Goal: Task Accomplishment & Management: Complete application form

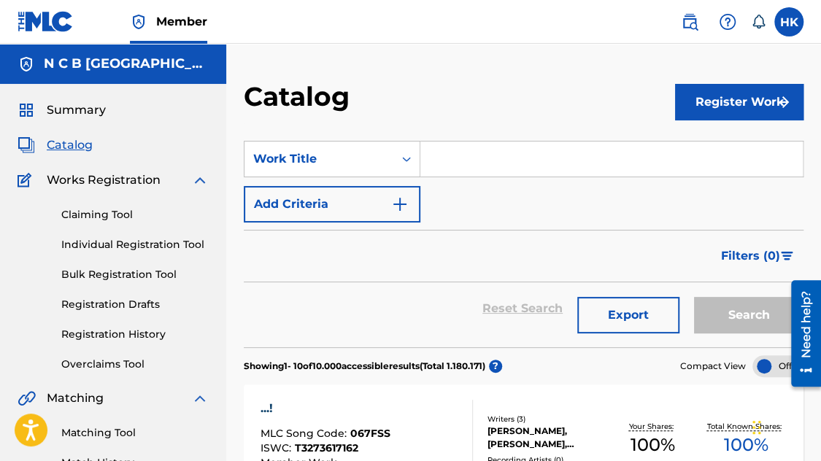
click at [78, 145] on span "Catalog" at bounding box center [70, 145] width 46 height 18
click at [469, 165] on input "Search Form" at bounding box center [611, 159] width 382 height 35
click at [405, 195] on button "Add Criteria" at bounding box center [332, 204] width 177 height 36
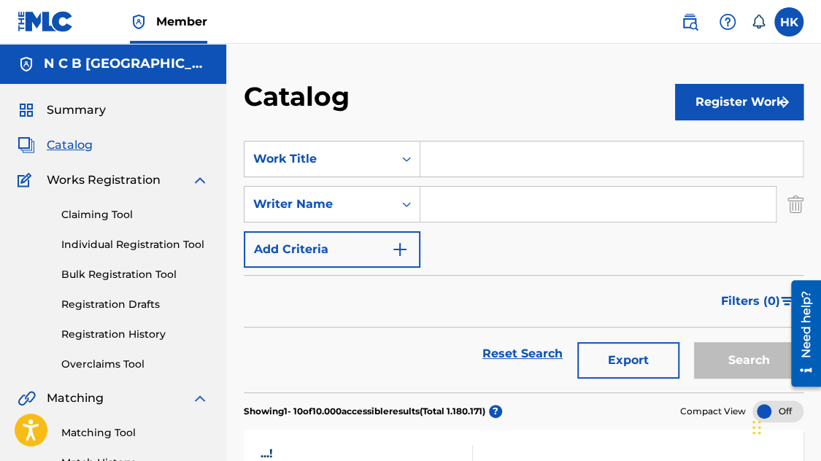
click at [425, 204] on input "Search Form" at bounding box center [597, 204] width 355 height 35
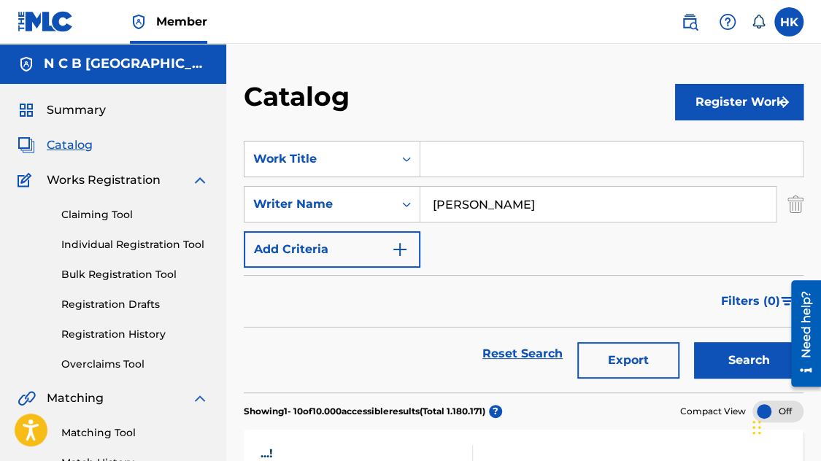
type input "[PERSON_NAME]"
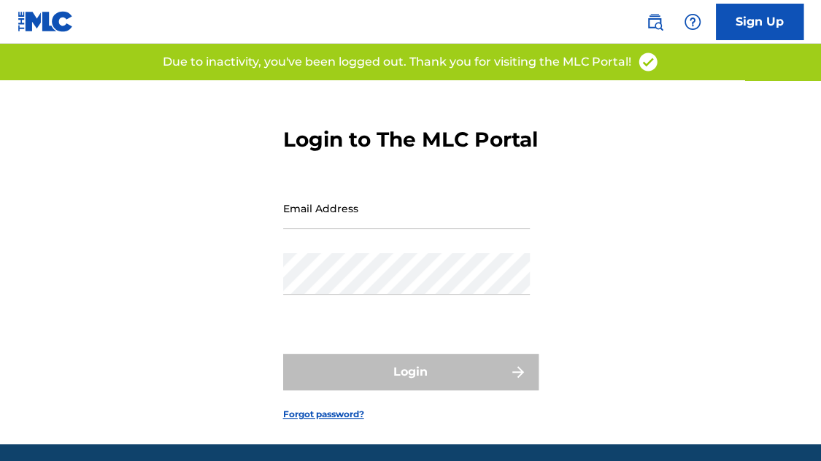
type input "[EMAIL_ADDRESS][DOMAIN_NAME]"
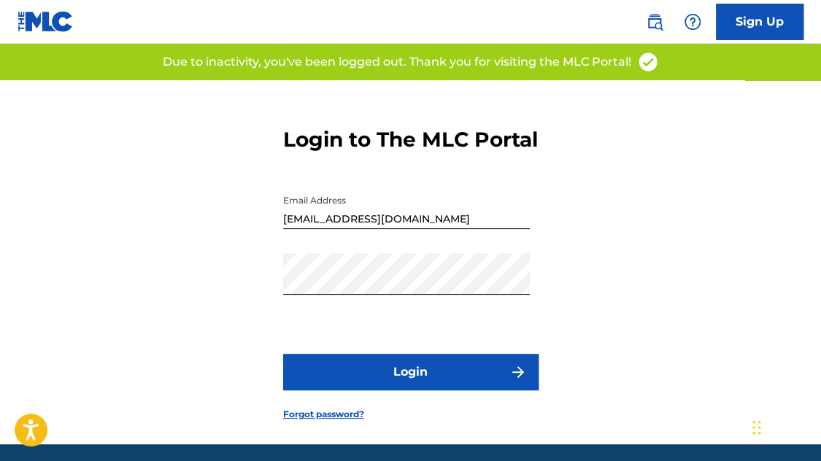
click at [424, 390] on button "Login" at bounding box center [410, 372] width 255 height 36
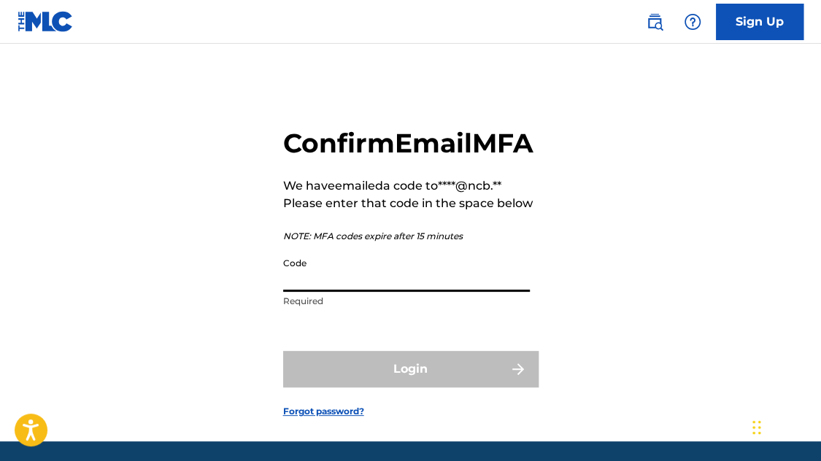
click at [414, 292] on input "Code" at bounding box center [406, 271] width 247 height 42
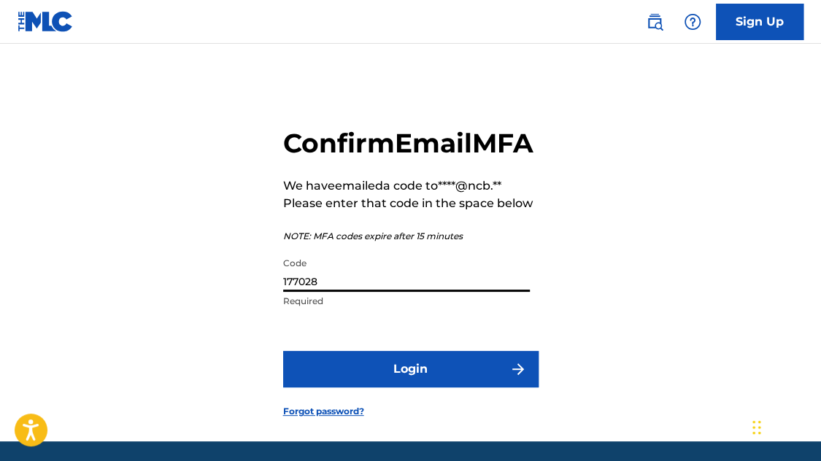
type input "177028"
click at [283, 351] on button "Login" at bounding box center [410, 369] width 255 height 36
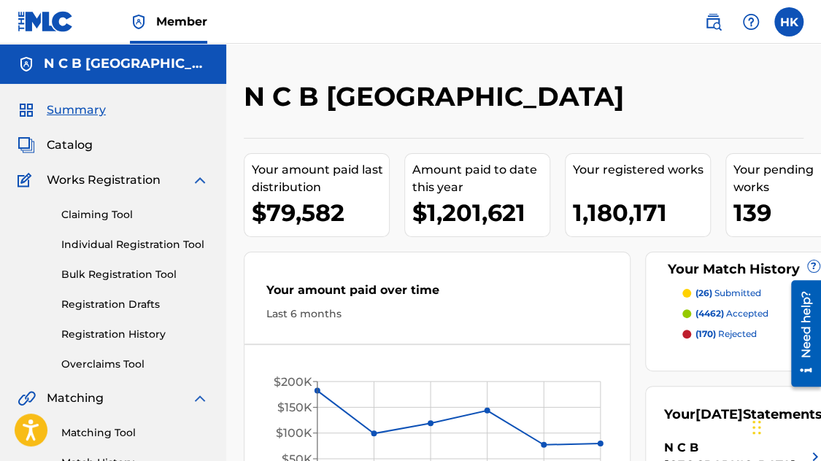
click at [89, 145] on span "Catalog" at bounding box center [70, 145] width 46 height 18
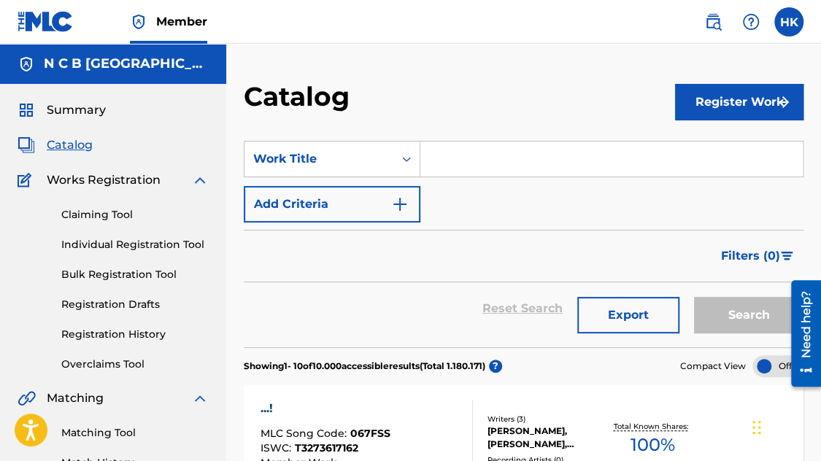
click at [390, 199] on button "Add Criteria" at bounding box center [332, 204] width 177 height 36
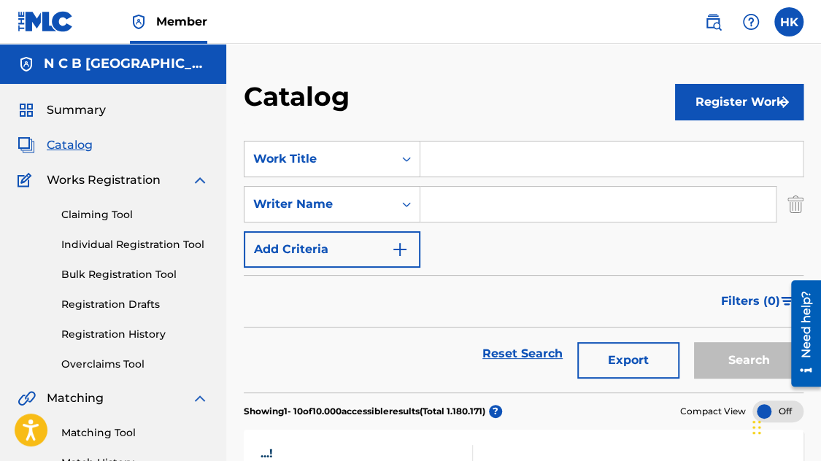
click at [454, 203] on input "Search Form" at bounding box center [597, 204] width 355 height 35
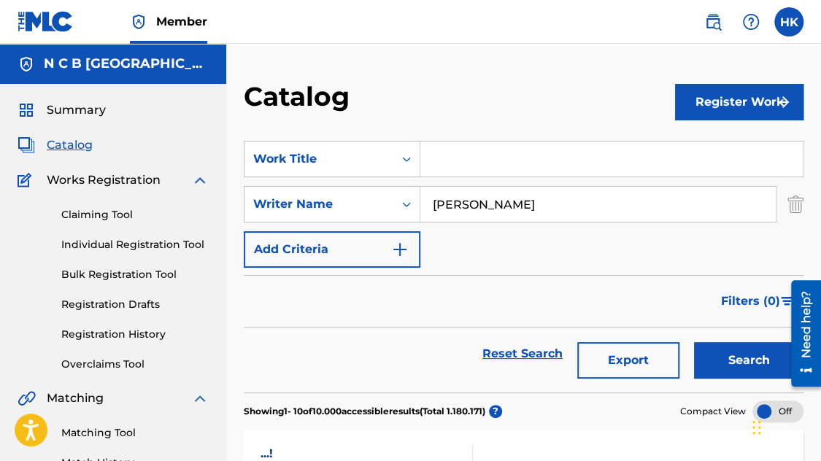
type input "[PERSON_NAME]"
click at [694, 342] on button "Search" at bounding box center [748, 360] width 109 height 36
click at [462, 166] on input "Search Form" at bounding box center [611, 159] width 382 height 35
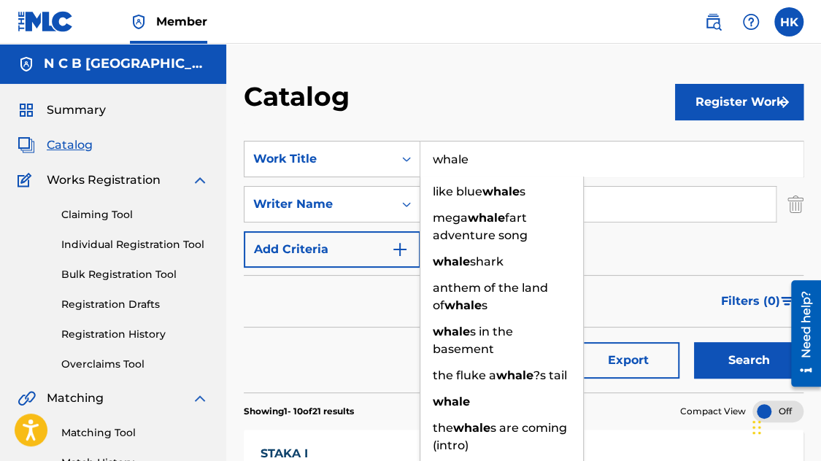
click at [694, 342] on button "Search" at bounding box center [748, 360] width 109 height 36
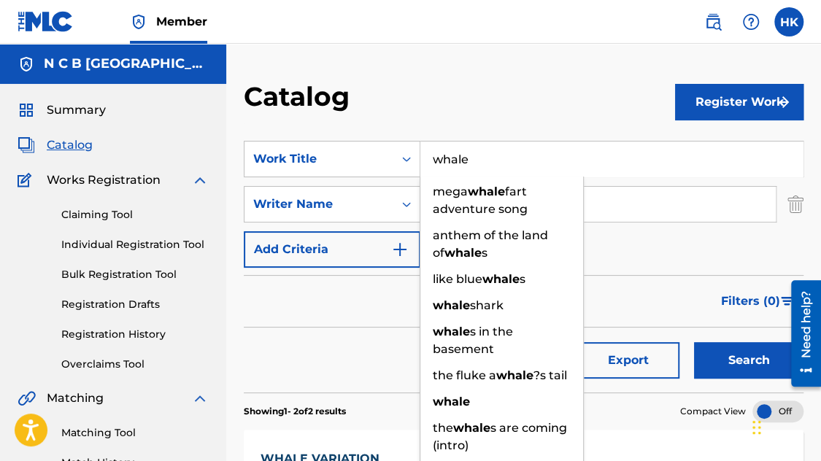
click at [554, 170] on input "whale" at bounding box center [611, 159] width 382 height 35
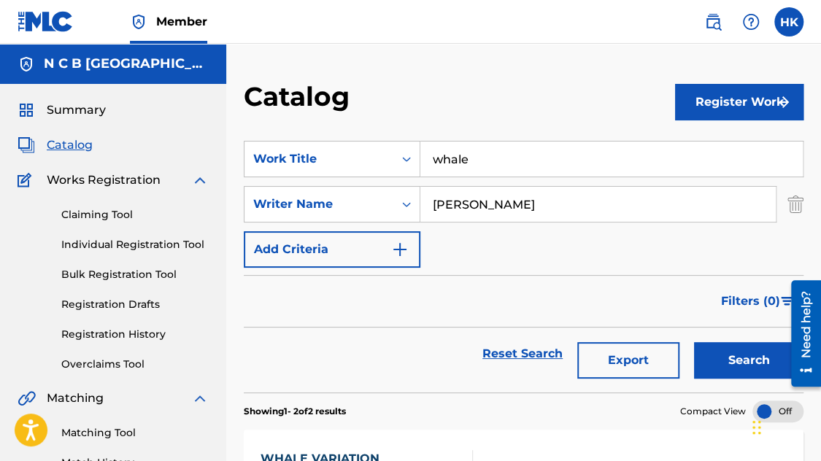
click at [650, 354] on button "Export" at bounding box center [628, 360] width 102 height 36
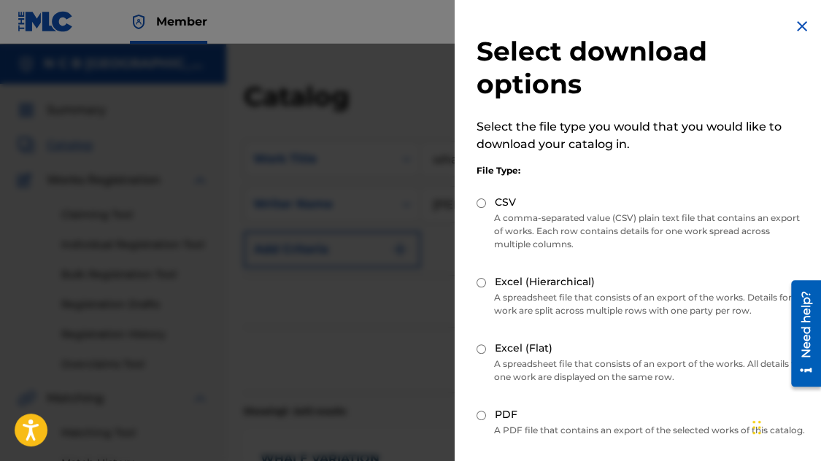
click at [796, 18] on img at bounding box center [802, 27] width 18 height 18
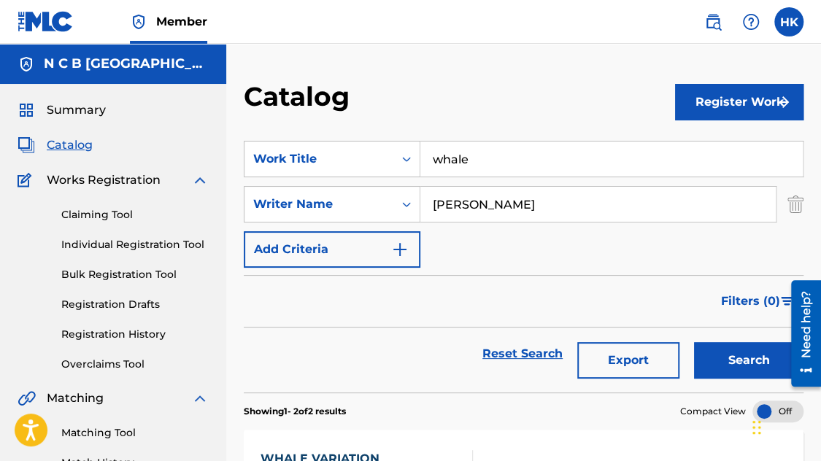
click at [539, 150] on input "whale" at bounding box center [611, 159] width 382 height 35
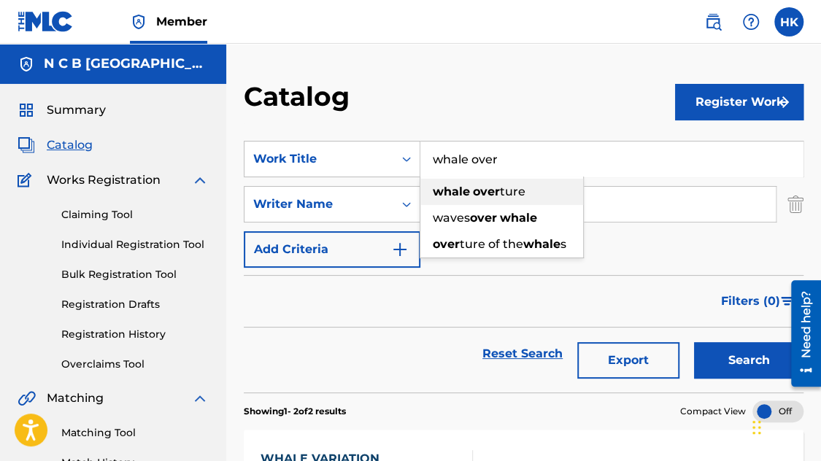
click at [522, 188] on span "ture" at bounding box center [513, 192] width 26 height 14
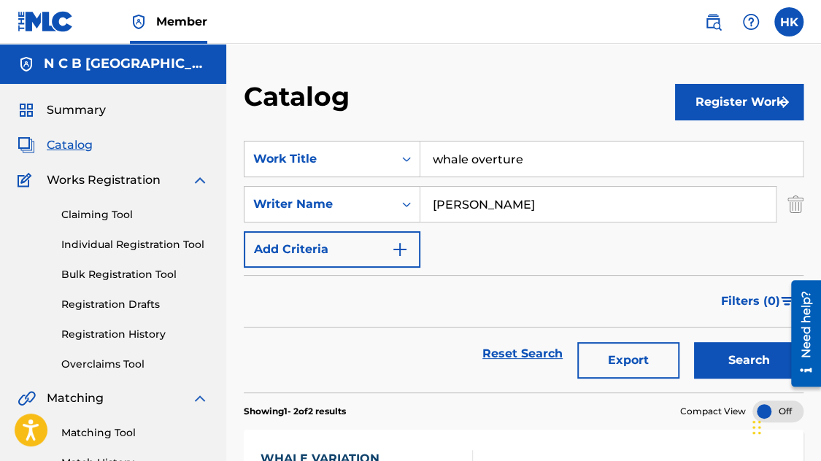
click at [694, 342] on button "Search" at bounding box center [748, 360] width 109 height 36
click at [573, 166] on input "whale overture" at bounding box center [611, 159] width 382 height 35
drag, startPoint x: 498, startPoint y: 157, endPoint x: 383, endPoint y: 150, distance: 114.8
click at [379, 150] on div "SearchWithCriteria22374e50-ed3a-49d4-a6a1-d840ac136cd0 Work Title whale overtur…" at bounding box center [524, 159] width 560 height 36
paste input "Entranc"
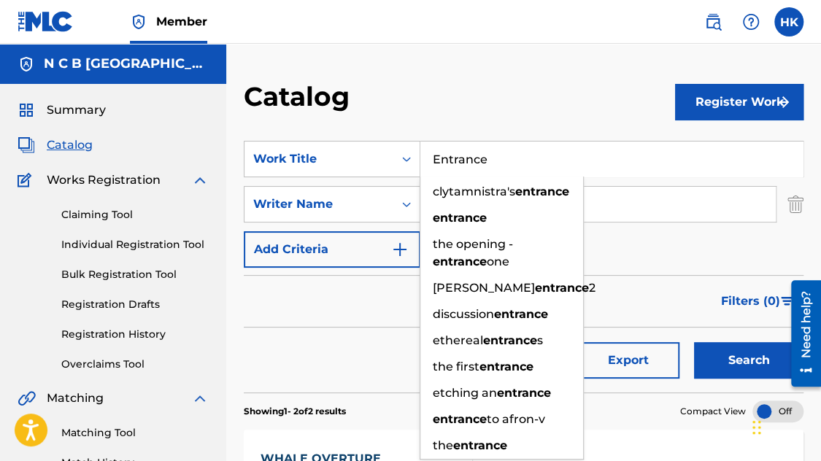
click at [694, 342] on button "Search" at bounding box center [748, 360] width 109 height 36
drag, startPoint x: 520, startPoint y: 159, endPoint x: 393, endPoint y: 155, distance: 127.8
click at [394, 155] on div "SearchWithCriteria22374e50-ed3a-49d4-a6a1-d840ac136cd0 Work Title Entrance clyt…" at bounding box center [524, 159] width 560 height 36
paste input "84438455"
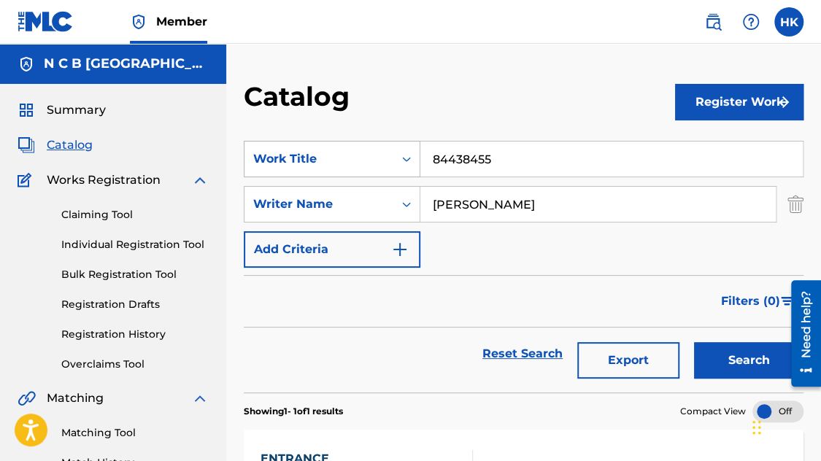
drag, startPoint x: 481, startPoint y: 157, endPoint x: 342, endPoint y: 147, distance: 139.0
click at [342, 147] on div "SearchWithCriteria22374e50-ed3a-49d4-a6a1-d840ac136cd0 Work Title 84438455" at bounding box center [524, 159] width 560 height 36
paste input "The Waves"
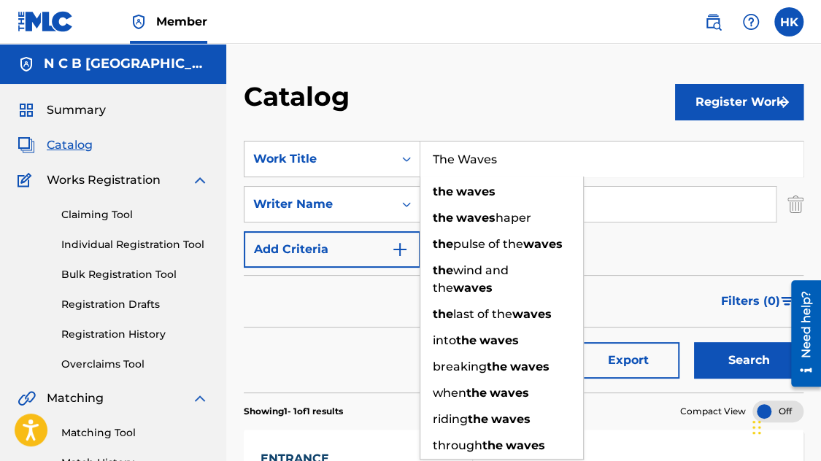
click at [694, 342] on button "Search" at bounding box center [748, 360] width 109 height 36
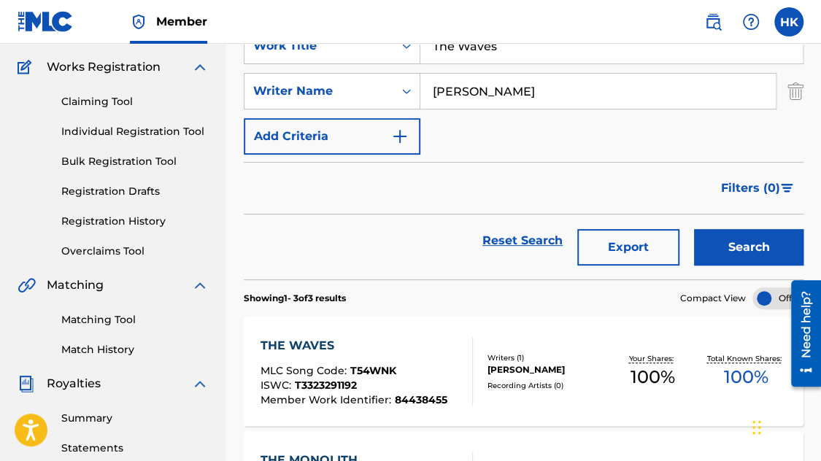
scroll to position [146, 0]
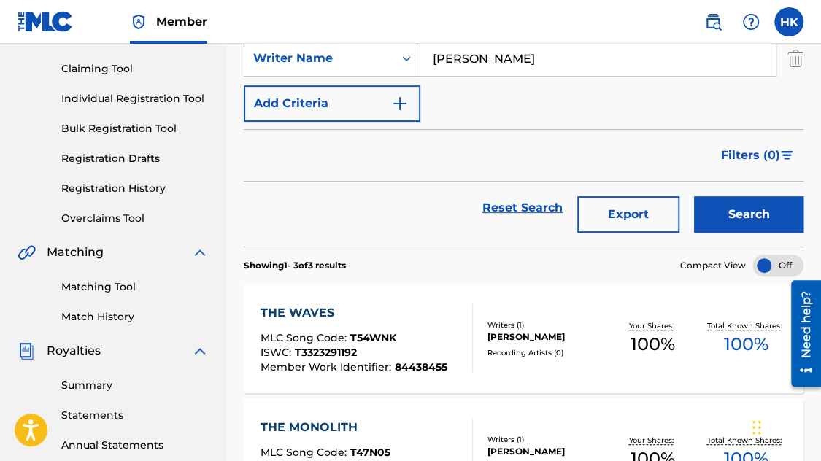
click at [589, 68] on input "[PERSON_NAME]" at bounding box center [597, 58] width 355 height 35
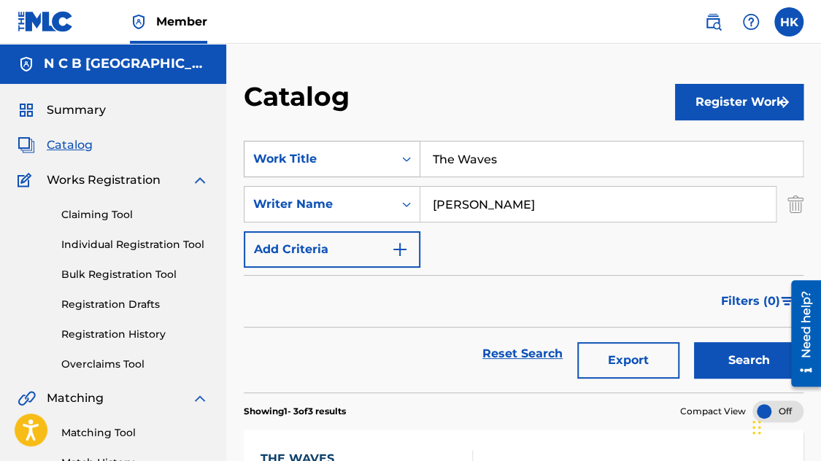
drag, startPoint x: 512, startPoint y: 147, endPoint x: 379, endPoint y: 143, distance: 133.6
click at [379, 144] on div "SearchWithCriteria22374e50-ed3a-49d4-a6a1-d840ac136cd0 Work Title The Waves" at bounding box center [524, 159] width 560 height 36
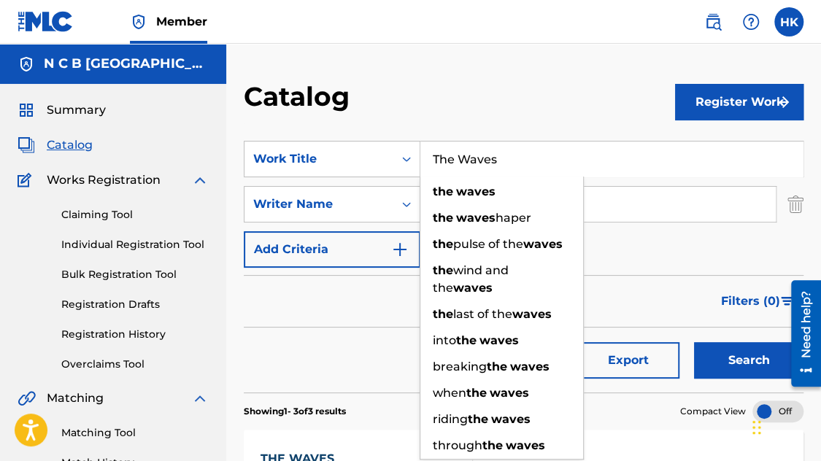
paste input "[PERSON_NAME]"
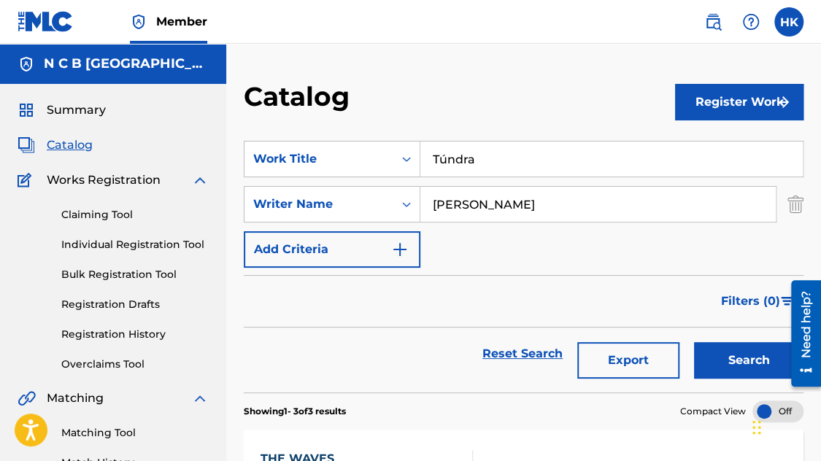
click at [694, 342] on button "Search" at bounding box center [748, 360] width 109 height 36
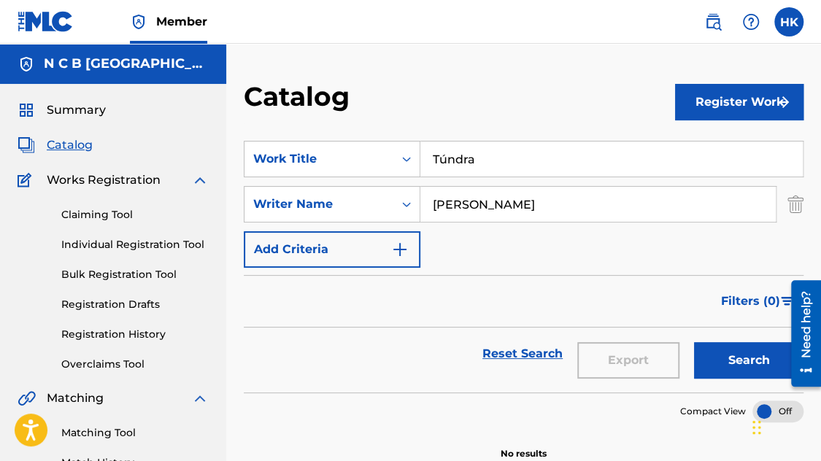
click at [446, 153] on input "Túndra" at bounding box center [611, 159] width 382 height 35
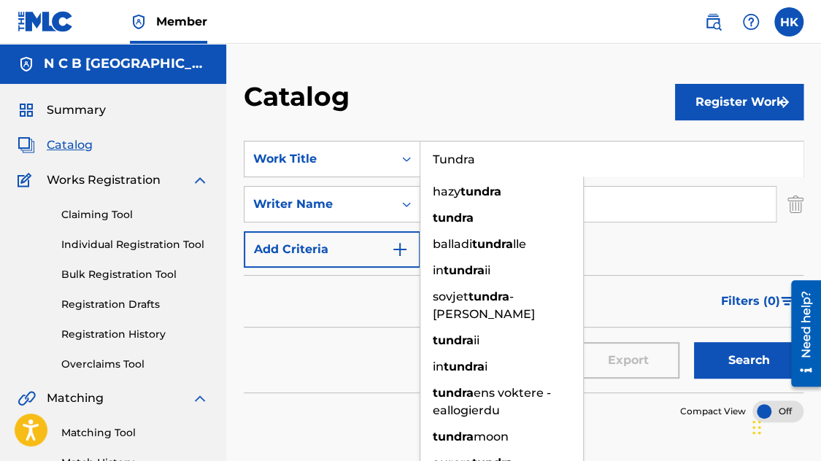
type input "Tundra"
click at [694, 342] on button "Search" at bounding box center [748, 360] width 109 height 36
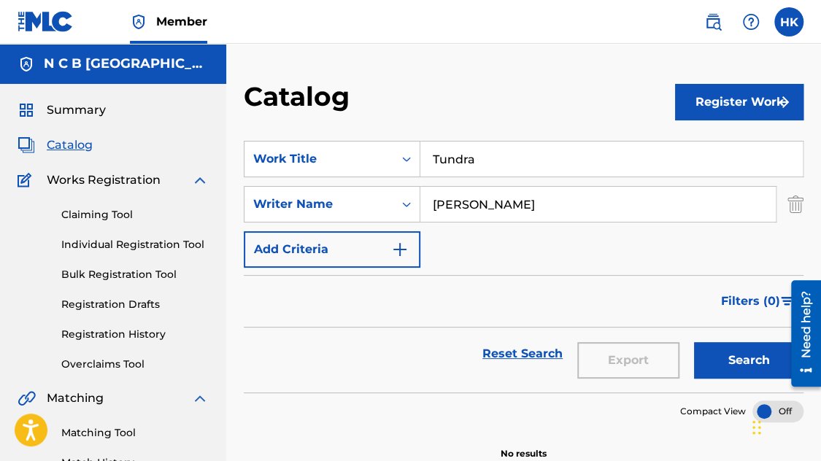
click at [744, 354] on button "Search" at bounding box center [748, 360] width 109 height 36
click at [109, 214] on link "Claiming Tool" at bounding box center [134, 214] width 147 height 15
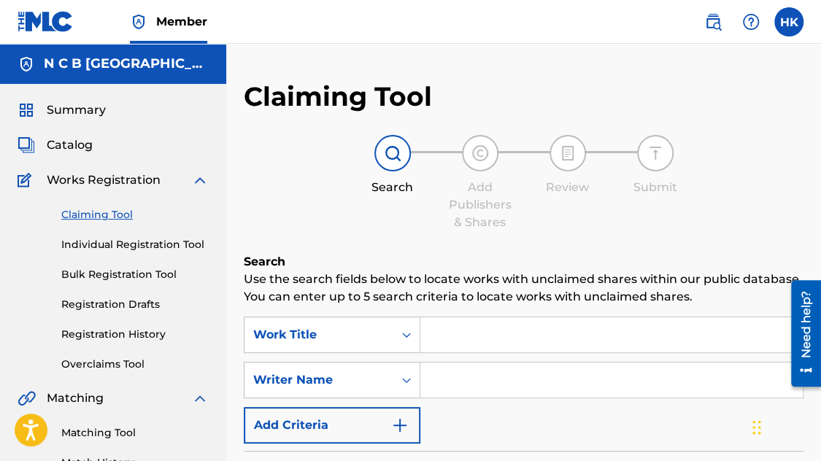
click at [482, 331] on input "Search Form" at bounding box center [611, 334] width 382 height 35
type input "t"
paste input "Túndra"
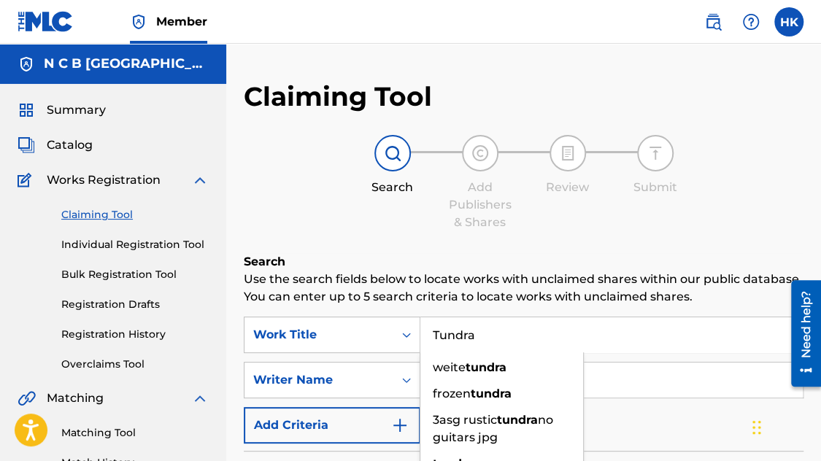
type input "Tundra"
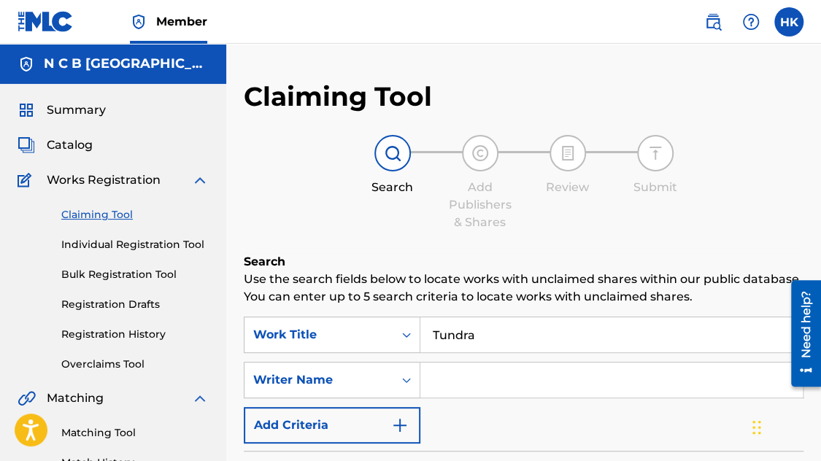
click at [479, 376] on input "Search Form" at bounding box center [611, 380] width 382 height 35
type input "[PERSON_NAME]"
click at [68, 146] on span "Catalog" at bounding box center [70, 145] width 46 height 18
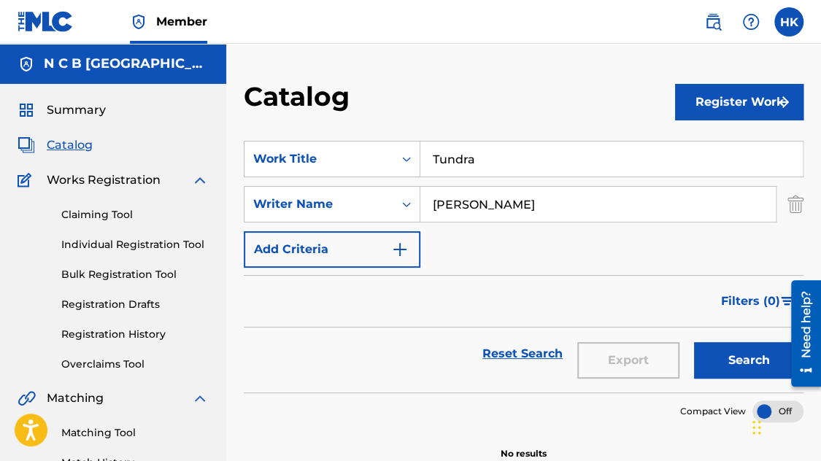
click at [479, 203] on input "[PERSON_NAME]" at bounding box center [597, 204] width 355 height 35
type input "[PERSON_NAME]"
click at [694, 342] on button "Search" at bounding box center [748, 360] width 109 height 36
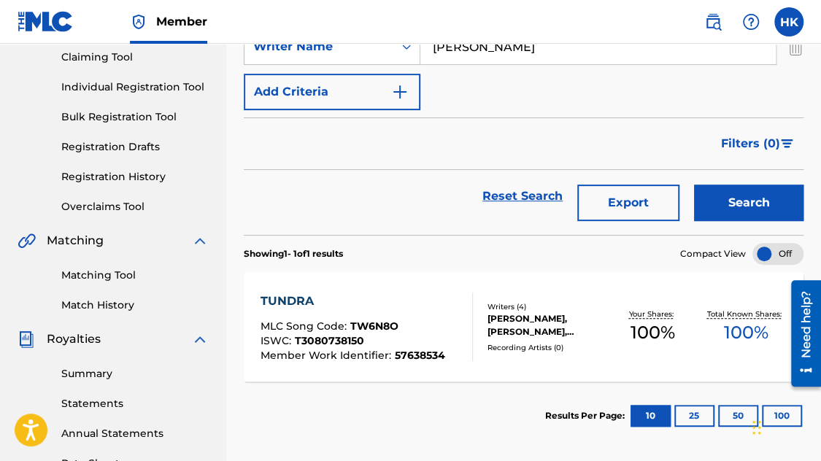
scroll to position [219, 0]
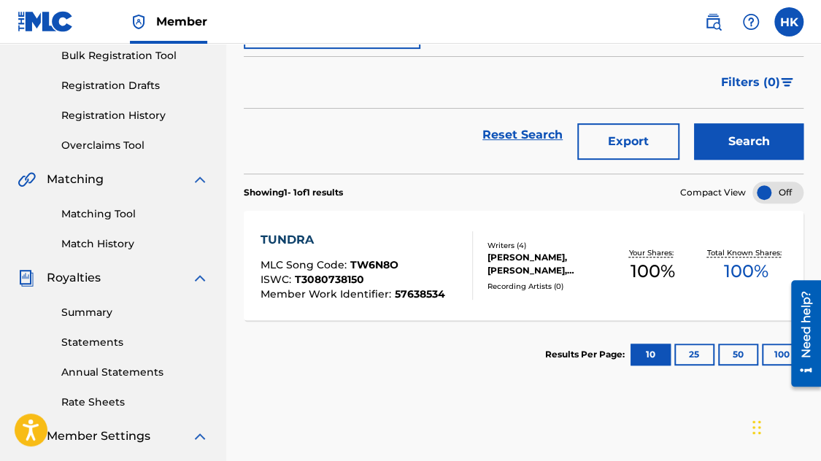
click at [510, 252] on div "[PERSON_NAME], [PERSON_NAME], [PERSON_NAME], [PERSON_NAME]" at bounding box center [546, 264] width 119 height 26
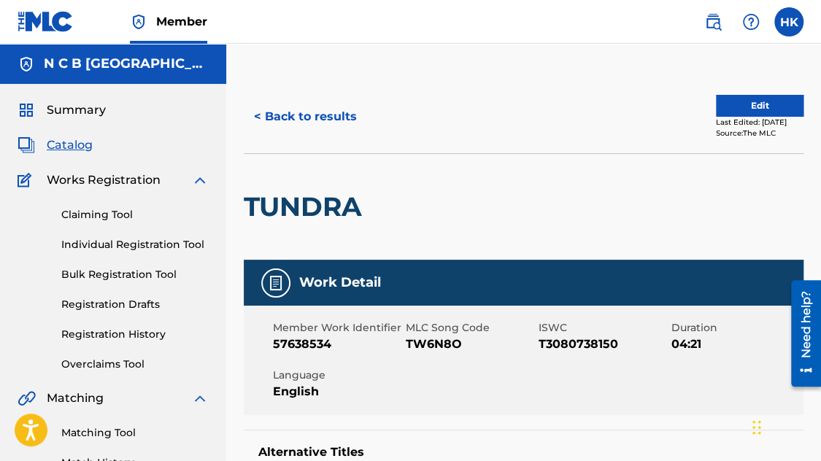
click at [108, 335] on link "Registration History" at bounding box center [134, 334] width 147 height 15
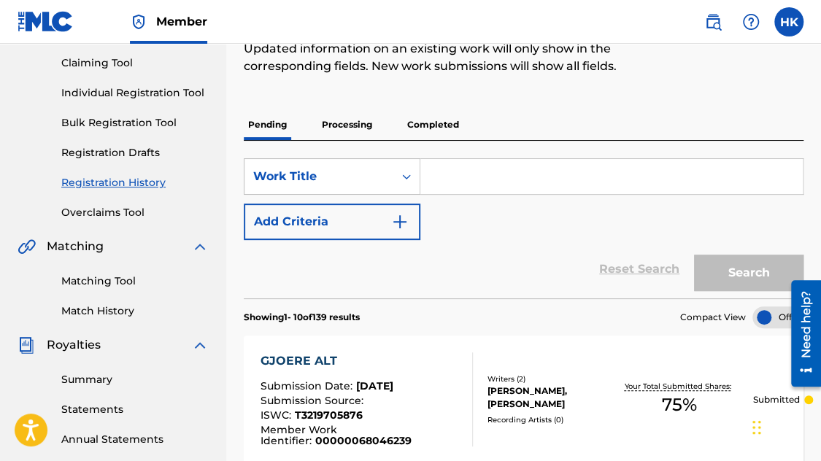
scroll to position [219, 0]
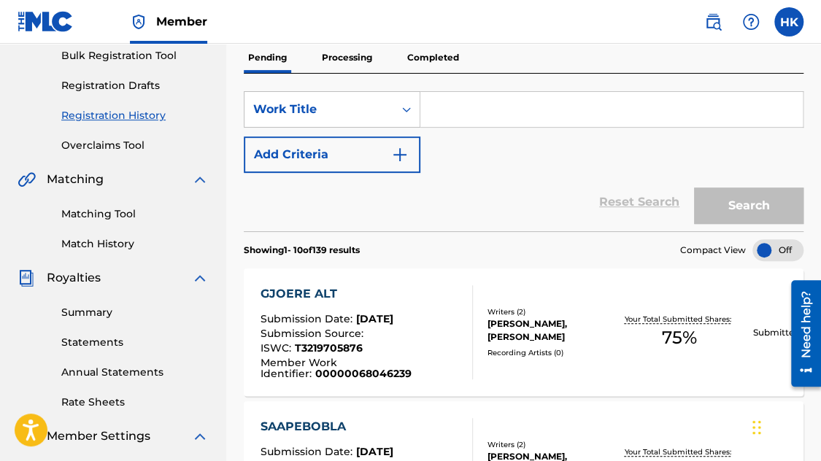
click at [516, 115] on input "Search Form" at bounding box center [611, 109] width 382 height 35
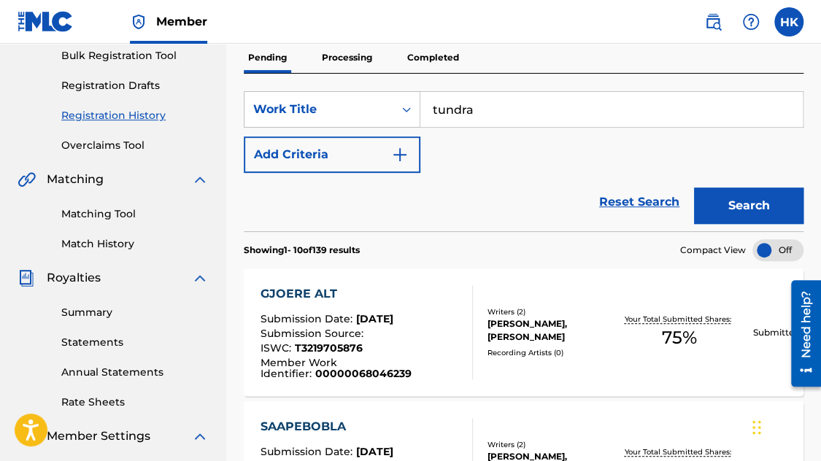
type input "tundra"
click at [694, 188] on button "Search" at bounding box center [748, 206] width 109 height 36
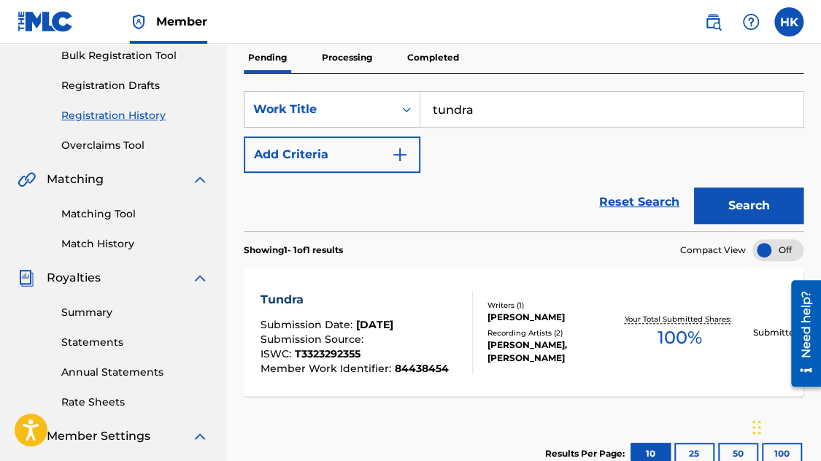
click at [557, 311] on div "[PERSON_NAME]" at bounding box center [546, 317] width 119 height 13
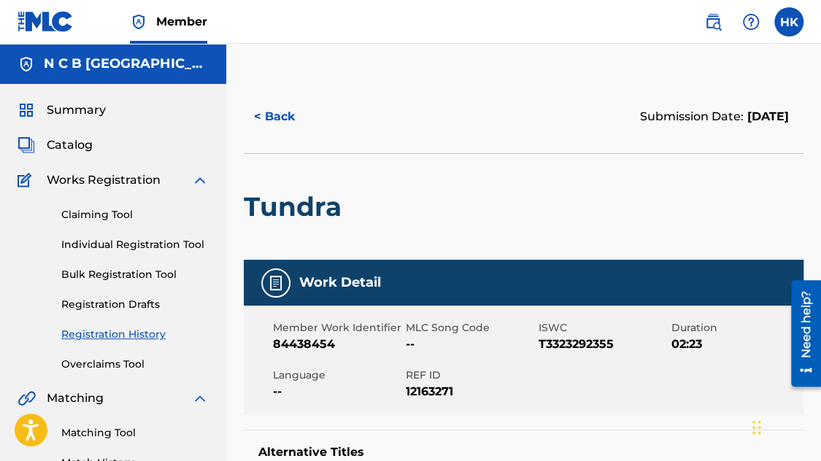
click at [69, 139] on span "Catalog" at bounding box center [70, 145] width 46 height 18
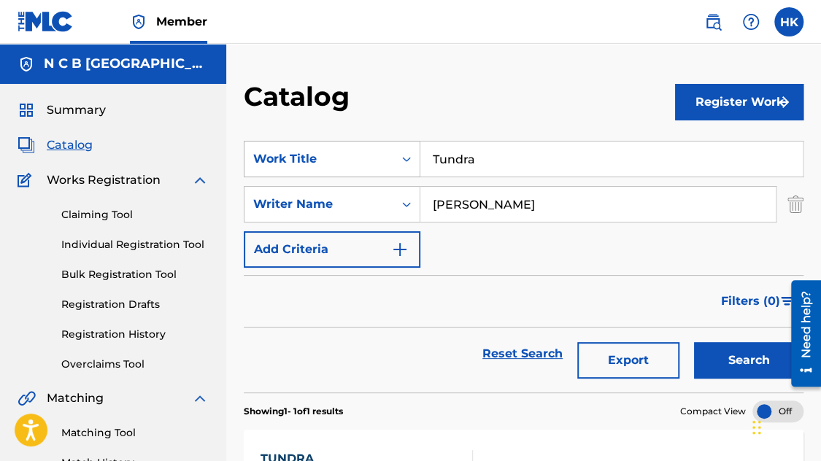
drag, startPoint x: 450, startPoint y: 161, endPoint x: 382, endPoint y: 153, distance: 68.3
click at [383, 154] on div "SearchWithCriteria22374e50-ed3a-49d4-a6a1-d840ac136cd0 Work Title Tundra" at bounding box center [524, 159] width 560 height 36
paste input "he Winds"
click at [735, 370] on button "Search" at bounding box center [748, 360] width 109 height 36
drag, startPoint x: 496, startPoint y: 154, endPoint x: 369, endPoint y: 153, distance: 127.7
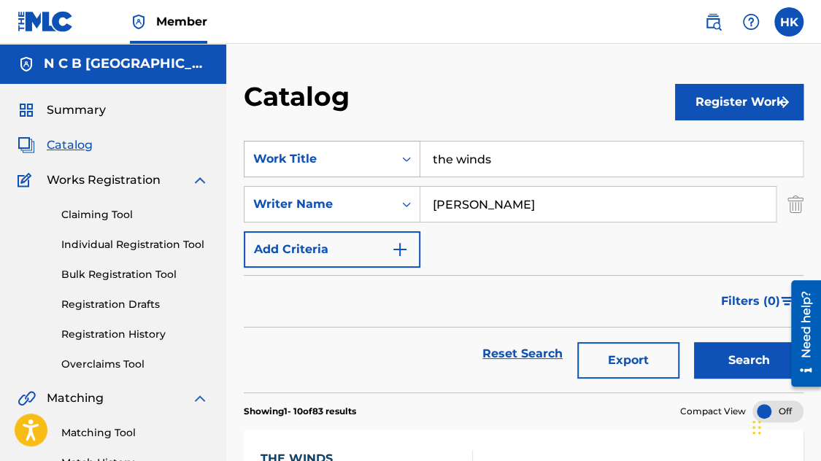
click at [369, 153] on div "SearchWithCriteria22374e50-ed3a-49d4-a6a1-d840ac136cd0 Work Title the winds" at bounding box center [524, 159] width 560 height 36
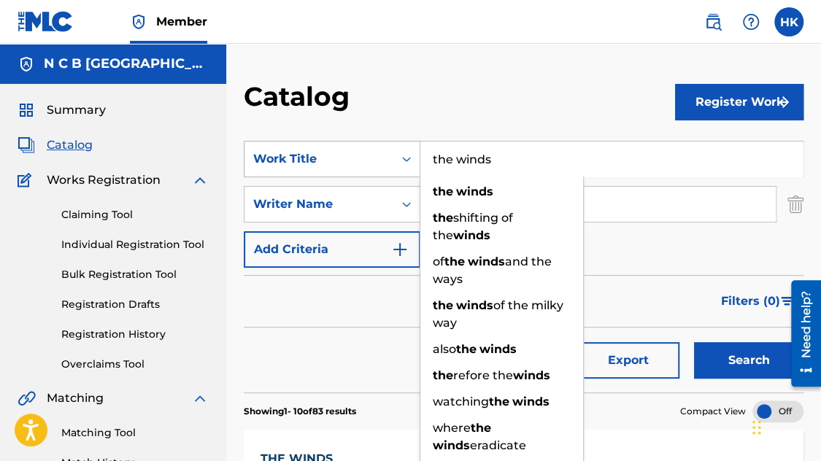
paste input "The Monolith"
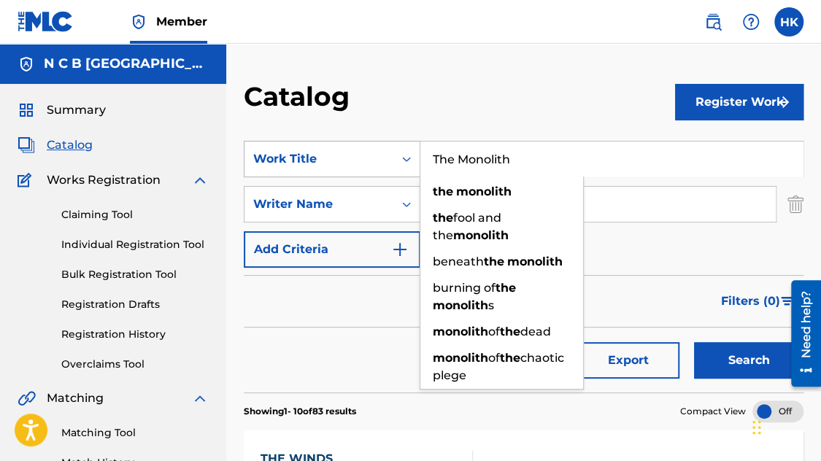
click at [694, 342] on button "Search" at bounding box center [748, 360] width 109 height 36
drag, startPoint x: 525, startPoint y: 153, endPoint x: 418, endPoint y: 153, distance: 106.6
click at [420, 153] on input "The Monolith" at bounding box center [611, 159] width 382 height 35
paste input "Whale Variation"
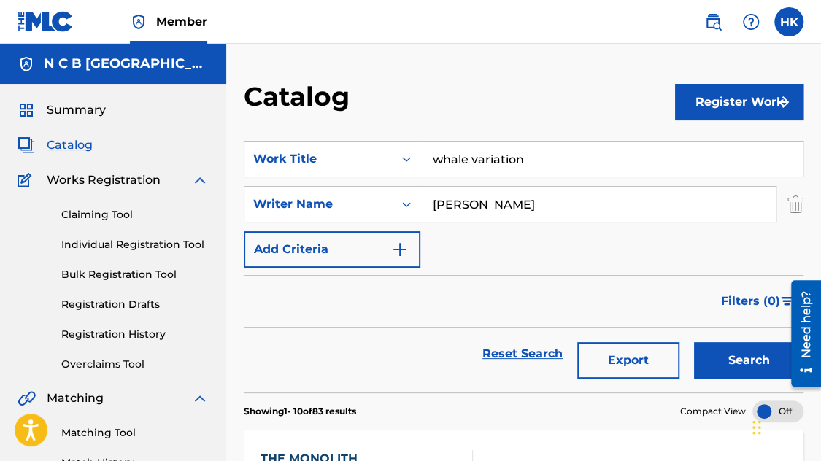
click at [731, 353] on button "Search" at bounding box center [748, 360] width 109 height 36
drag, startPoint x: 538, startPoint y: 163, endPoint x: 389, endPoint y: 153, distance: 149.2
click at [389, 153] on div "SearchWithCriteria22374e50-ed3a-49d4-a6a1-d840ac136cd0 Work Title whale variati…" at bounding box center [524, 159] width 560 height 36
paste input "Vortex"
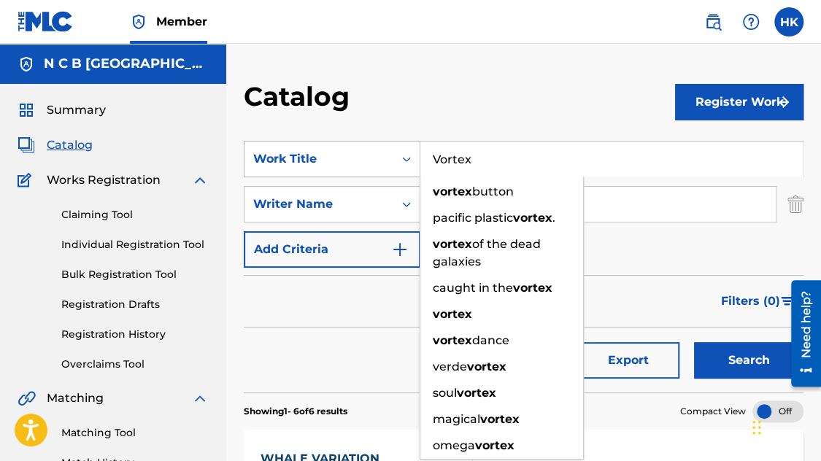
type input "Vortex"
click at [694, 342] on button "Search" at bounding box center [748, 360] width 109 height 36
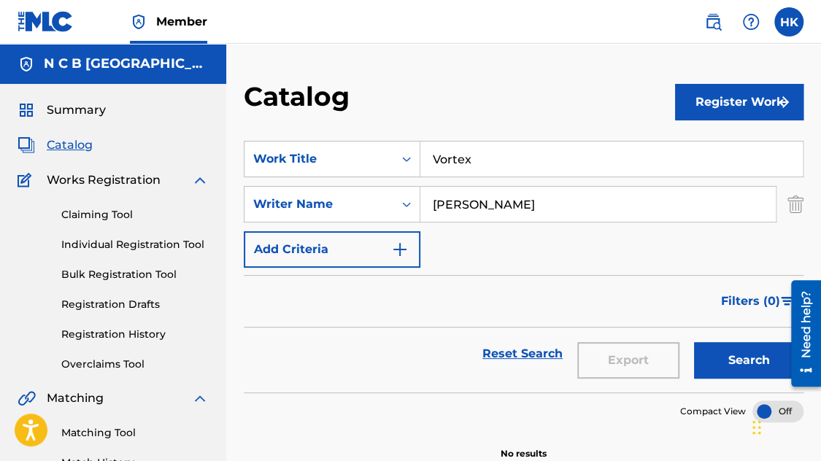
click at [153, 335] on link "Registration History" at bounding box center [134, 334] width 147 height 15
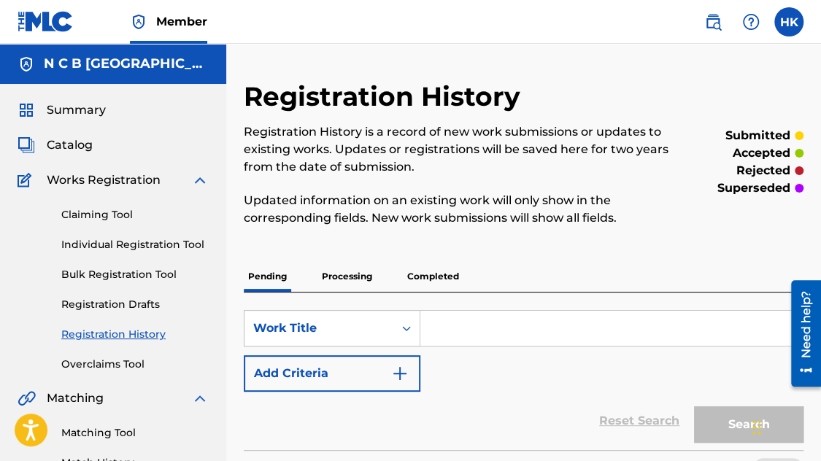
click at [450, 334] on input "Search Form" at bounding box center [611, 328] width 382 height 35
paste input "Vortex"
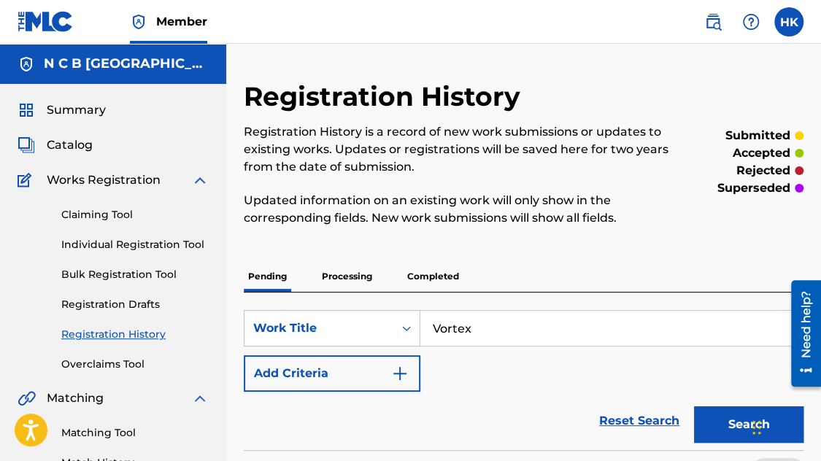
type input "Vortex"
click at [694, 406] on button "Search" at bounding box center [748, 424] width 109 height 36
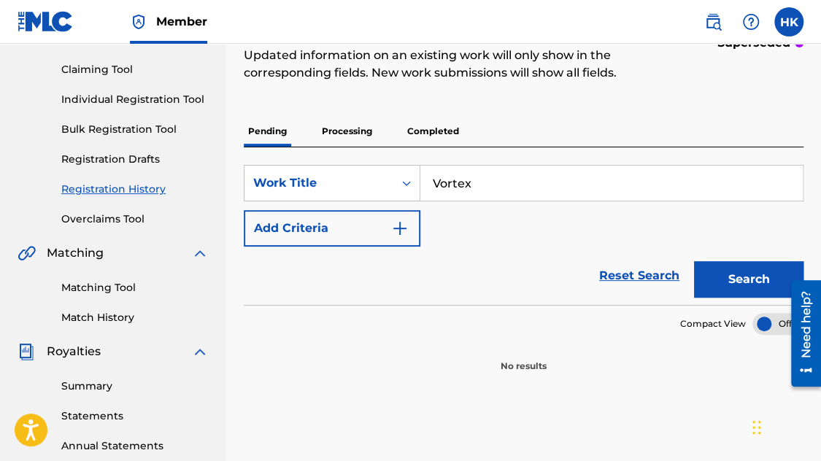
scroll to position [146, 0]
click at [720, 281] on button "Search" at bounding box center [748, 279] width 109 height 36
click at [334, 124] on p "Processing" at bounding box center [346, 130] width 59 height 31
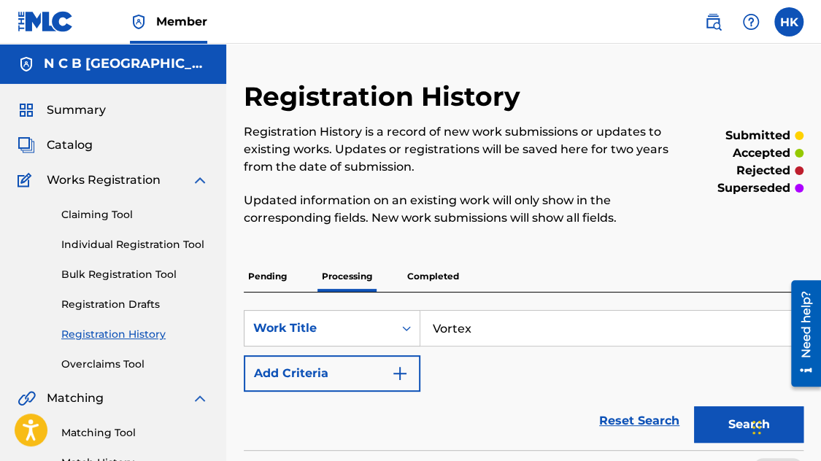
click at [731, 430] on button "Search" at bounding box center [748, 424] width 109 height 36
click at [549, 342] on input "Vortex" at bounding box center [611, 328] width 382 height 35
click at [709, 423] on button "Search" at bounding box center [748, 424] width 109 height 36
click at [455, 275] on p "Completed" at bounding box center [433, 276] width 61 height 31
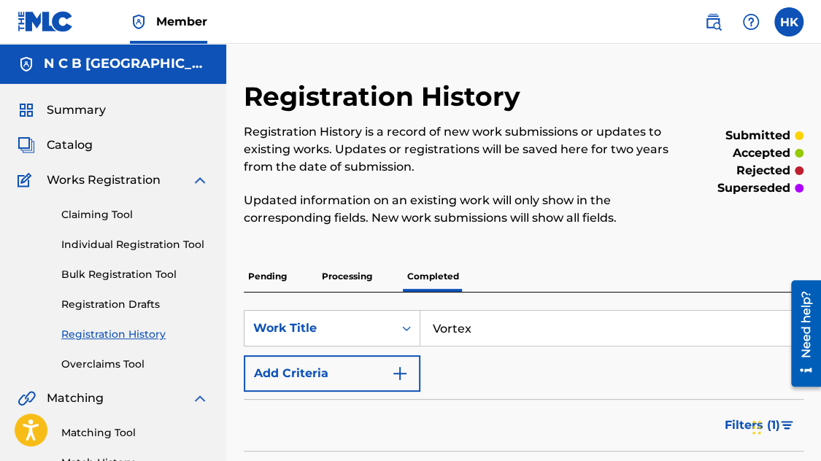
scroll to position [73, 0]
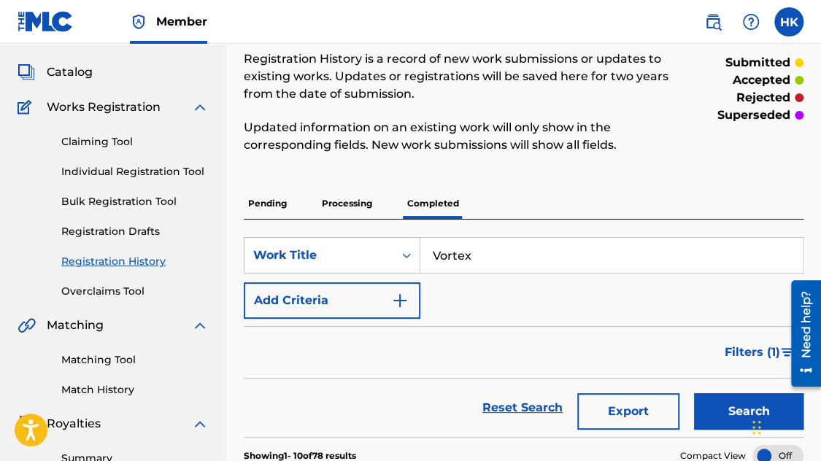
click at [713, 418] on button "Search" at bounding box center [748, 411] width 109 height 36
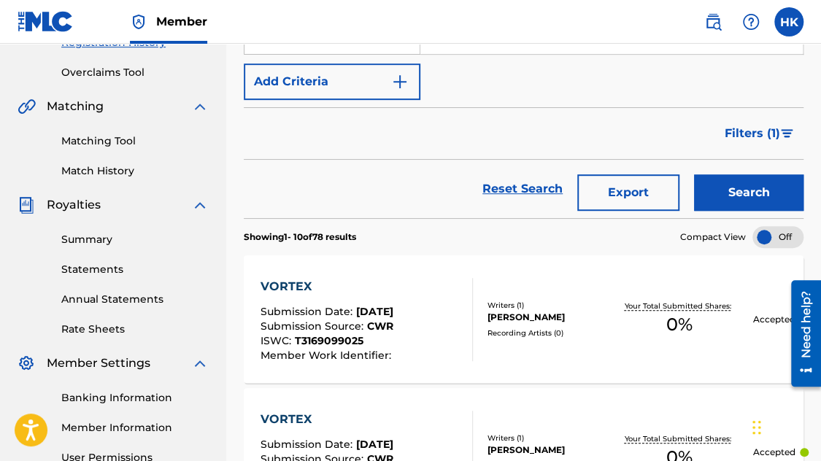
scroll to position [0, 0]
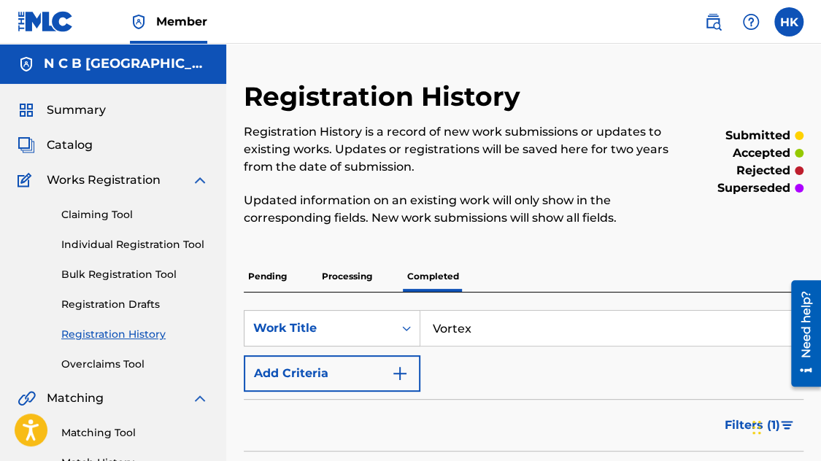
click at [108, 208] on link "Claiming Tool" at bounding box center [134, 214] width 147 height 15
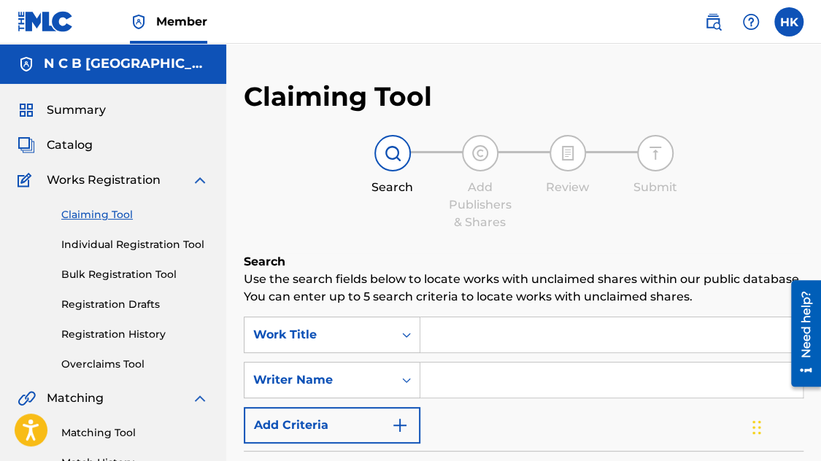
click at [506, 338] on input "Search Form" at bounding box center [611, 334] width 382 height 35
paste input "Vortex"
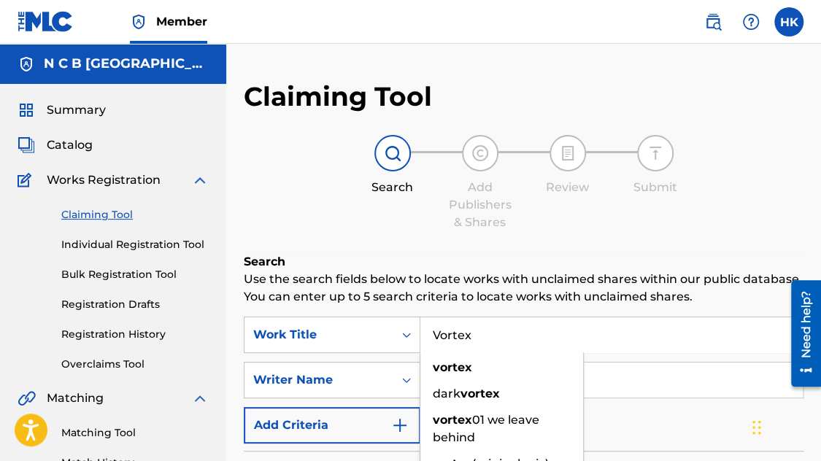
type input "Vortex"
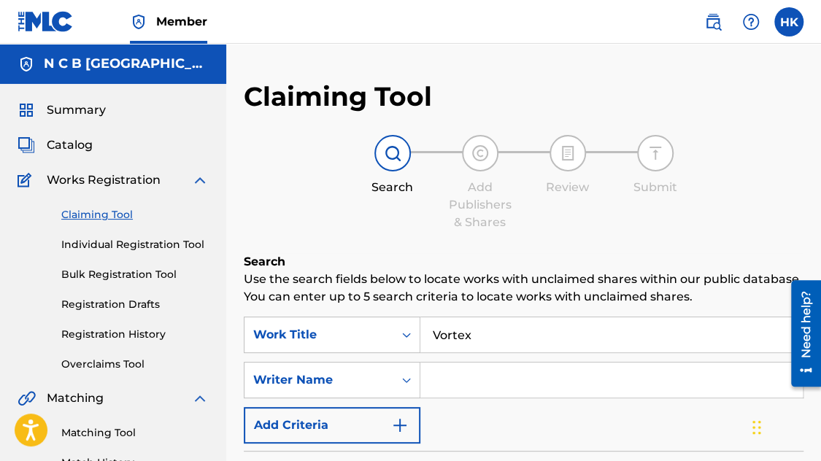
click at [519, 392] on input "Search Form" at bounding box center [611, 380] width 382 height 35
type input "[PERSON_NAME]"
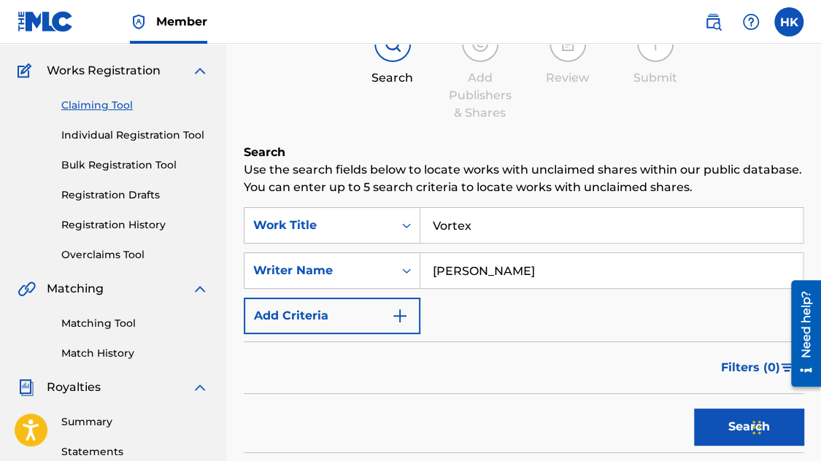
scroll to position [219, 0]
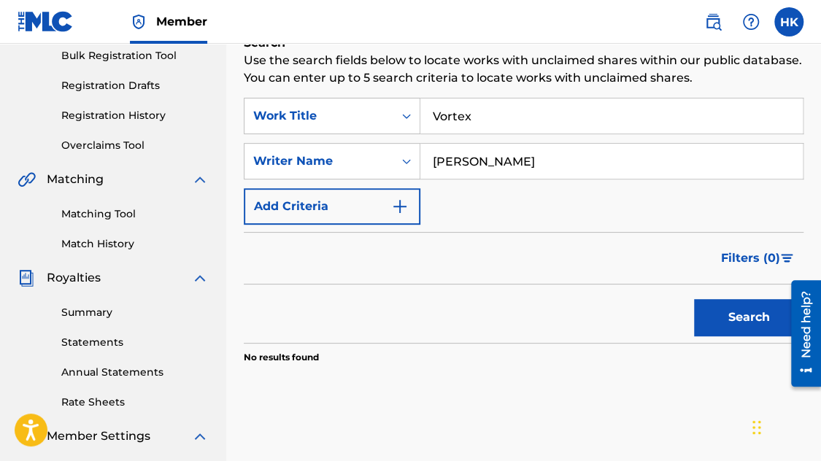
click at [720, 325] on button "Search" at bounding box center [748, 317] width 109 height 36
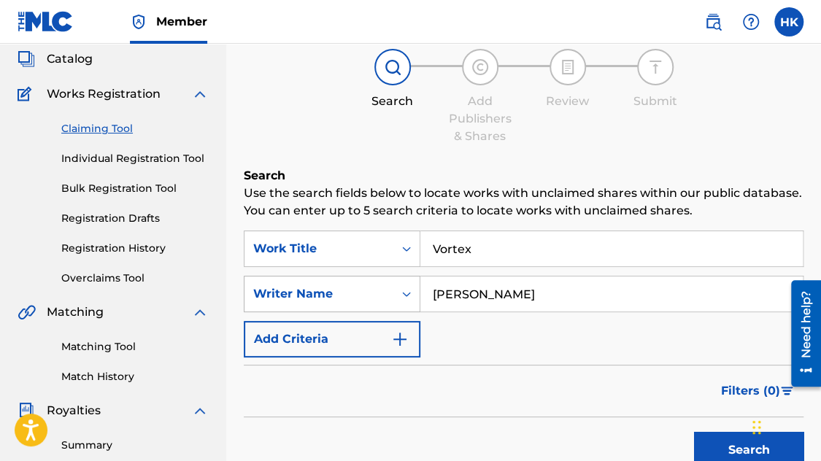
scroll to position [73, 0]
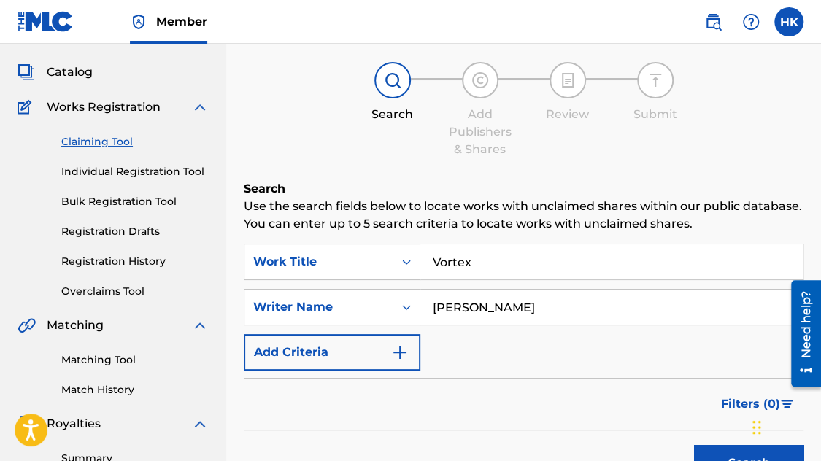
click at [82, 69] on span "Catalog" at bounding box center [70, 72] width 46 height 18
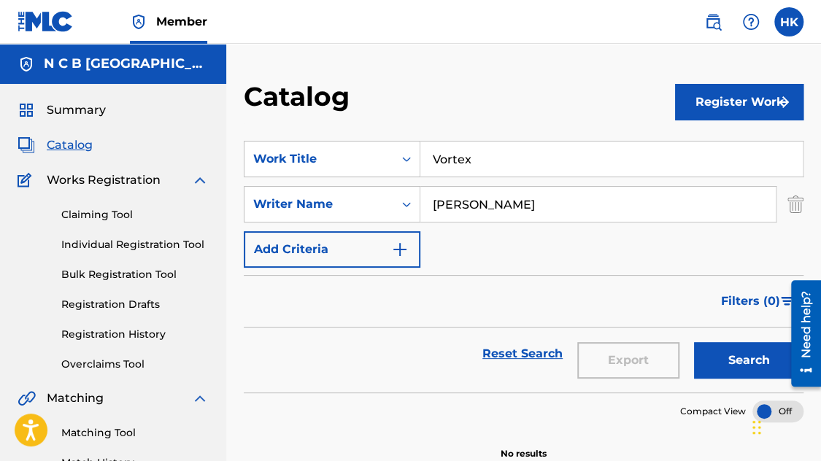
click at [707, 97] on button "Register Work" at bounding box center [739, 102] width 128 height 36
click at [713, 147] on link "Individual" at bounding box center [739, 149] width 128 height 35
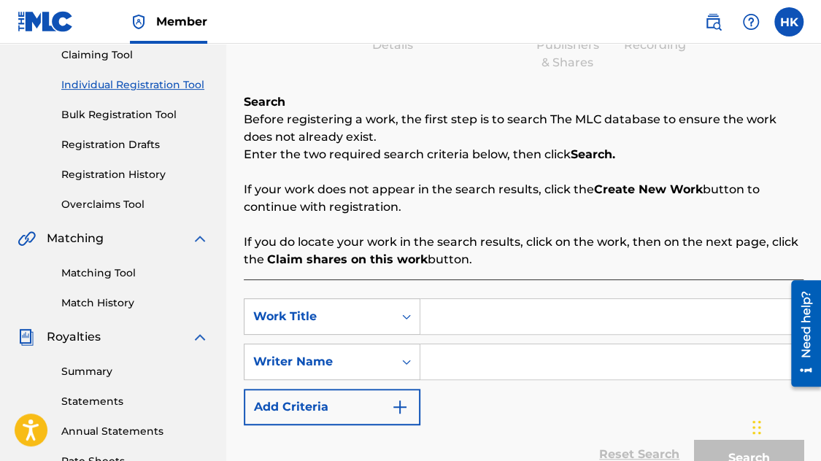
scroll to position [219, 0]
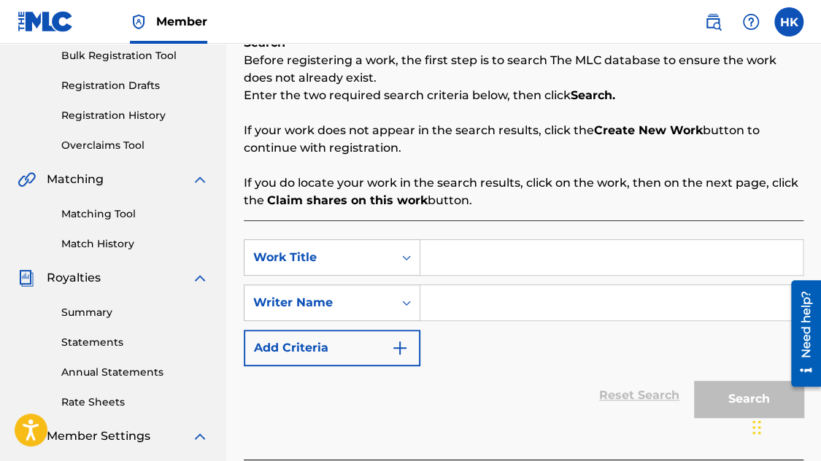
click at [515, 232] on div "SearchWithCriteria0e732638-8926-40b3-ab90-542981125106 Work Title SearchWithCri…" at bounding box center [524, 339] width 560 height 239
click at [515, 244] on input "Search Form" at bounding box center [611, 257] width 382 height 35
paste input "Vortex"
type input "Vortex"
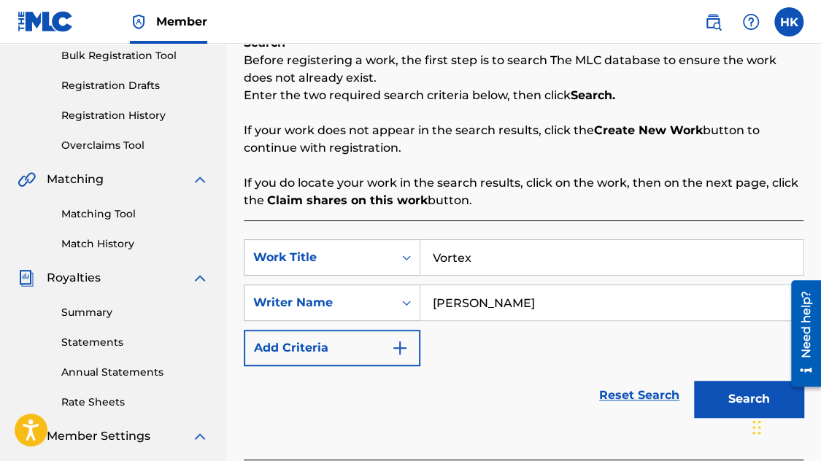
type input "[PERSON_NAME]"
click at [717, 396] on button "Search" at bounding box center [748, 399] width 109 height 36
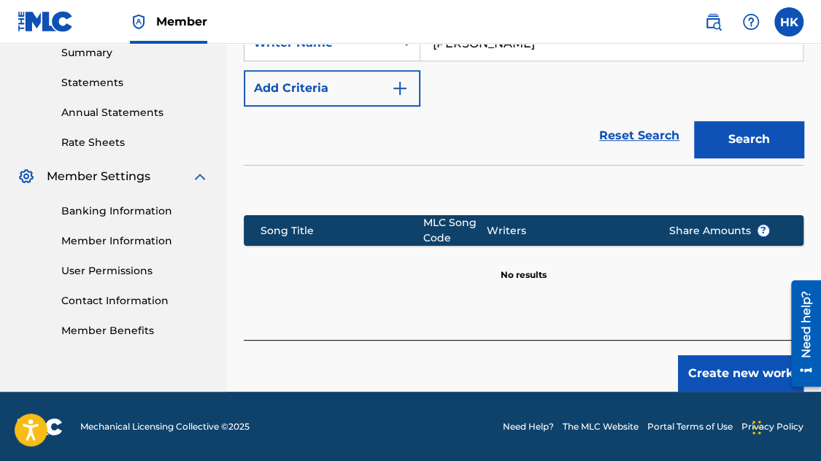
click at [709, 372] on button "Create new work" at bounding box center [741, 373] width 126 height 36
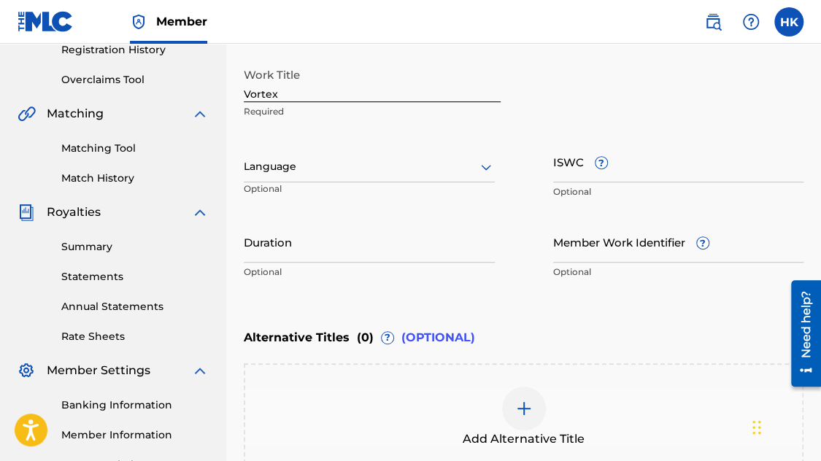
scroll to position [234, 0]
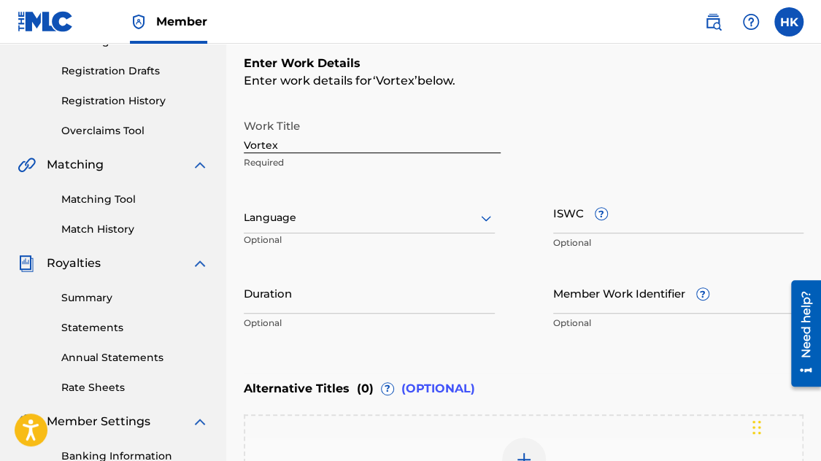
click at [288, 312] on input "Duration" at bounding box center [369, 293] width 251 height 42
type input "03:52"
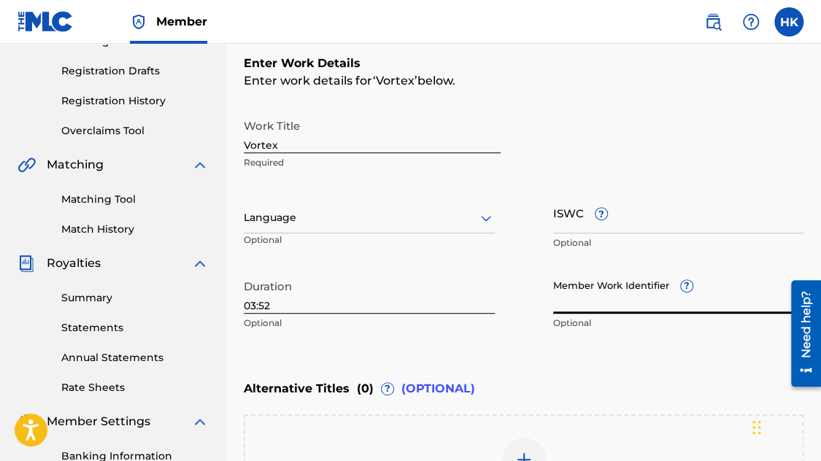
click at [593, 300] on input "Member Work Identifier ?" at bounding box center [678, 293] width 251 height 42
paste input "84438450"
type input "84438450"
click at [553, 215] on input "ISWC ?" at bounding box center [678, 213] width 251 height 42
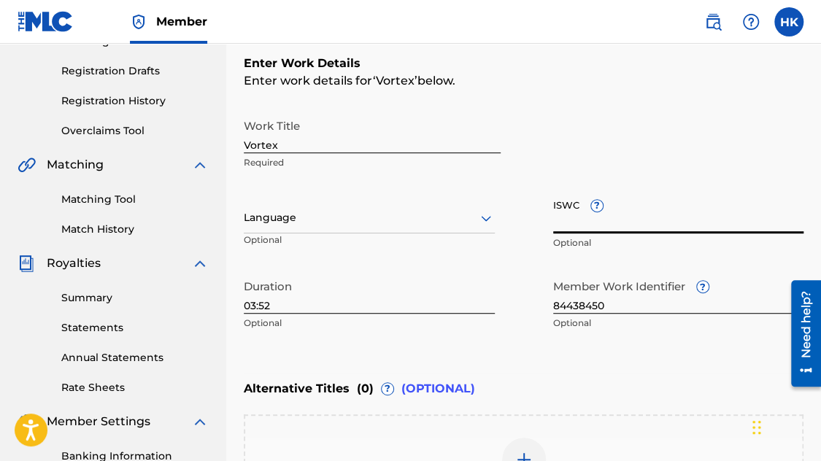
paste input "T-332.329.270-8"
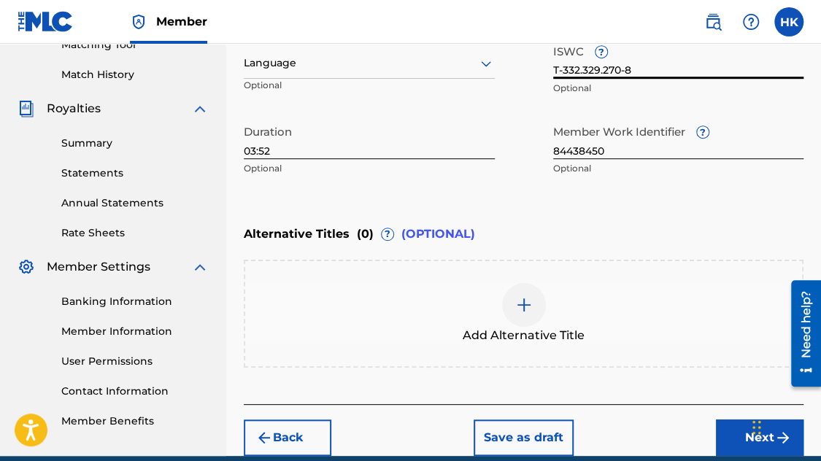
scroll to position [452, 0]
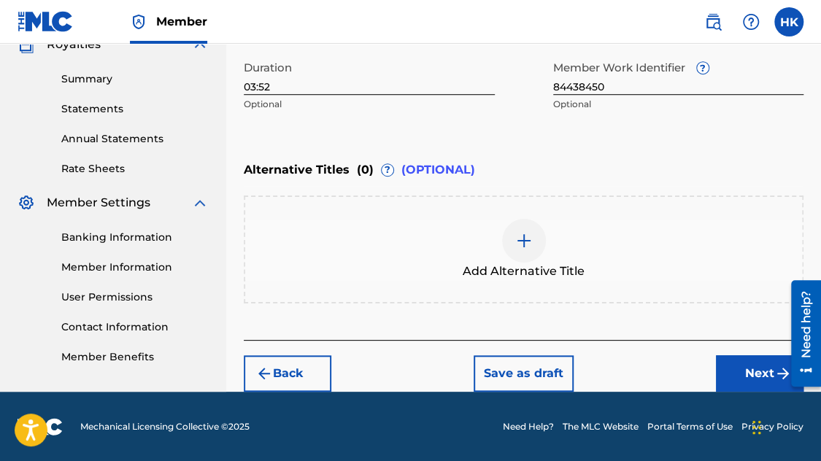
type input "T-332.329.270-8"
click at [739, 361] on button "Next" at bounding box center [760, 373] width 88 height 36
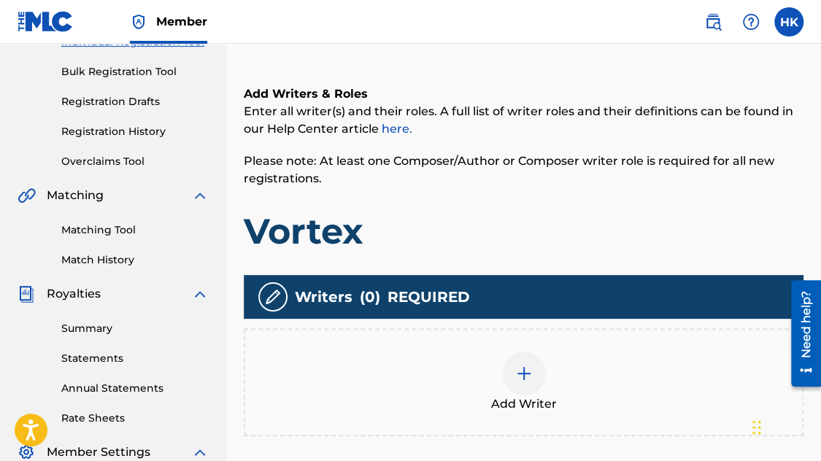
scroll to position [285, 0]
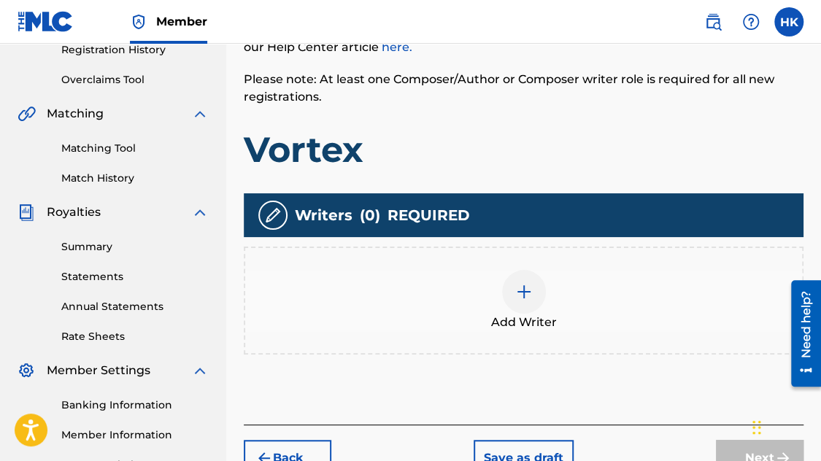
click at [531, 283] on img at bounding box center [524, 292] width 18 height 18
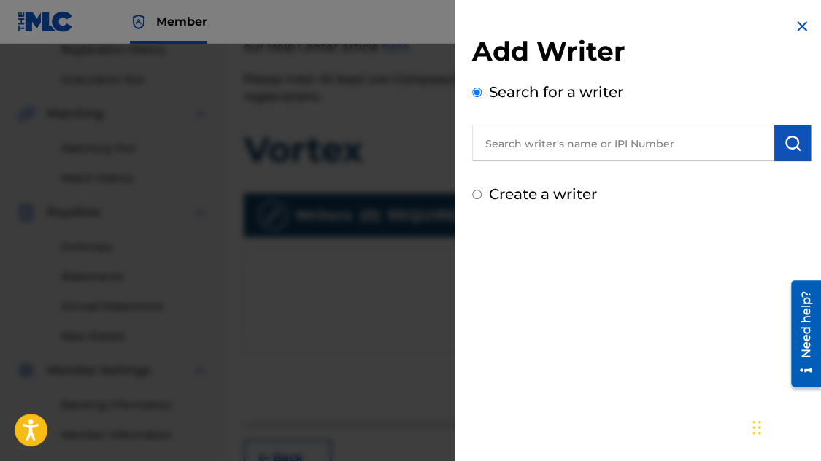
click at [533, 154] on input "text" at bounding box center [623, 143] width 302 height 36
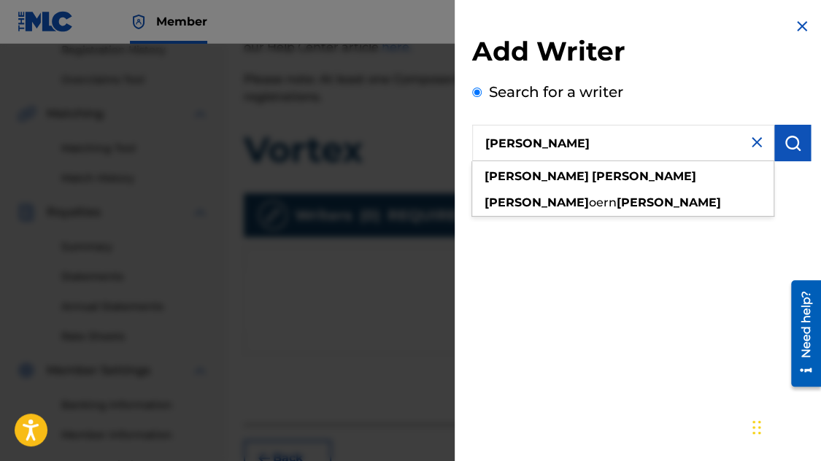
type input "[PERSON_NAME]"
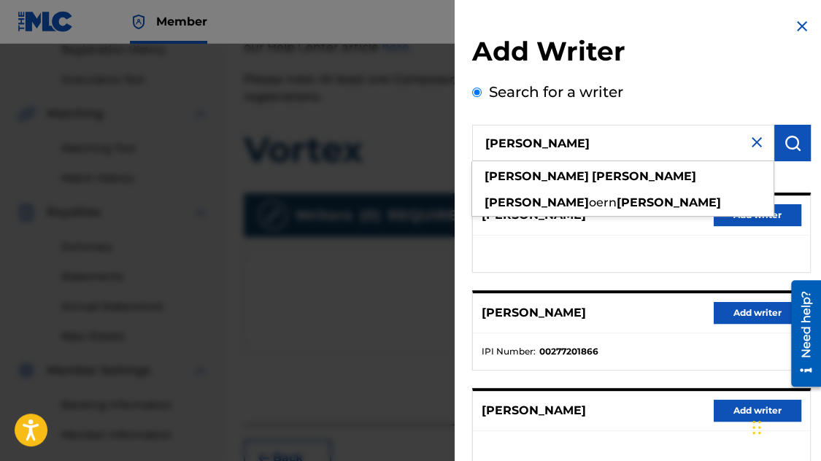
click at [601, 423] on div "[PERSON_NAME] Add writer" at bounding box center [641, 411] width 337 height 40
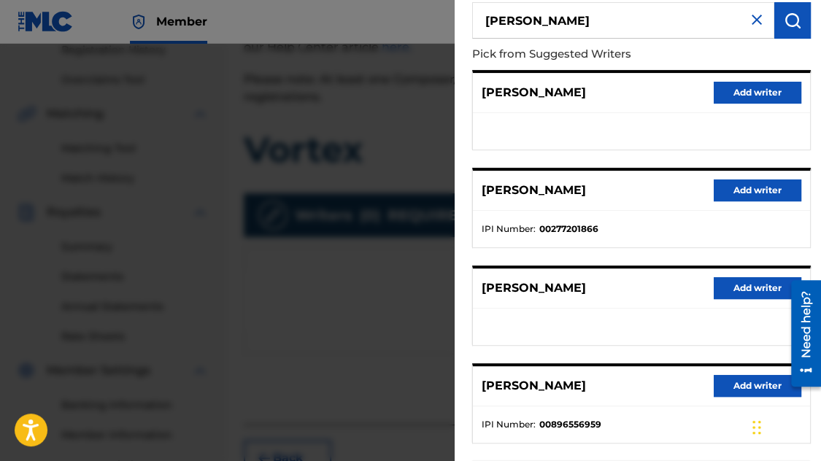
scroll to position [146, 0]
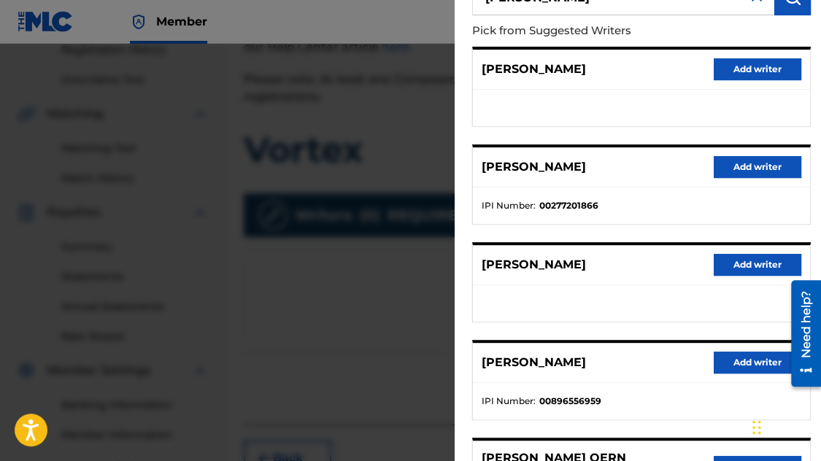
click at [735, 360] on button "Add writer" at bounding box center [758, 363] width 88 height 22
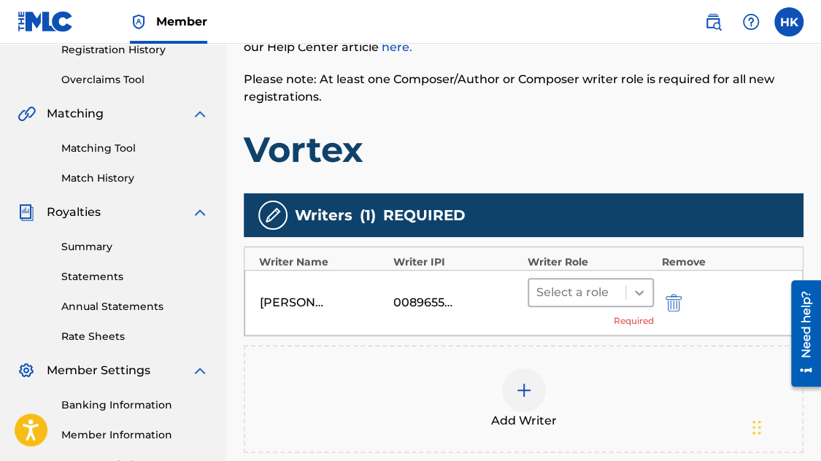
click at [645, 286] on icon at bounding box center [639, 292] width 15 height 15
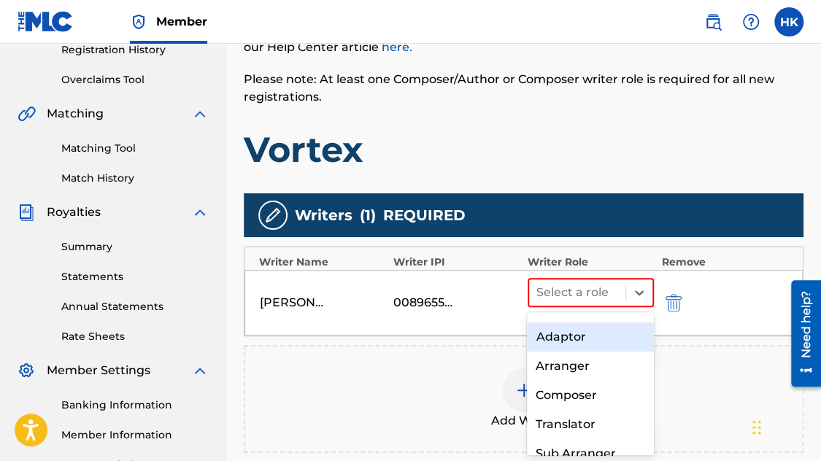
scroll to position [73, 0]
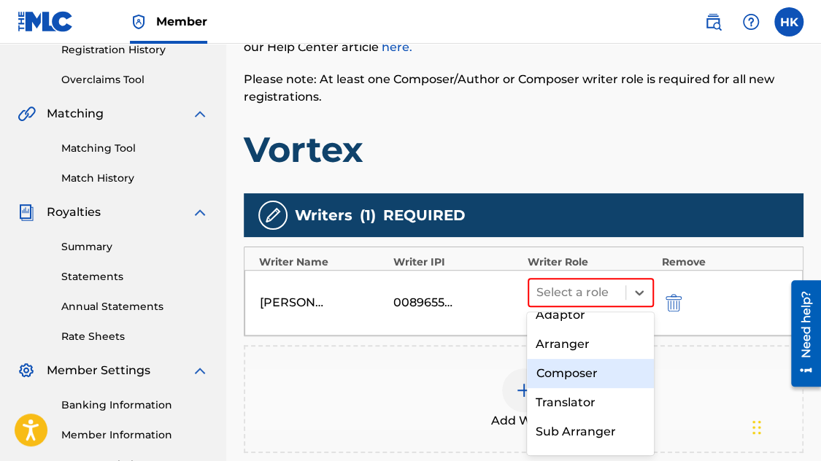
click at [609, 388] on div "Composer" at bounding box center [590, 373] width 127 height 29
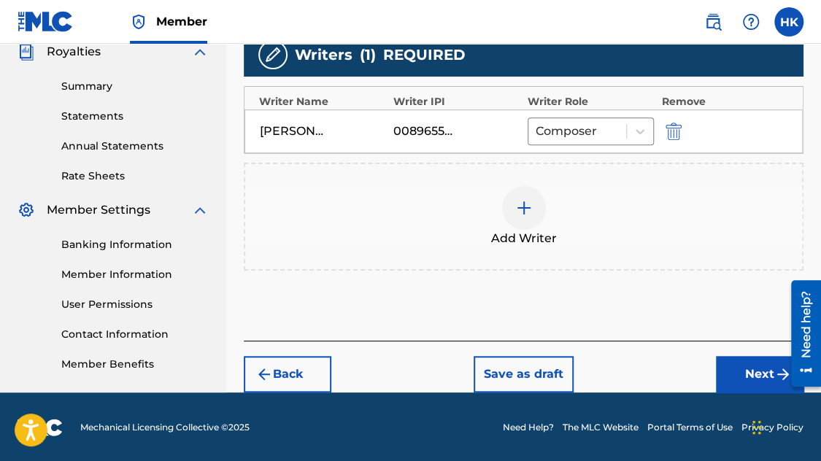
click at [758, 382] on button "Next" at bounding box center [760, 374] width 88 height 36
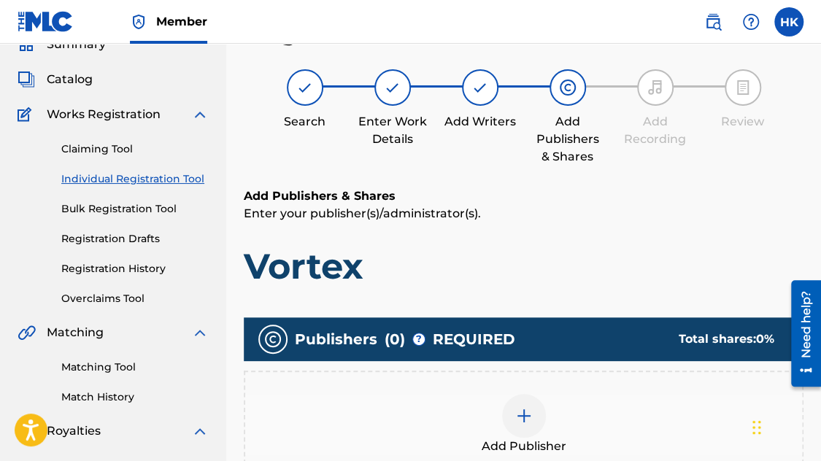
scroll to position [139, 0]
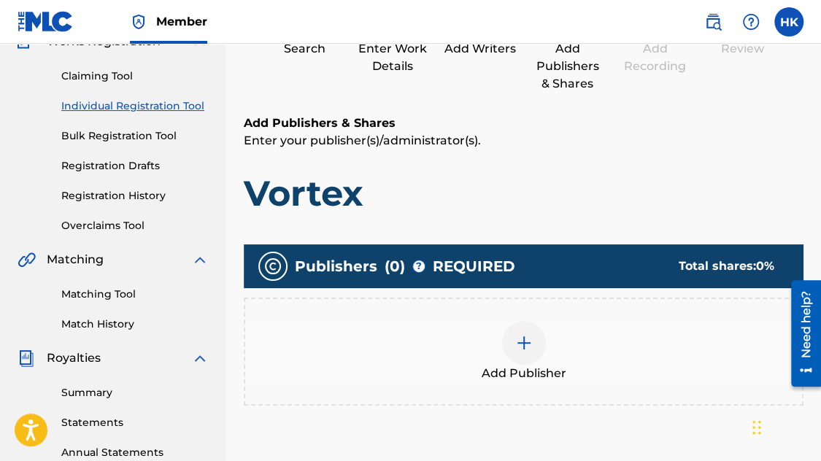
click at [527, 348] on img at bounding box center [524, 343] width 18 height 18
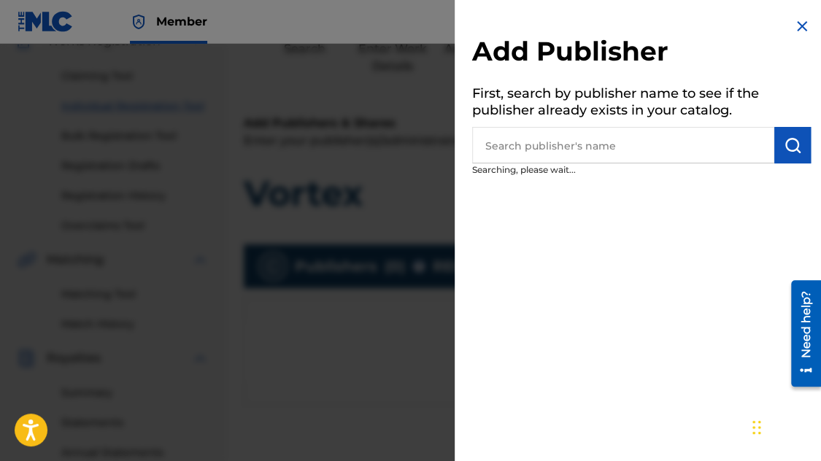
click at [606, 141] on input "text" at bounding box center [623, 145] width 302 height 36
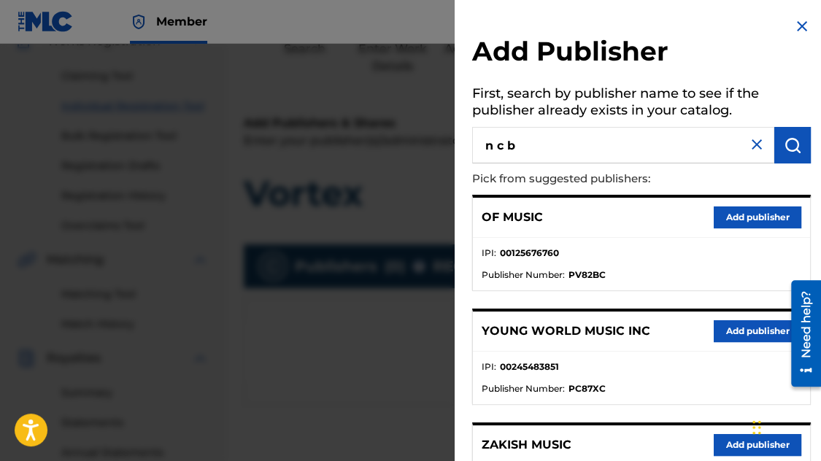
type input "n c b"
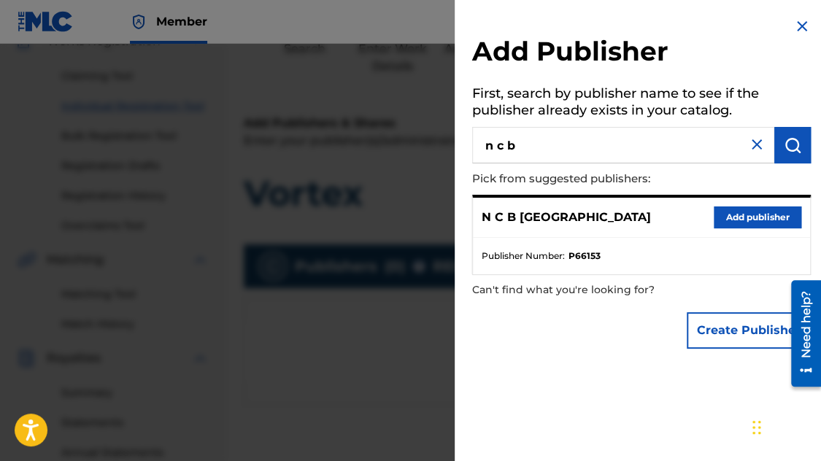
click at [750, 214] on button "Add publisher" at bounding box center [758, 218] width 88 height 22
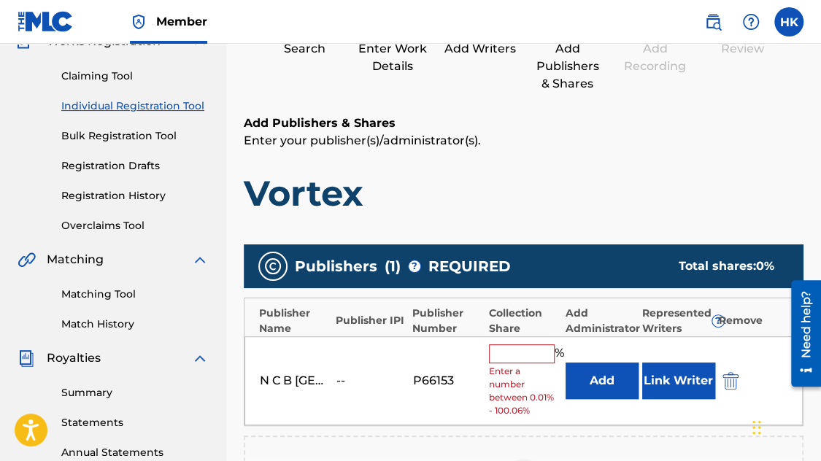
click at [544, 342] on div "N C B SCANDINAVIA -- P66153 % Enter a number between 0.01% - 100.06% Add Link W…" at bounding box center [523, 381] width 558 height 90
click at [542, 346] on input "text" at bounding box center [522, 353] width 66 height 19
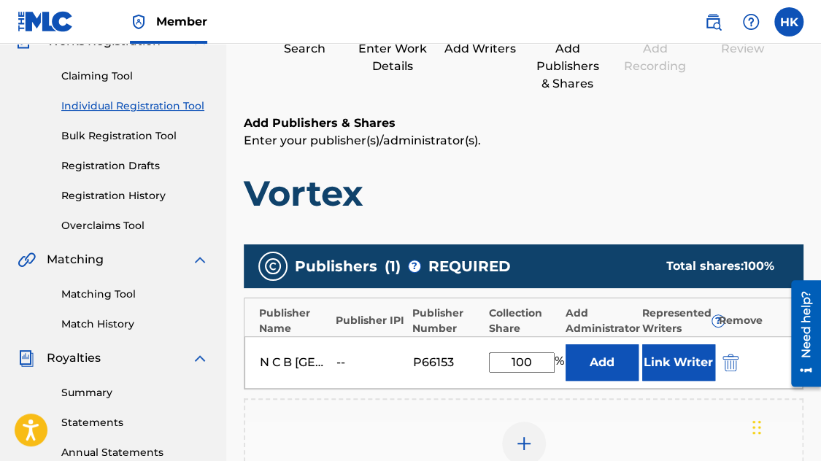
type input "100"
click at [681, 369] on button "Link Writer" at bounding box center [678, 362] width 73 height 36
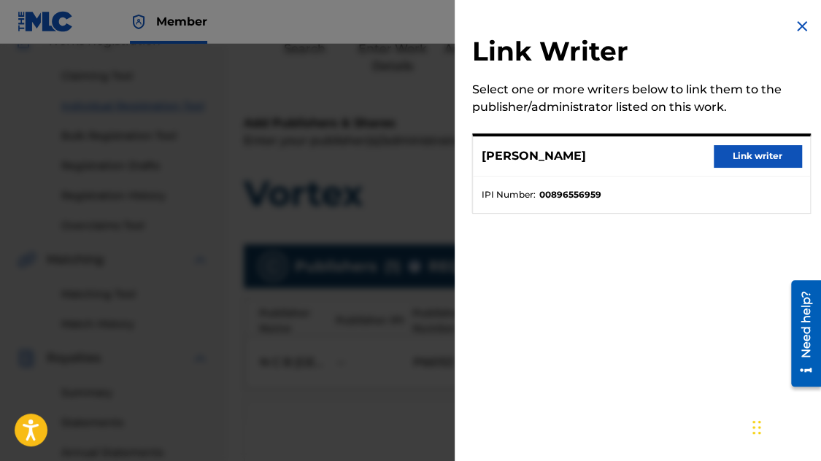
click at [741, 154] on button "Link writer" at bounding box center [758, 156] width 88 height 22
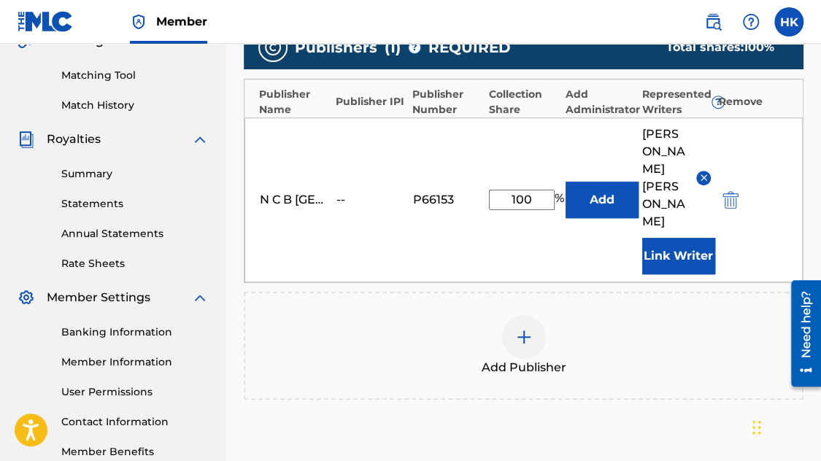
scroll to position [496, 0]
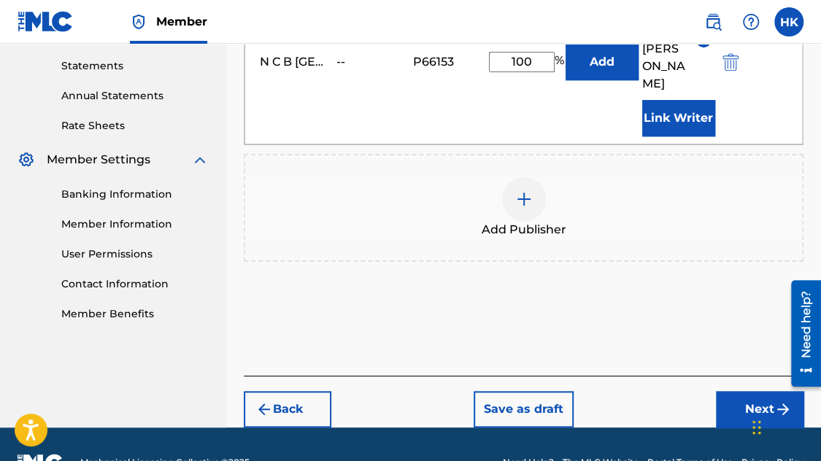
drag, startPoint x: 785, startPoint y: 372, endPoint x: 1555, endPoint y: 646, distance: 817.1
click at [785, 372] on div at bounding box center [800, 332] width 41 height 117
click at [760, 391] on button "Next" at bounding box center [760, 409] width 88 height 36
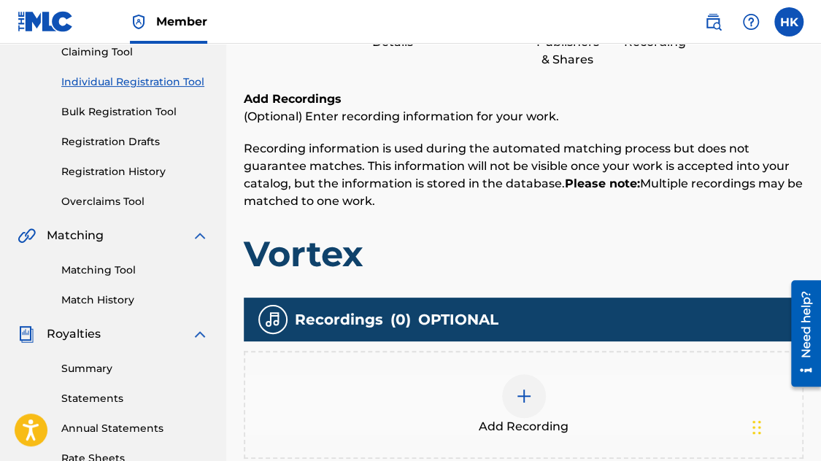
scroll to position [212, 0]
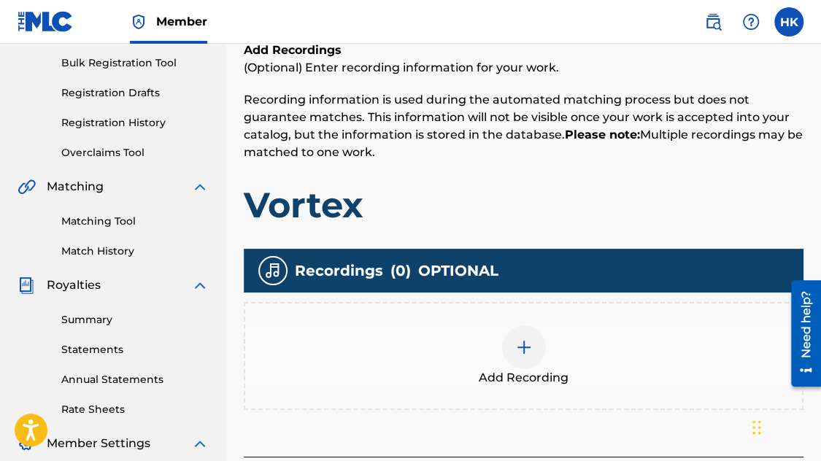
click at [528, 342] on img at bounding box center [524, 348] width 18 height 18
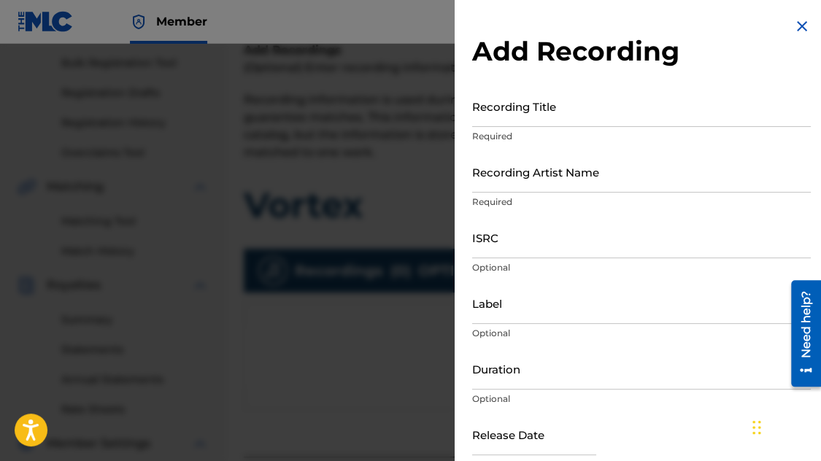
click at [521, 112] on input "Recording Title" at bounding box center [641, 106] width 339 height 42
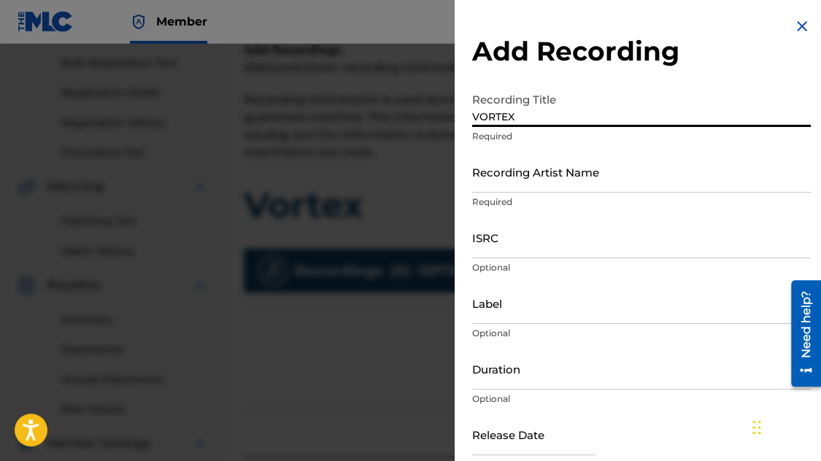
type input "VORTEX"
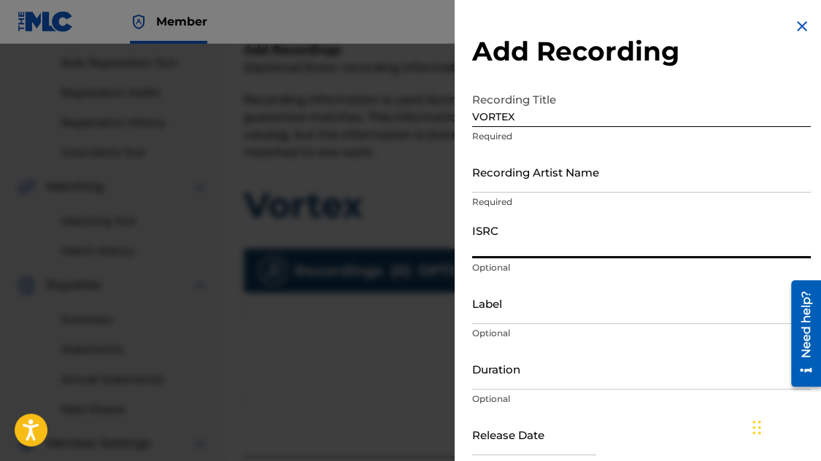
paste input "USUMV2500576"
type input "USUMV2500576"
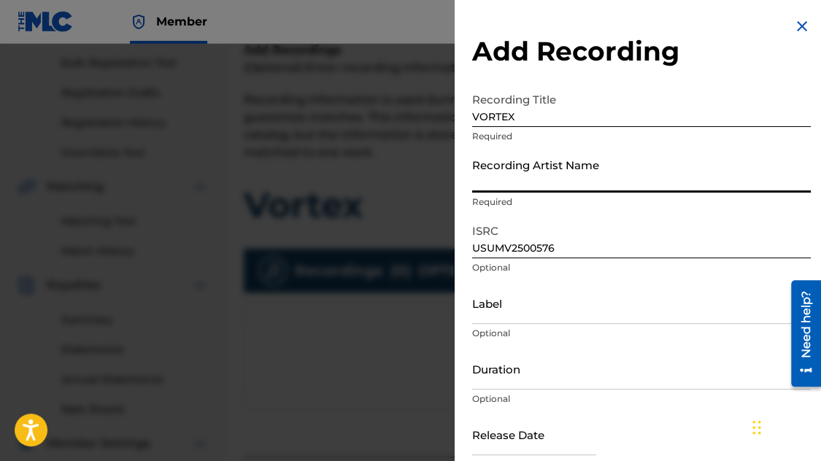
click at [516, 190] on input "Recording Artist Name" at bounding box center [641, 172] width 339 height 42
type input "[PERSON_NAME]"
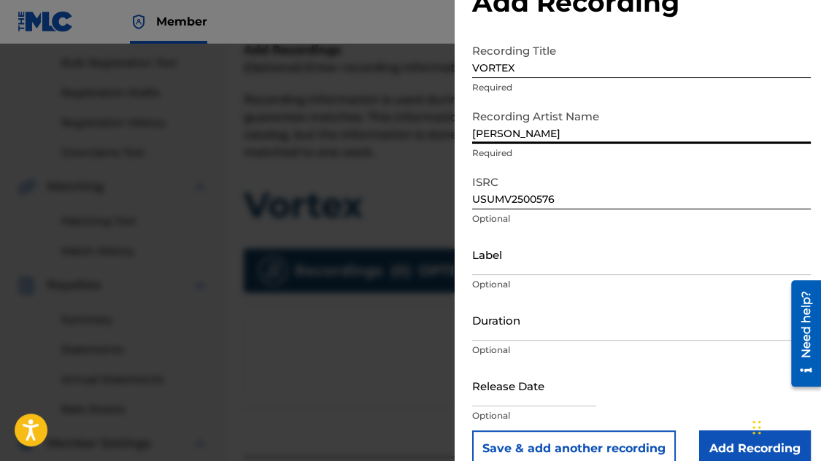
scroll to position [72, 0]
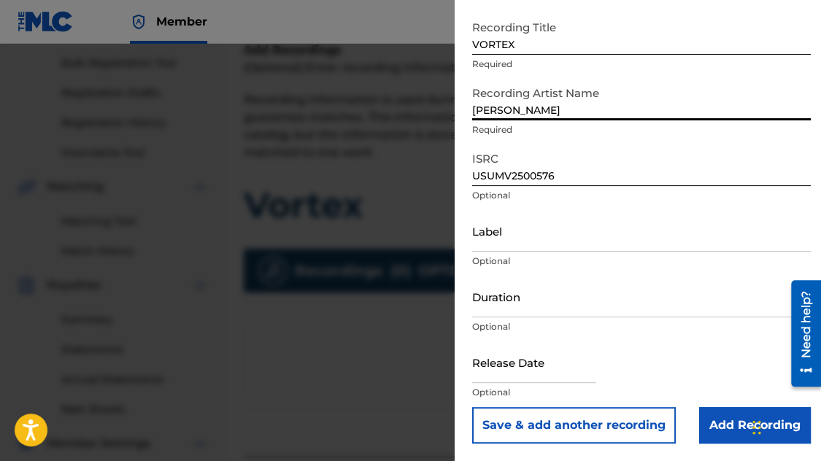
click at [705, 414] on input "Add Recording" at bounding box center [755, 425] width 112 height 36
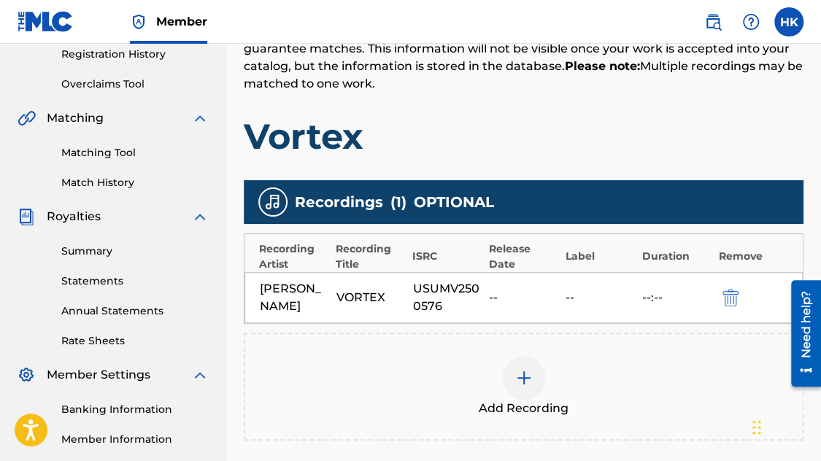
scroll to position [358, 0]
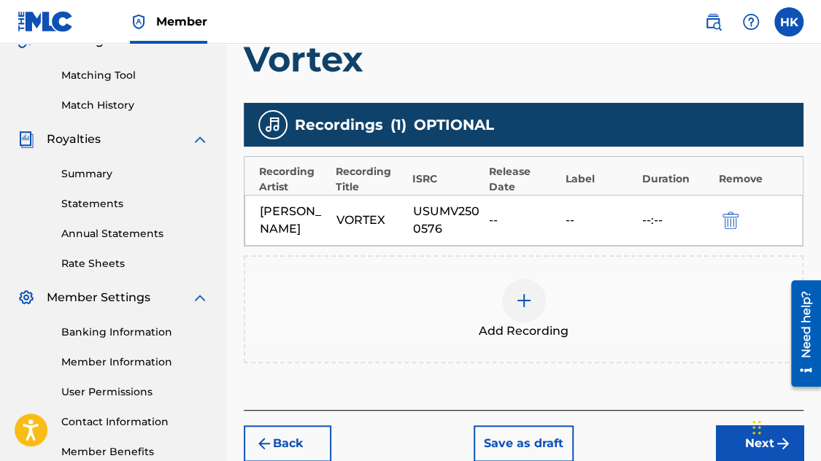
click at [512, 301] on div at bounding box center [524, 301] width 44 height 44
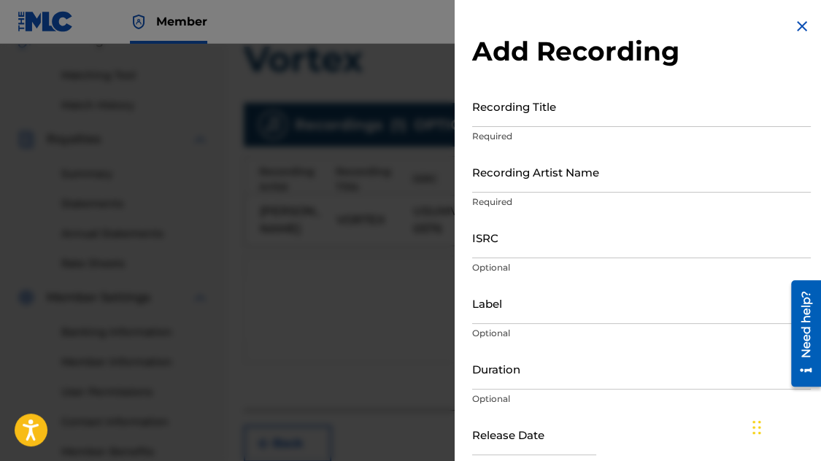
click at [517, 113] on input "Recording Title" at bounding box center [641, 106] width 339 height 42
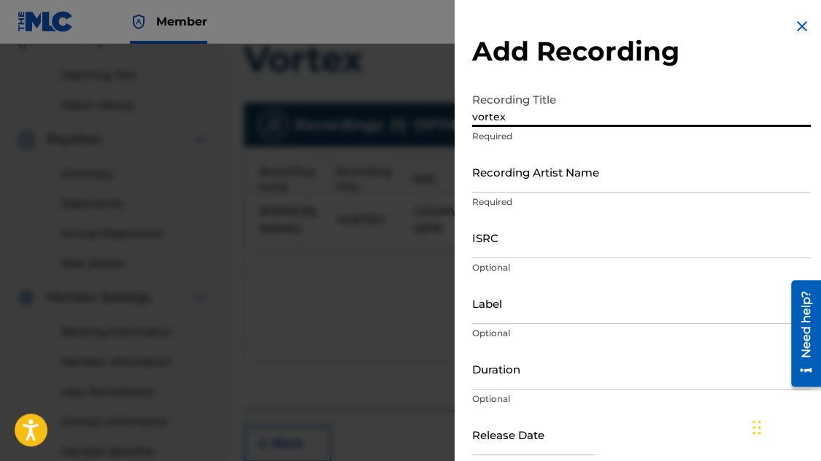
type input "vortex"
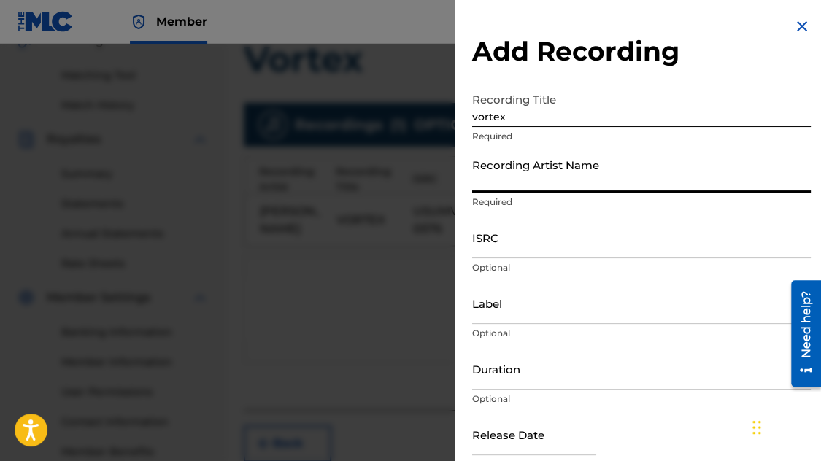
click at [554, 186] on input "Recording Artist Name" at bounding box center [641, 172] width 339 height 42
type input "[PERSON_NAME]"
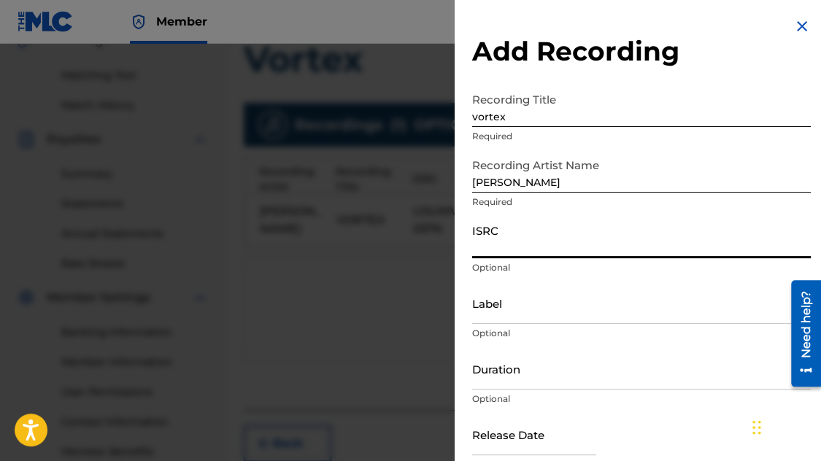
click at [517, 242] on input "ISRC" at bounding box center [641, 238] width 339 height 42
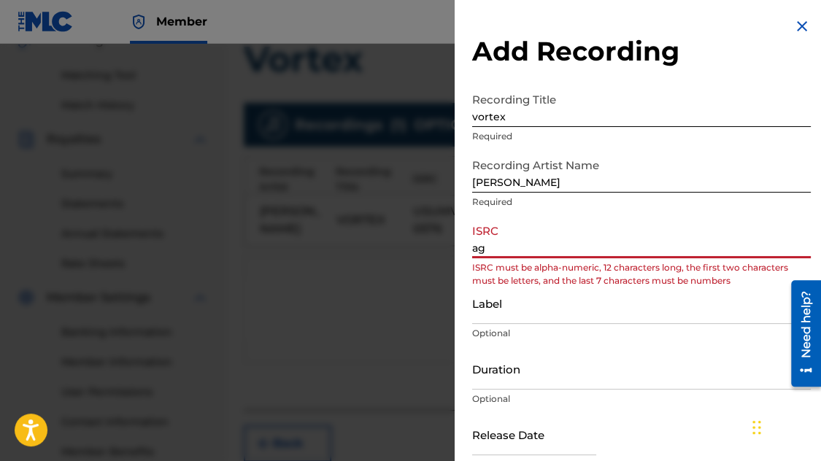
type input "a"
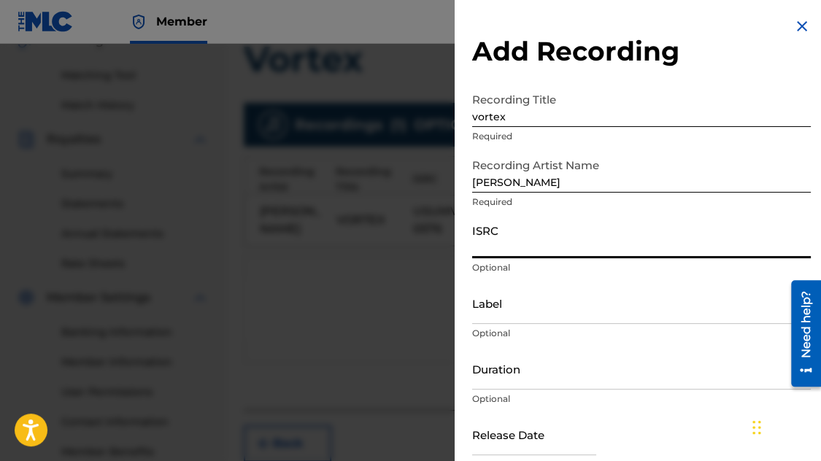
type input "g"
paste input "USUG12407181"
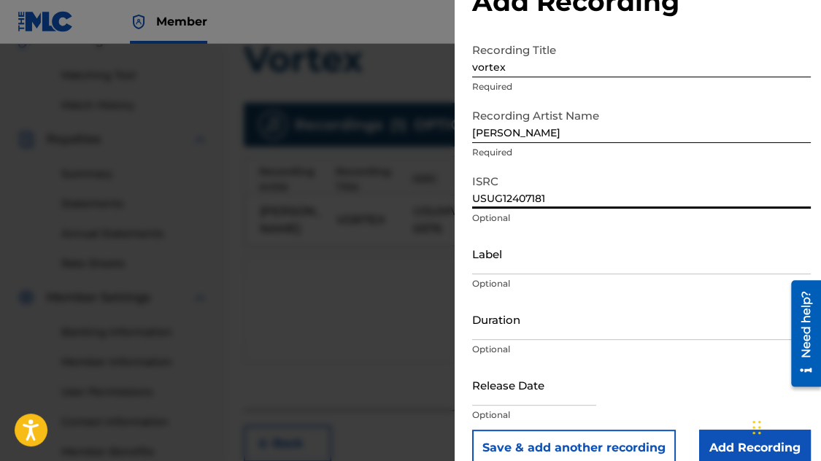
scroll to position [72, 0]
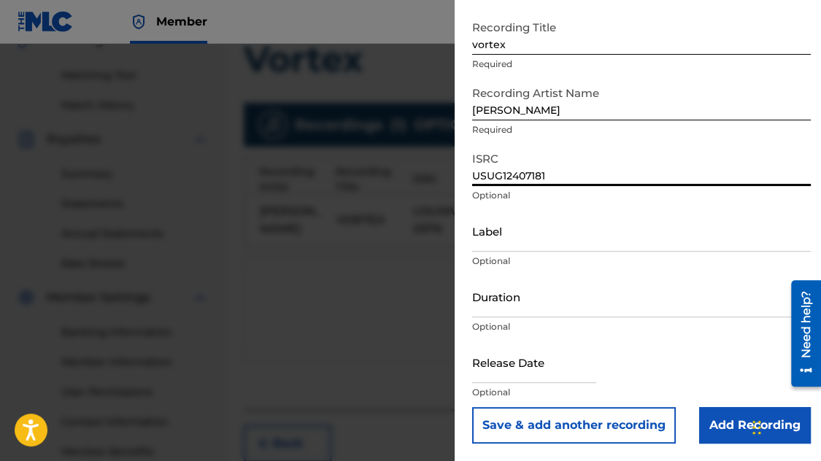
type input "USUG12407181"
click at [713, 433] on input "Add Recording" at bounding box center [755, 425] width 112 height 36
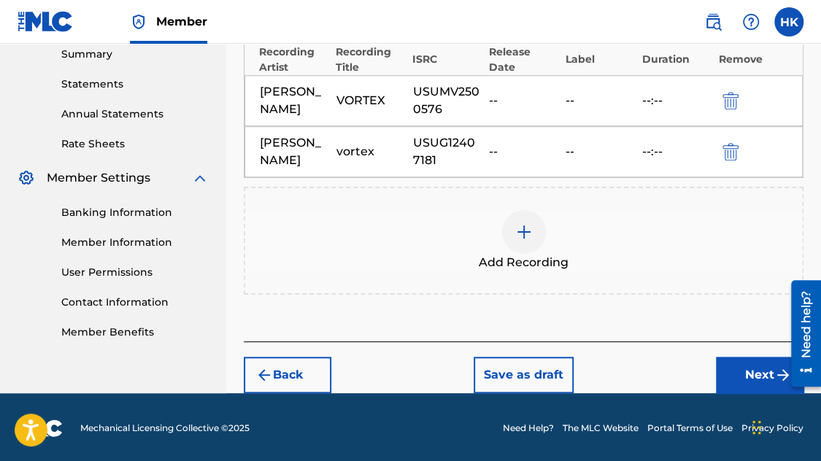
click at [729, 377] on button "Next" at bounding box center [760, 375] width 88 height 36
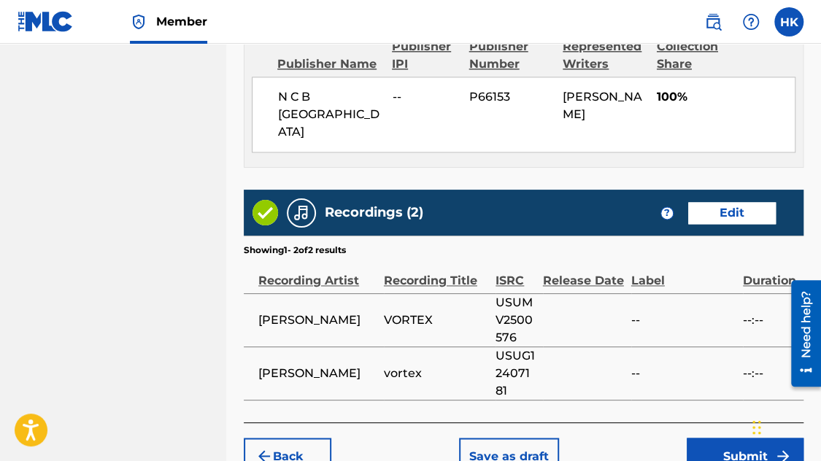
scroll to position [874, 0]
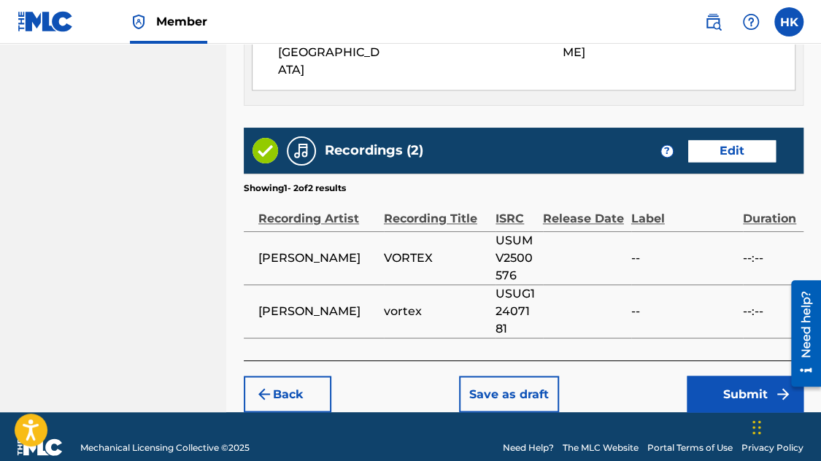
click at [744, 376] on button "Submit" at bounding box center [745, 394] width 117 height 36
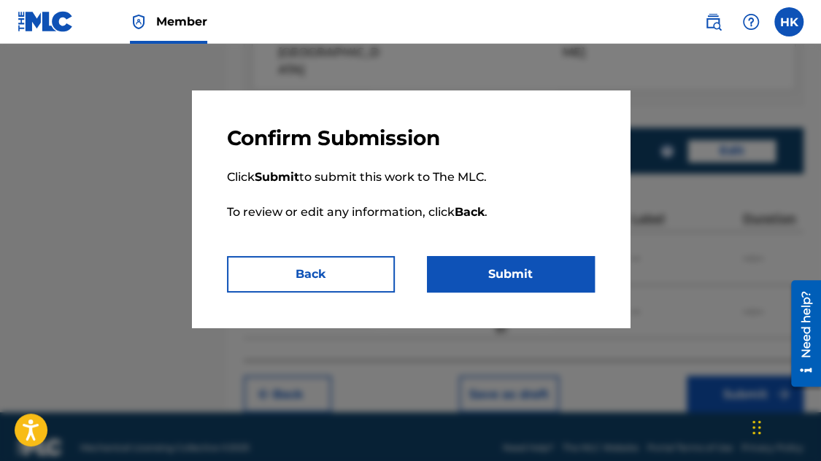
click at [478, 268] on button "Submit" at bounding box center [511, 274] width 168 height 36
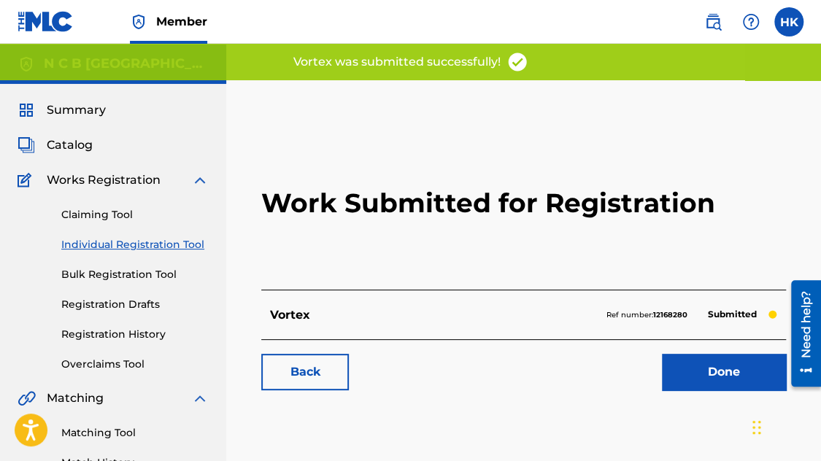
click at [709, 373] on link "Done" at bounding box center [724, 372] width 124 height 36
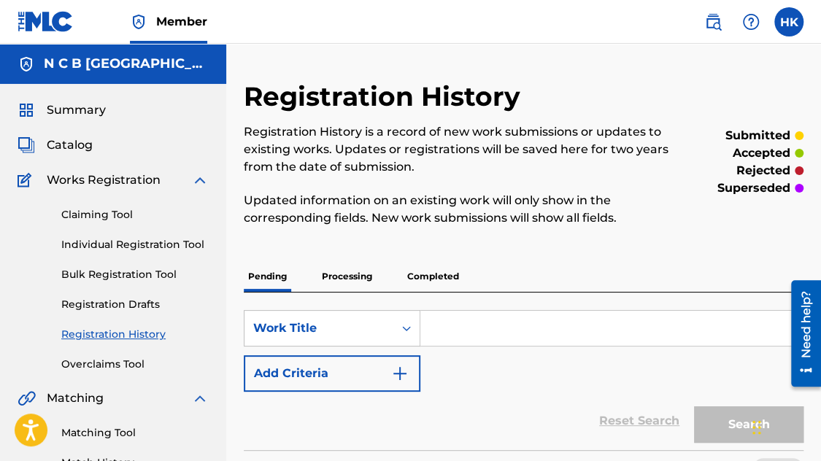
drag, startPoint x: 54, startPoint y: 145, endPoint x: 90, endPoint y: 154, distance: 36.8
click at [54, 145] on span "Catalog" at bounding box center [70, 145] width 46 height 18
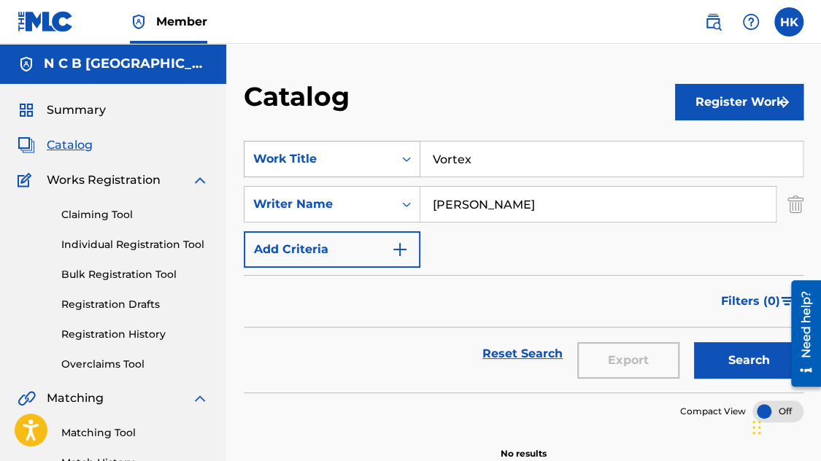
drag, startPoint x: 488, startPoint y: 163, endPoint x: 395, endPoint y: 156, distance: 93.6
click at [393, 157] on div "SearchWithCriteria22374e50-ed3a-49d4-a6a1-d840ac136cd0 Work Title Vortex" at bounding box center [524, 159] width 560 height 36
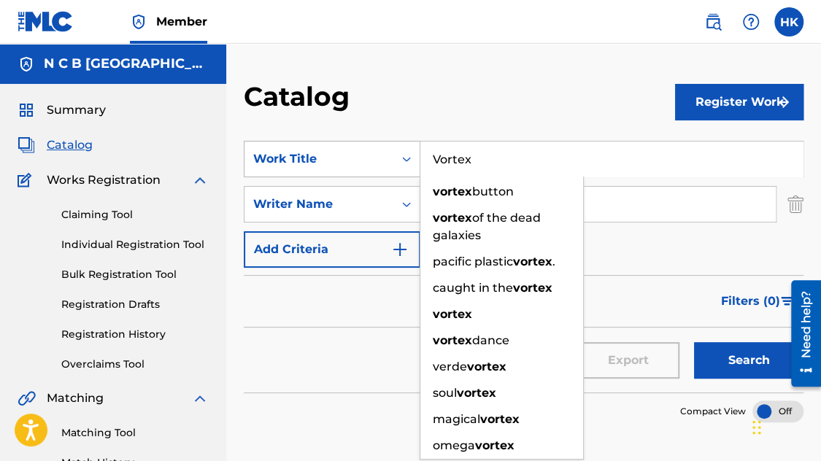
paste input "Ocean [MEDICAL_DATA] For Harp"
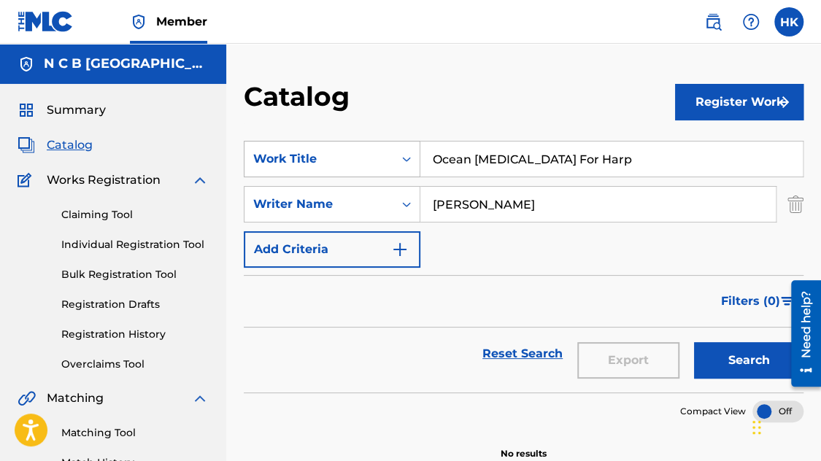
type input "Ocean [MEDICAL_DATA] For Harp"
click at [694, 342] on button "Search" at bounding box center [748, 360] width 109 height 36
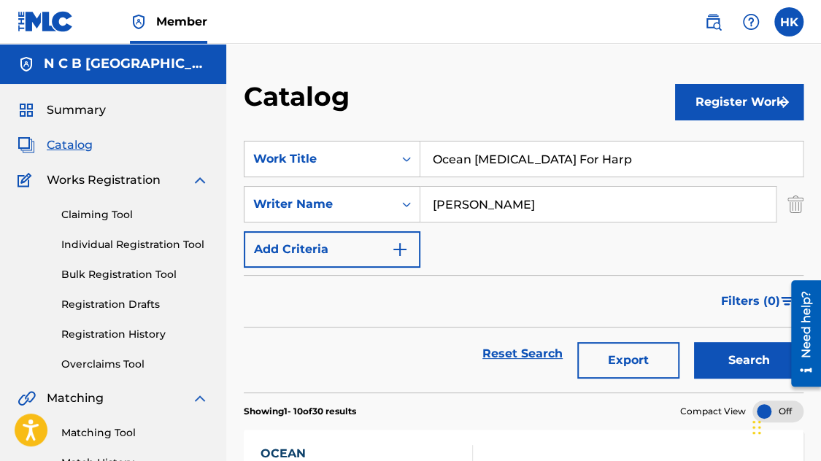
click at [92, 209] on link "Claiming Tool" at bounding box center [134, 214] width 147 height 15
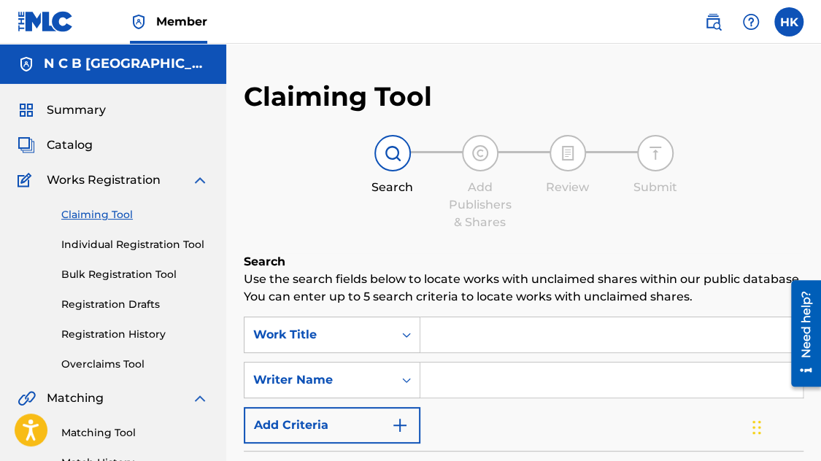
click at [498, 319] on input "Search Form" at bounding box center [611, 334] width 382 height 35
paste input "Ocean [MEDICAL_DATA] For Harp"
type input "Ocean [MEDICAL_DATA] For Harp"
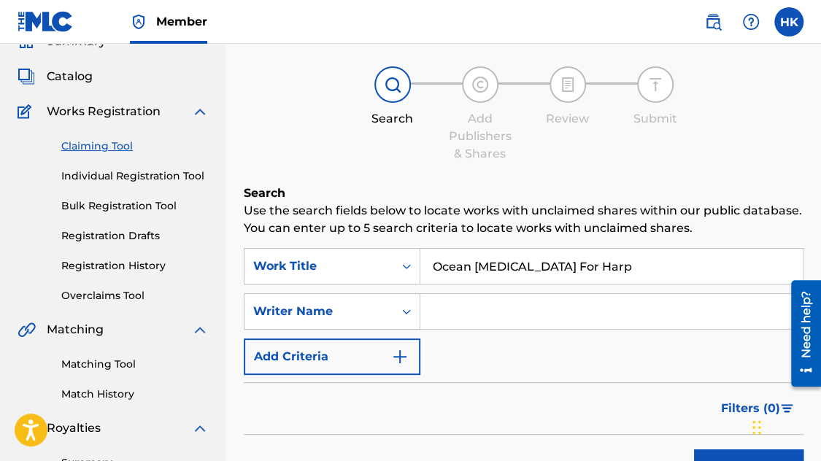
scroll to position [146, 0]
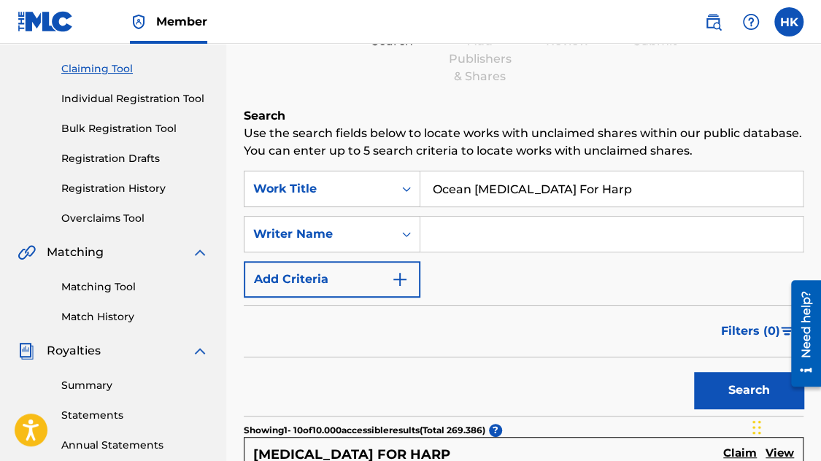
click at [711, 398] on button "Search" at bounding box center [748, 390] width 109 height 36
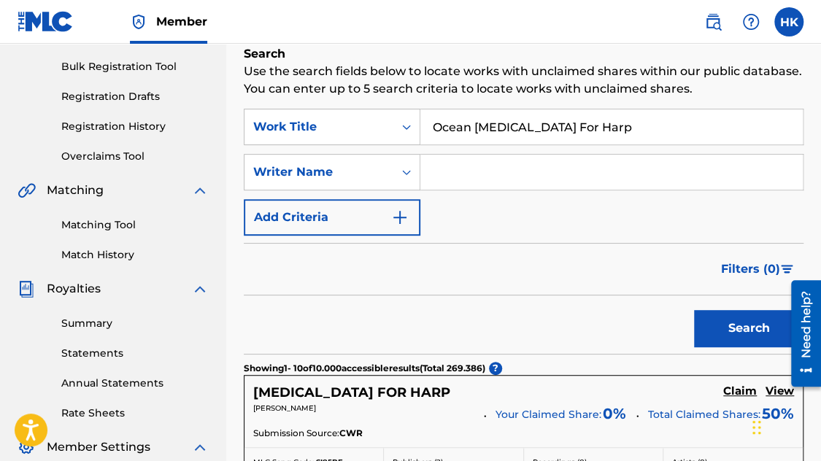
scroll to position [292, 0]
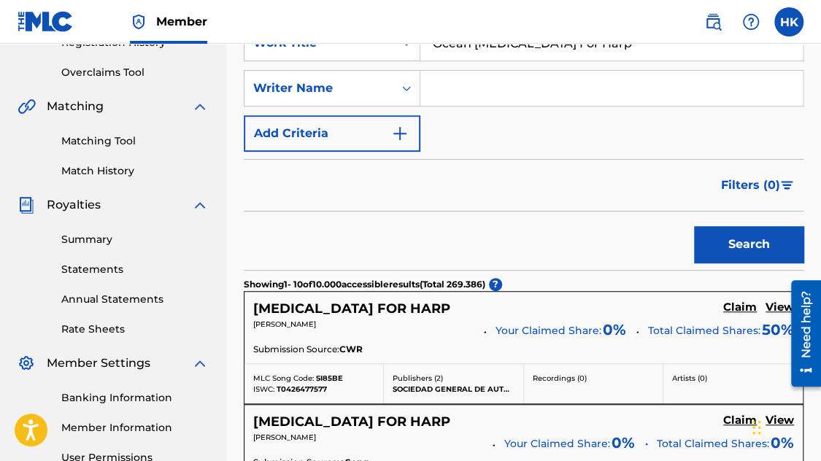
click at [437, 91] on input "Search Form" at bounding box center [611, 88] width 382 height 35
type input "[PERSON_NAME]"
click at [694, 226] on button "Search" at bounding box center [748, 244] width 109 height 36
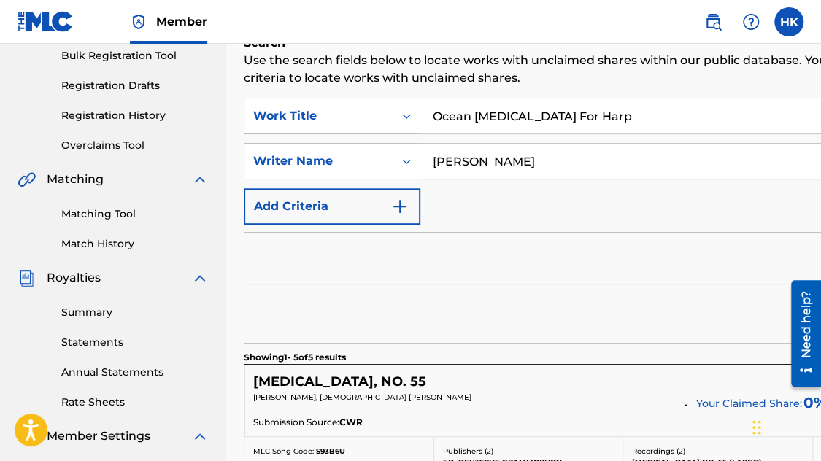
scroll to position [0, 0]
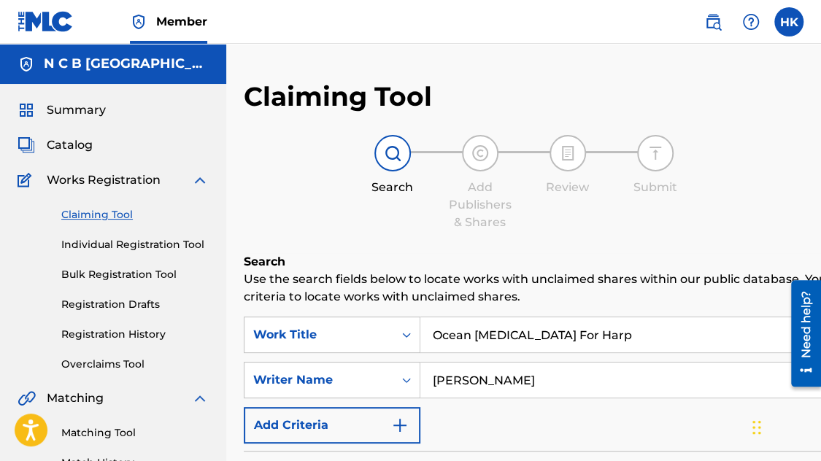
click at [81, 141] on span "Catalog" at bounding box center [70, 145] width 46 height 18
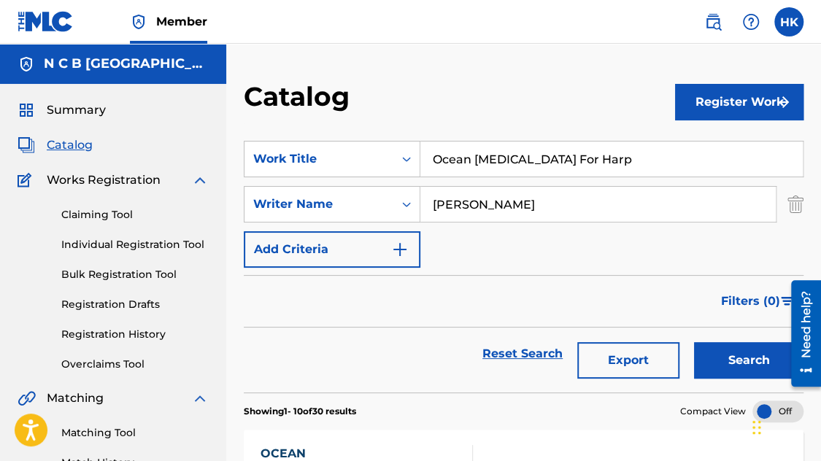
click at [595, 161] on input "Ocean [MEDICAL_DATA] For Harp" at bounding box center [611, 159] width 382 height 35
click at [727, 374] on button "Search" at bounding box center [748, 360] width 109 height 36
click at [88, 335] on link "Registration History" at bounding box center [134, 334] width 147 height 15
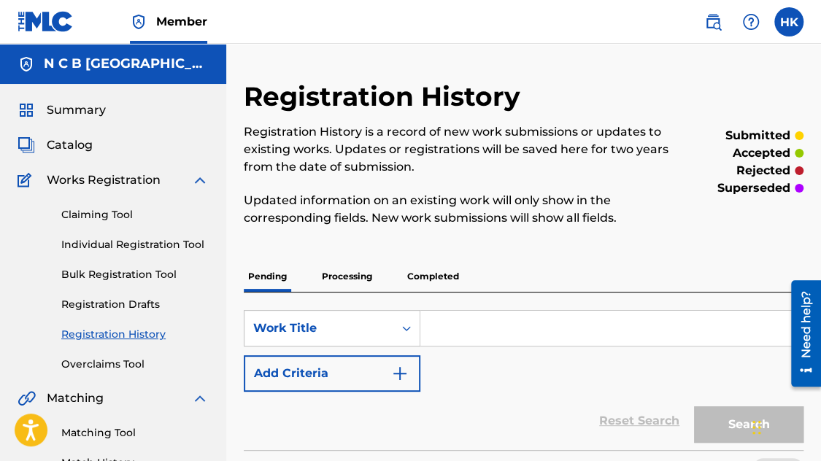
click at [437, 332] on input "Search Form" at bounding box center [611, 328] width 382 height 35
paste input "Ocean [MEDICAL_DATA] For Harp"
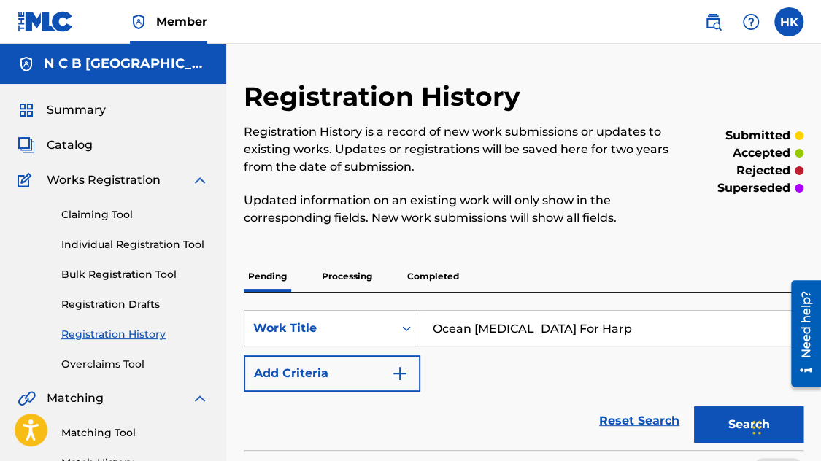
type input "Ocean [MEDICAL_DATA] For Harp"
click at [694, 406] on button "Search" at bounding box center [748, 424] width 109 height 36
click at [67, 147] on span "Catalog" at bounding box center [70, 145] width 46 height 18
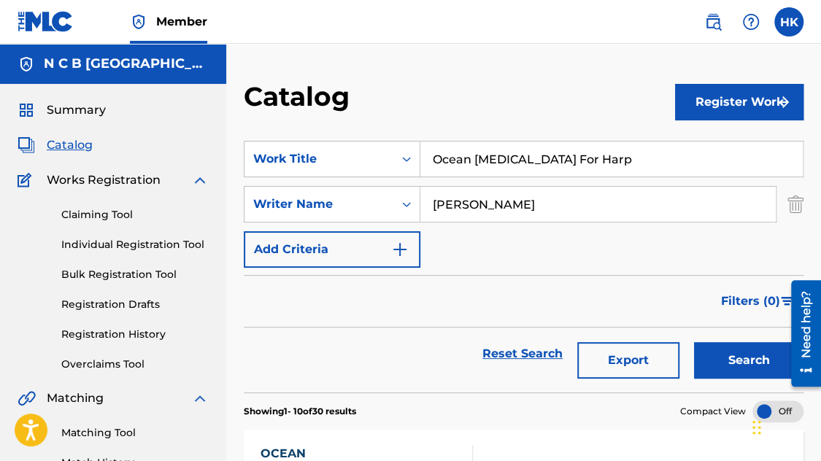
click at [725, 88] on button "Register Work" at bounding box center [739, 102] width 128 height 36
click at [724, 150] on link "Individual" at bounding box center [739, 149] width 128 height 35
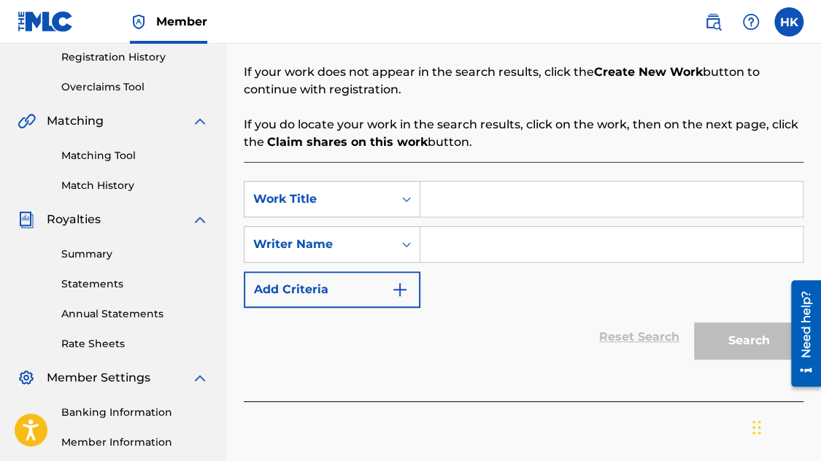
scroll to position [292, 0]
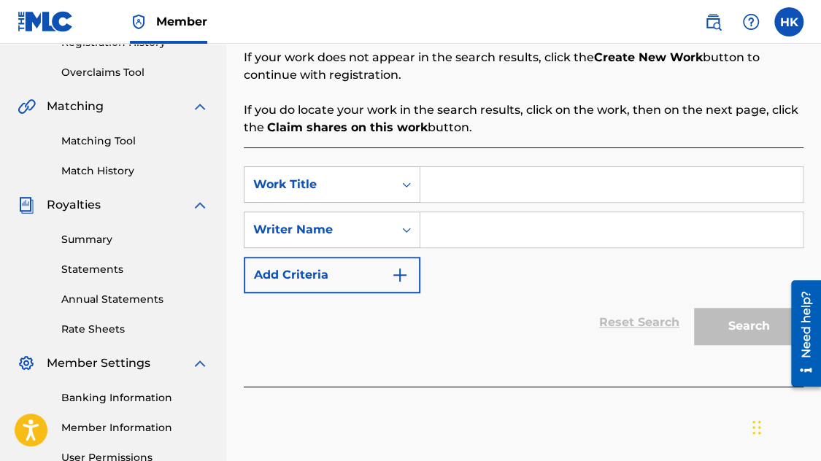
click at [458, 190] on input "Search Form" at bounding box center [611, 184] width 382 height 35
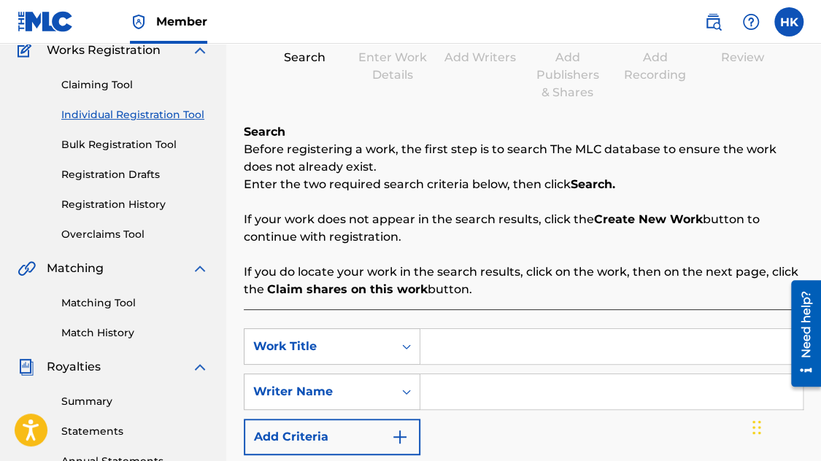
scroll to position [0, 0]
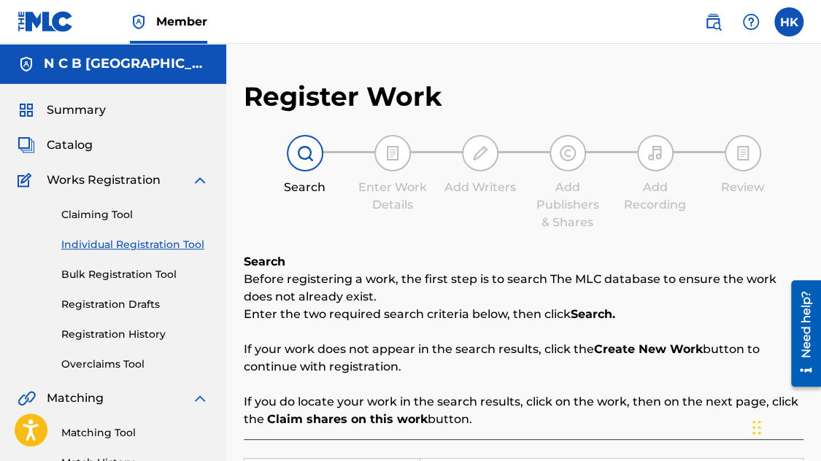
click at [80, 141] on span "Catalog" at bounding box center [70, 145] width 46 height 18
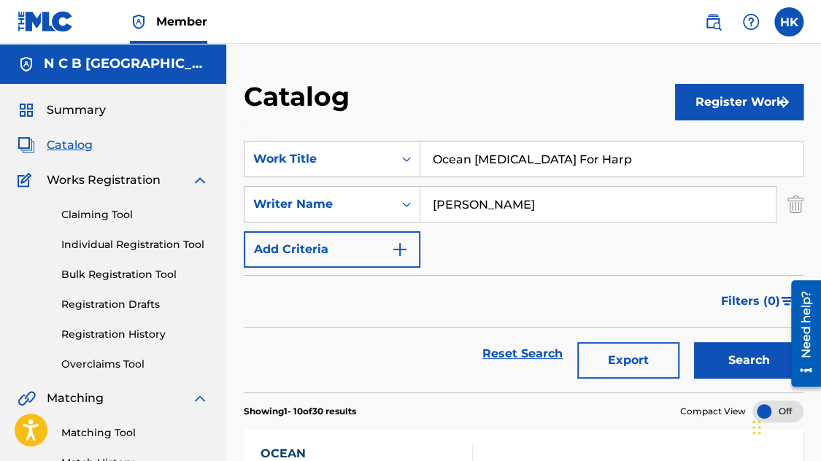
click at [717, 104] on button "Register Work" at bounding box center [739, 102] width 128 height 36
click at [712, 149] on link "Individual" at bounding box center [739, 149] width 128 height 35
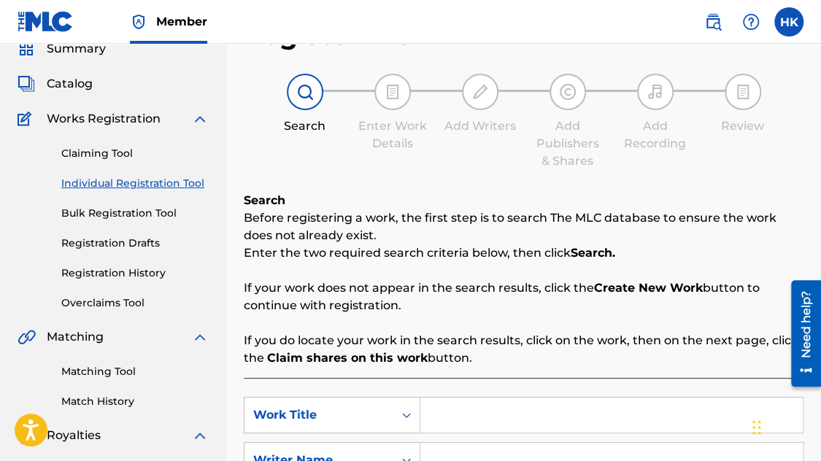
scroll to position [219, 0]
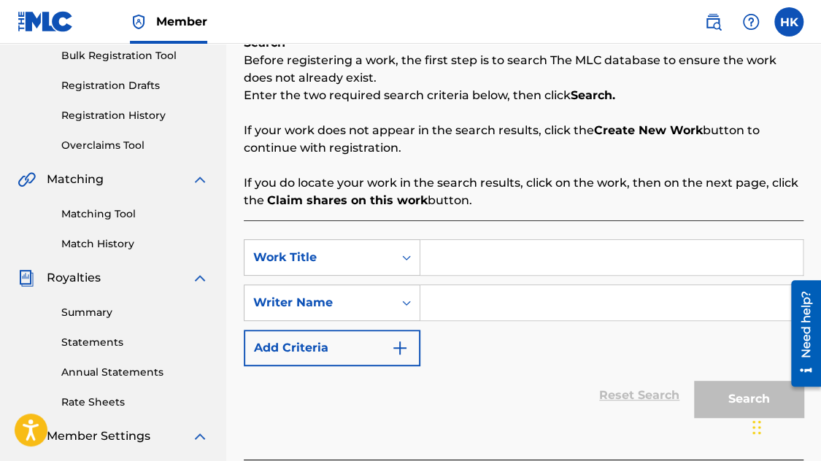
click at [471, 262] on input "Search Form" at bounding box center [611, 257] width 382 height 35
paste input "Ocean [MEDICAL_DATA] For Harp"
type input "Ocean [MEDICAL_DATA] For Harp"
click at [477, 300] on input "Search Form" at bounding box center [611, 302] width 382 height 35
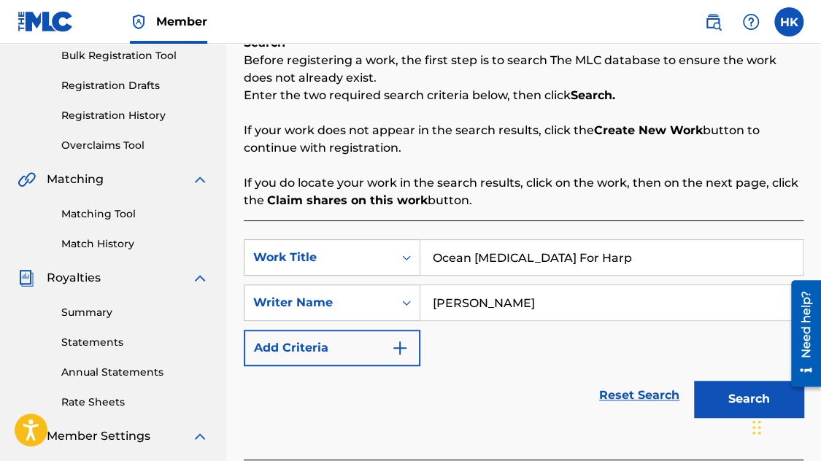
type input "[PERSON_NAME]"
click at [694, 381] on button "Search" at bounding box center [748, 399] width 109 height 36
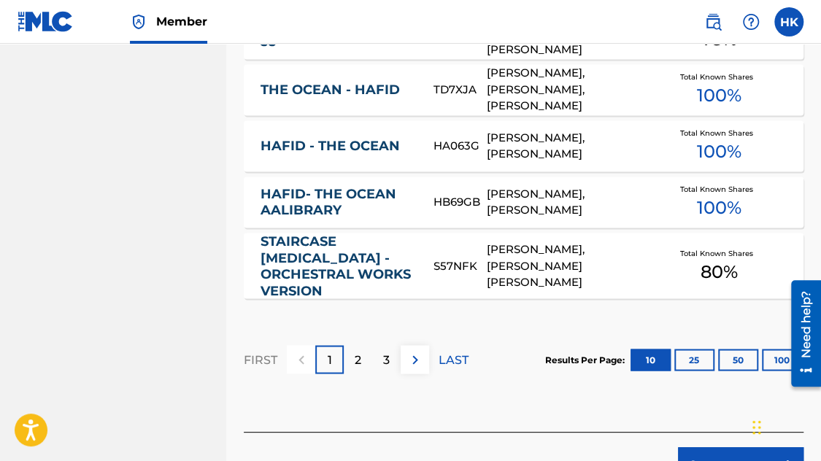
scroll to position [1093, 0]
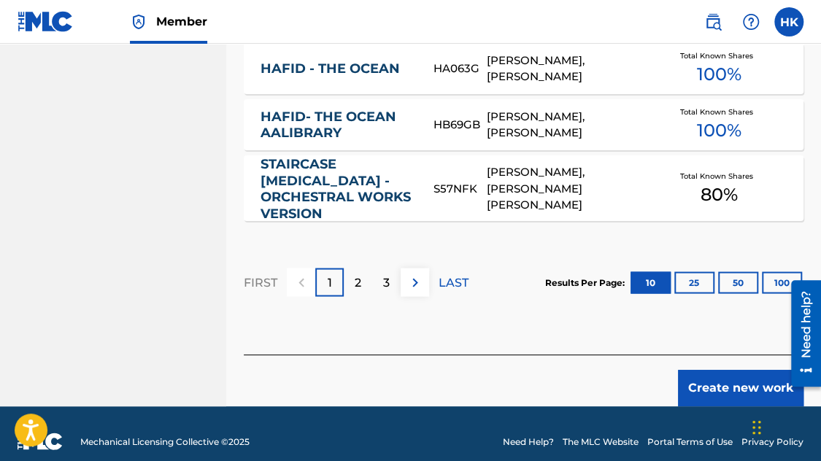
click at [717, 379] on button "Create new work" at bounding box center [741, 388] width 126 height 36
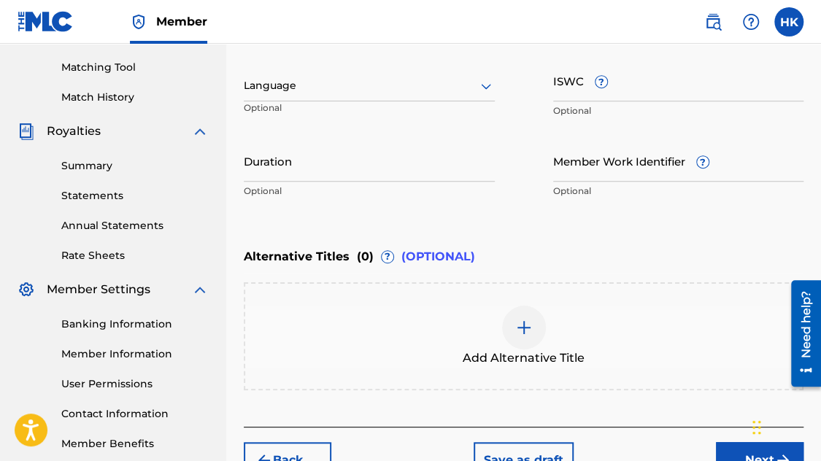
scroll to position [307, 0]
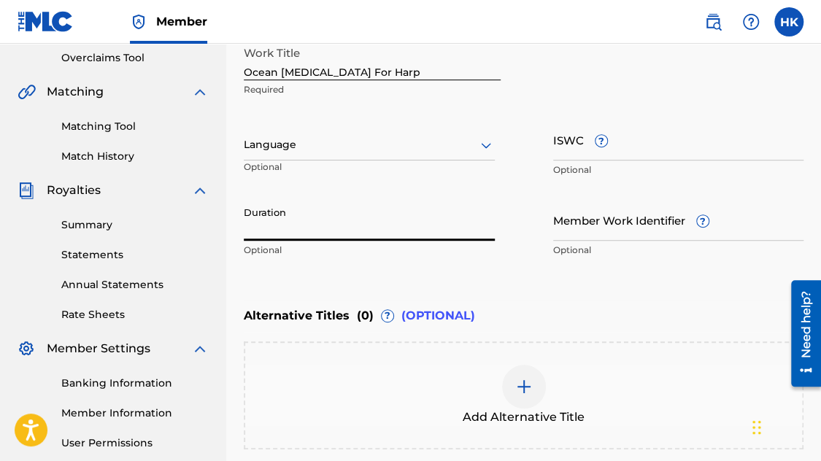
click at [278, 237] on input "Duration" at bounding box center [369, 220] width 251 height 42
type input "01:59"
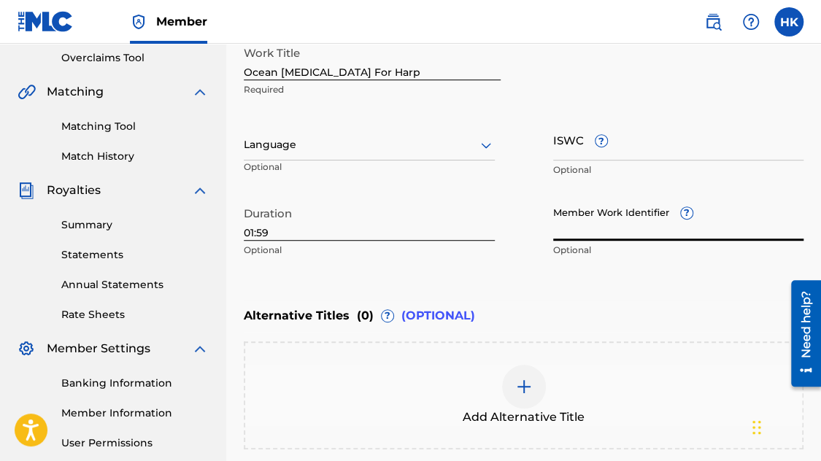
paste input "84438449"
type input "84438449"
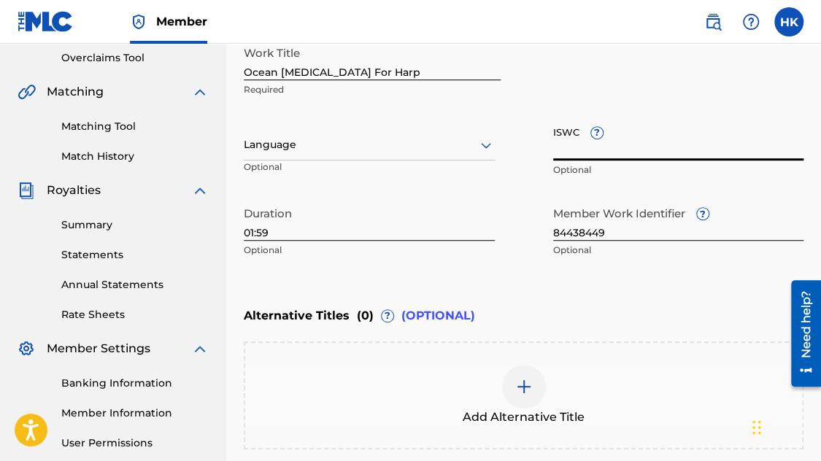
click at [609, 160] on input "ISWC ?" at bounding box center [678, 140] width 251 height 42
paste input "T-332.329.167-0"
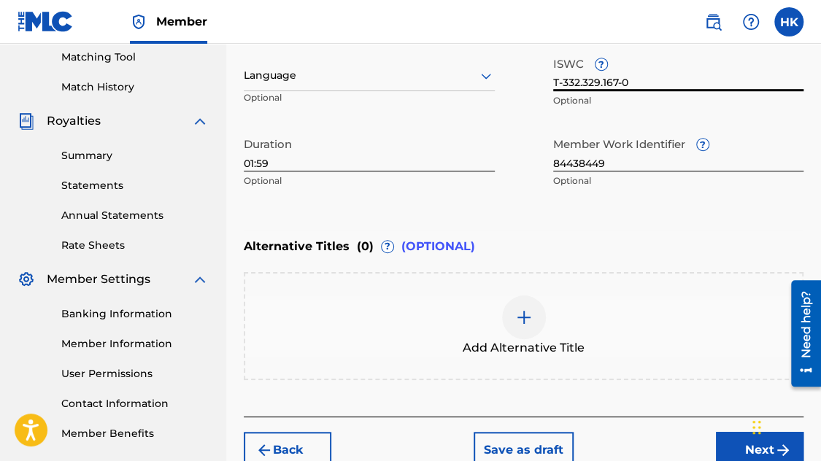
scroll to position [452, 0]
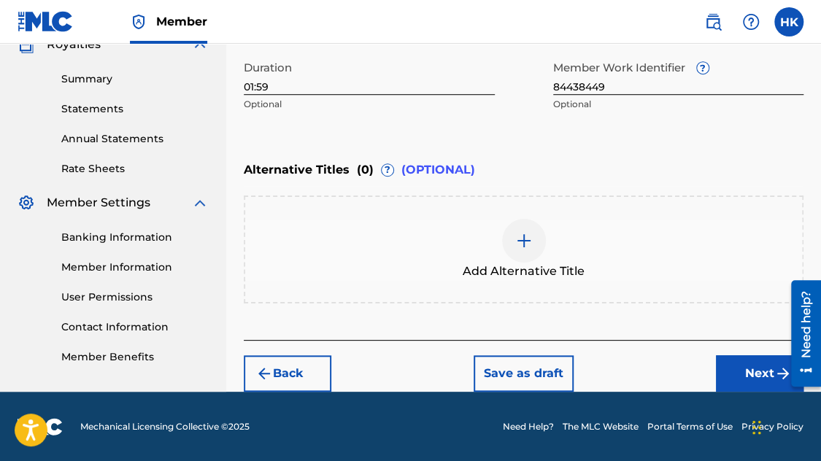
type input "T-332.329.167-0"
click at [720, 360] on button "Next" at bounding box center [760, 373] width 88 height 36
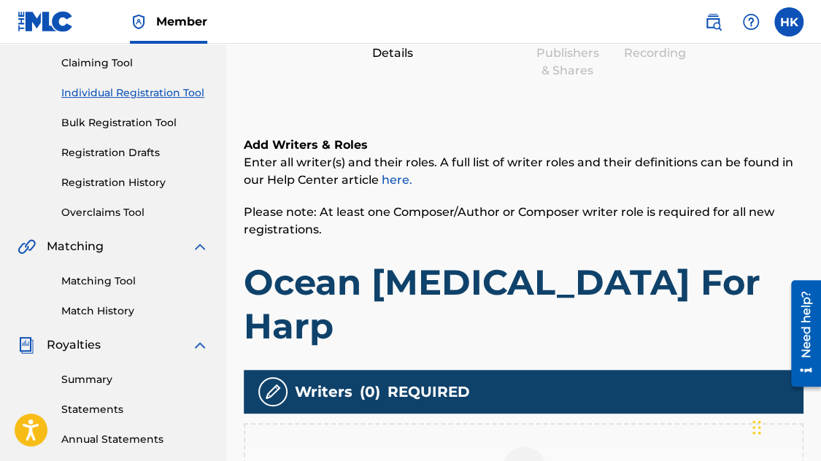
scroll to position [285, 0]
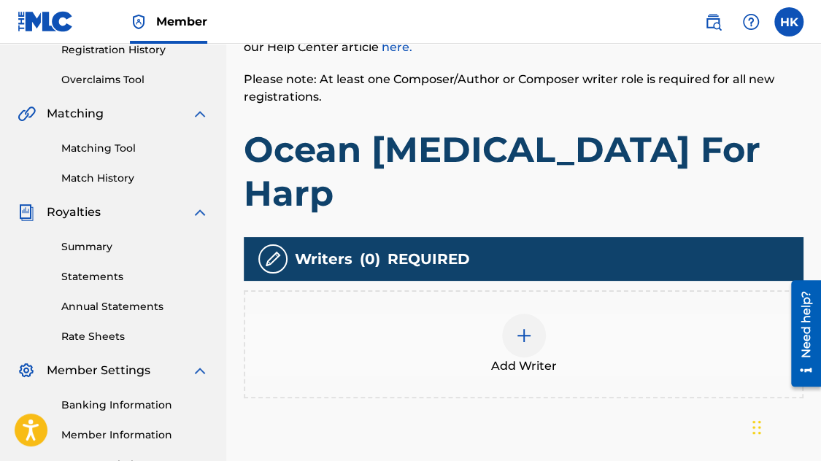
click at [520, 327] on img at bounding box center [524, 336] width 18 height 18
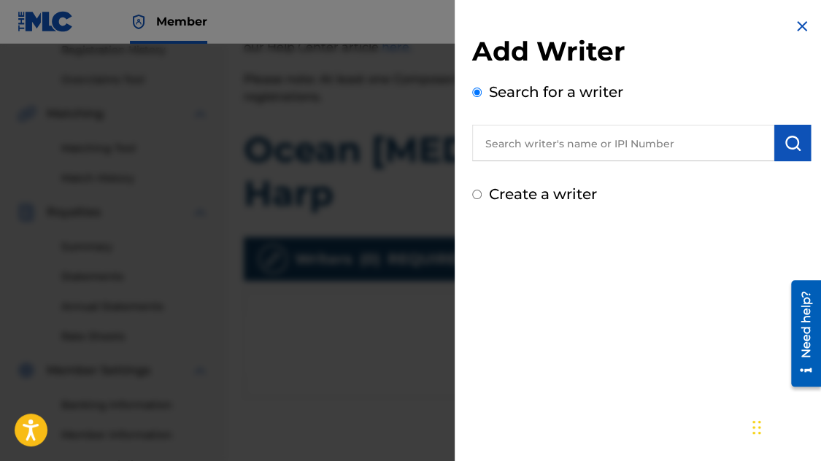
click at [531, 146] on input "text" at bounding box center [623, 143] width 302 height 36
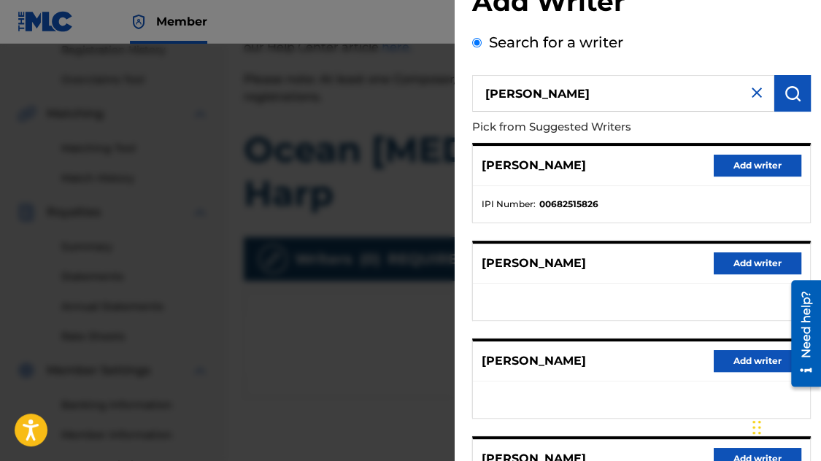
scroll to position [0, 0]
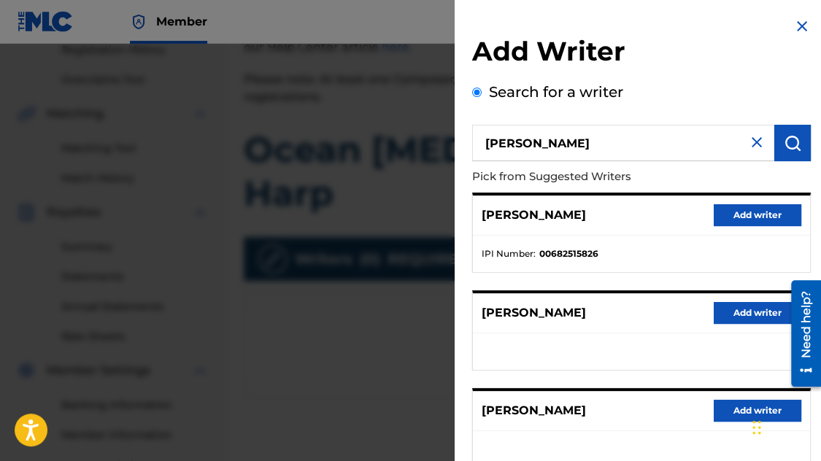
click at [491, 142] on input "[PERSON_NAME]" at bounding box center [623, 143] width 302 height 36
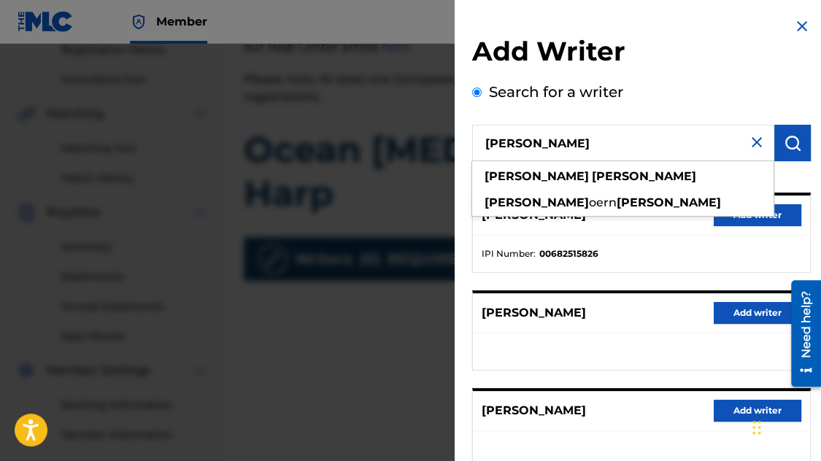
type input "[PERSON_NAME]"
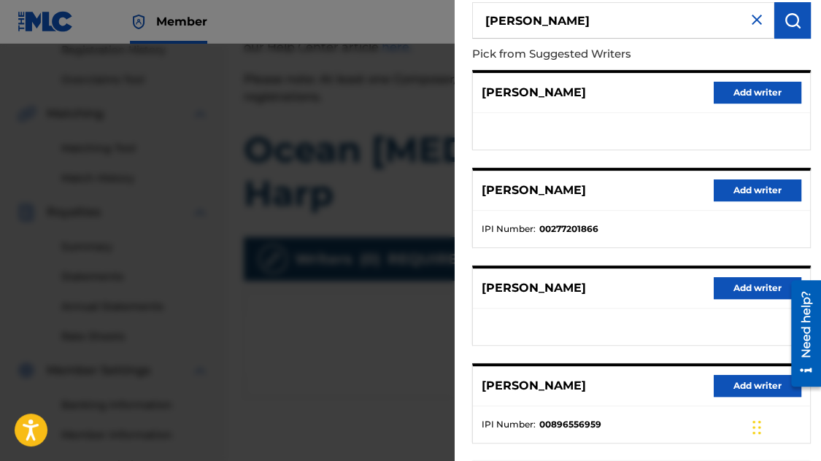
scroll to position [146, 0]
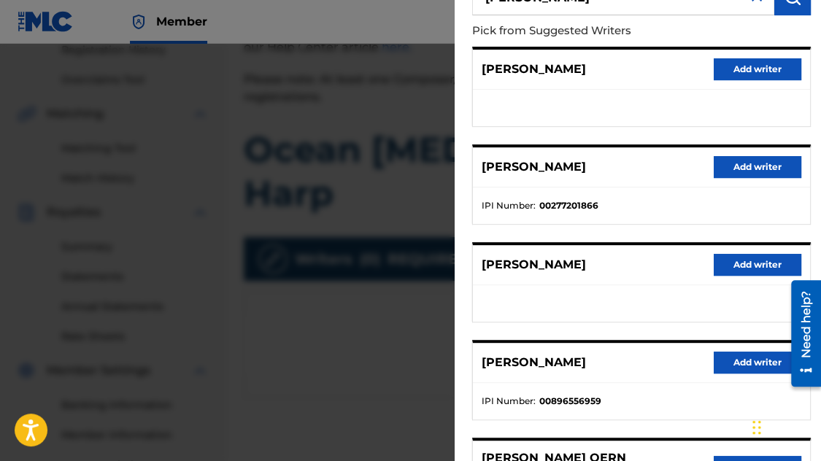
click at [735, 360] on button "Add writer" at bounding box center [758, 363] width 88 height 22
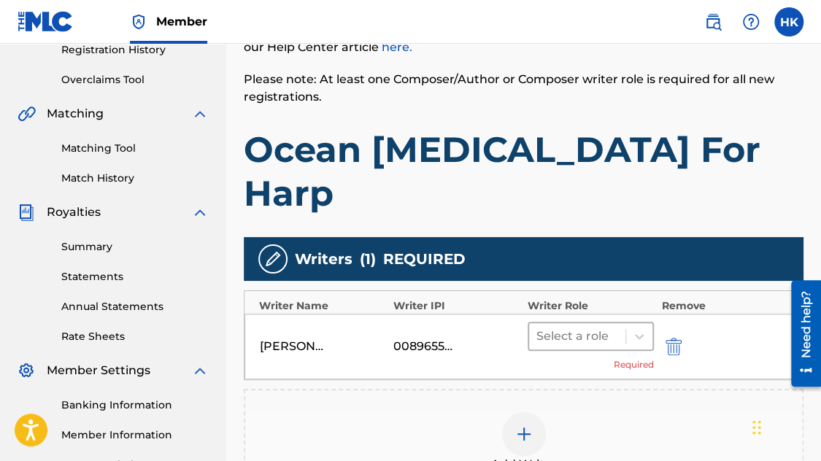
click at [590, 326] on div at bounding box center [577, 336] width 82 height 20
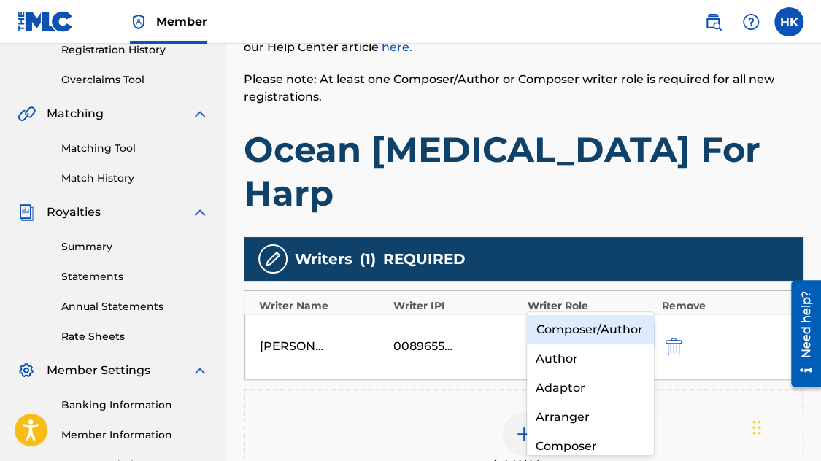
type input "c"
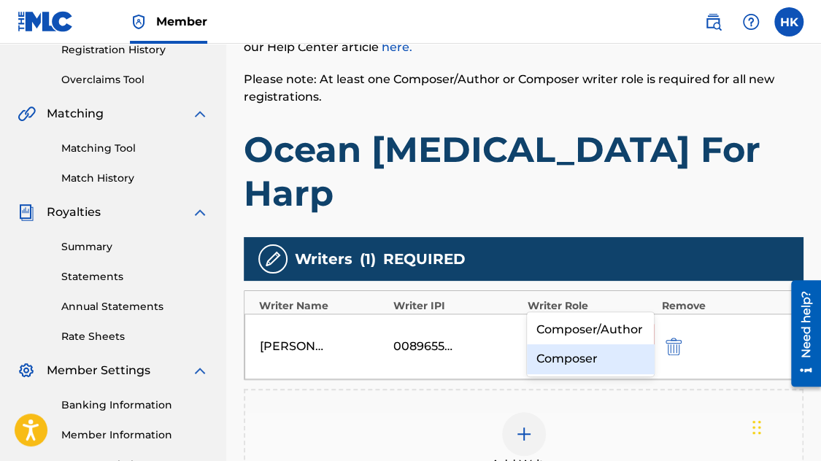
click at [606, 363] on div "Composer" at bounding box center [590, 358] width 127 height 29
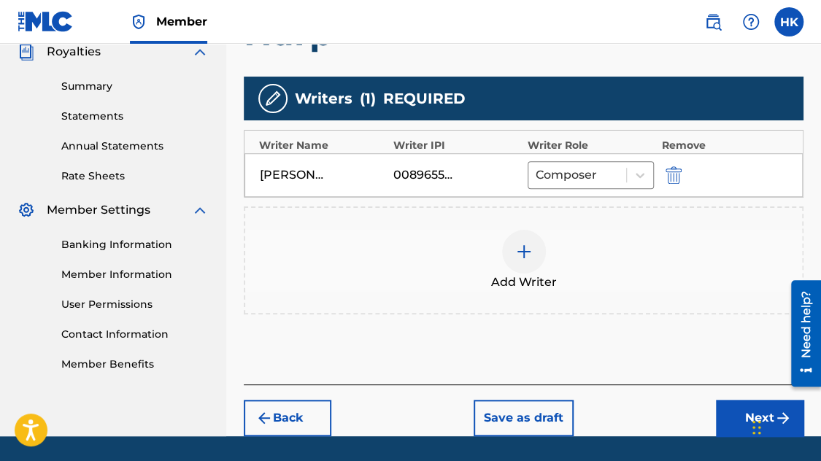
click at [724, 400] on button "Next" at bounding box center [760, 418] width 88 height 36
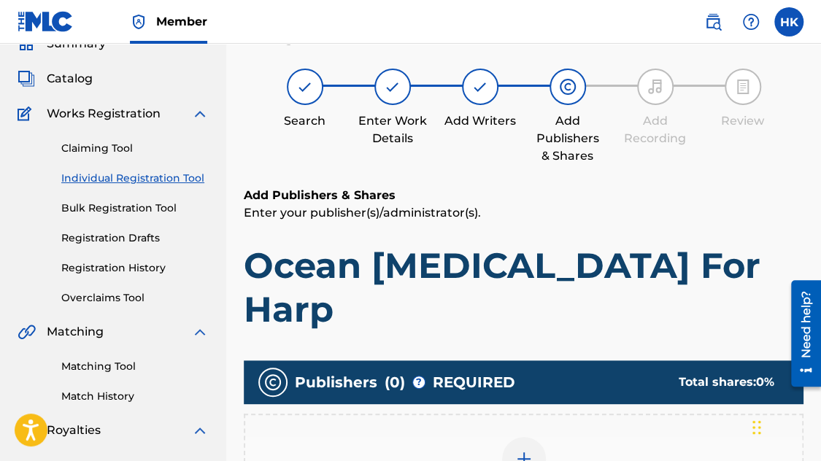
scroll to position [66, 0]
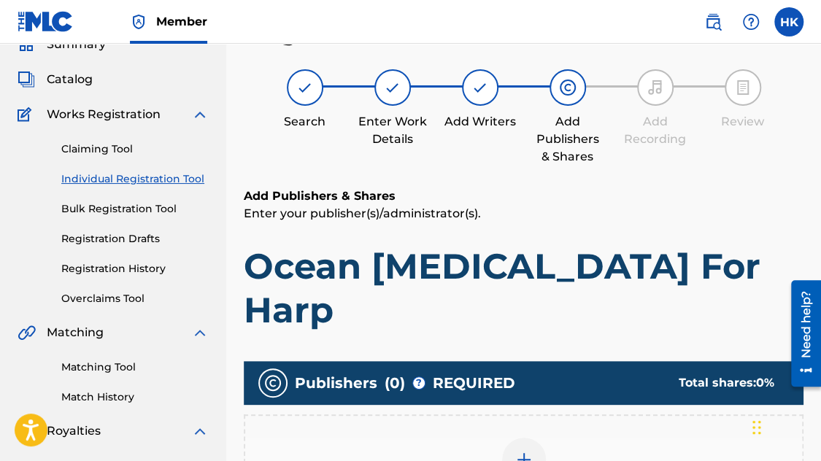
click at [525, 451] on img at bounding box center [524, 460] width 18 height 18
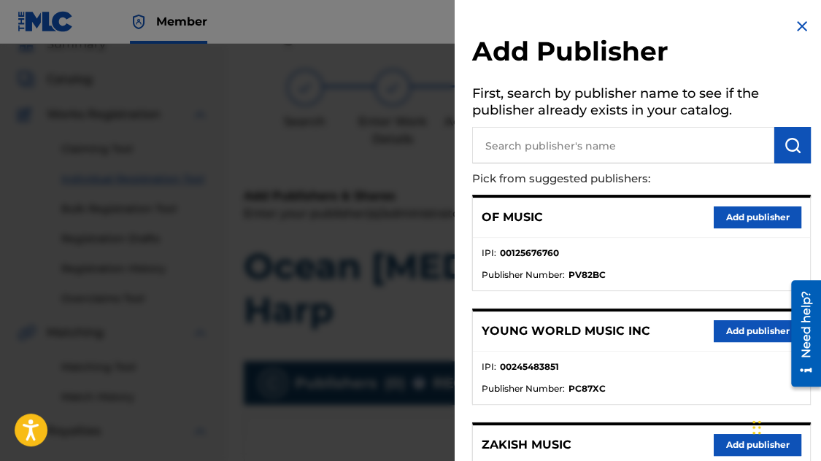
click at [525, 139] on input "text" at bounding box center [623, 145] width 302 height 36
type input "n c b"
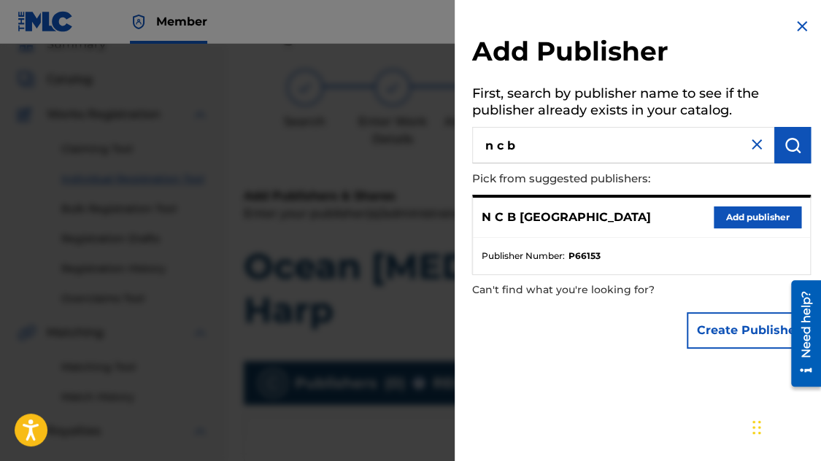
click at [775, 212] on button "Add publisher" at bounding box center [758, 218] width 88 height 22
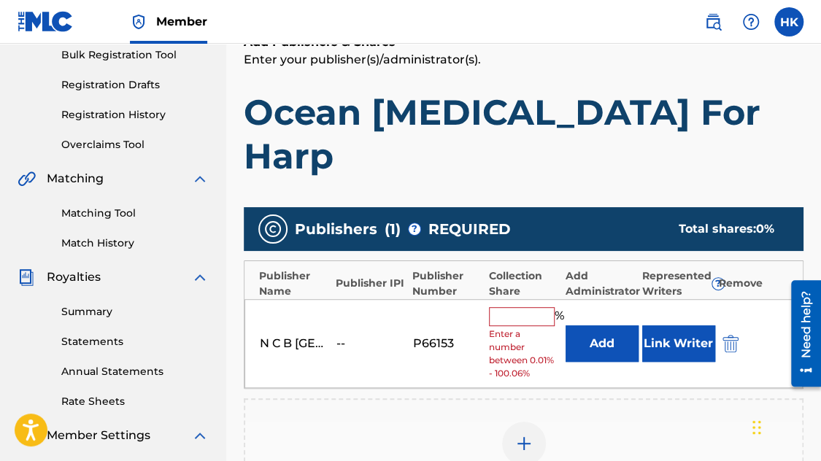
scroll to position [285, 0]
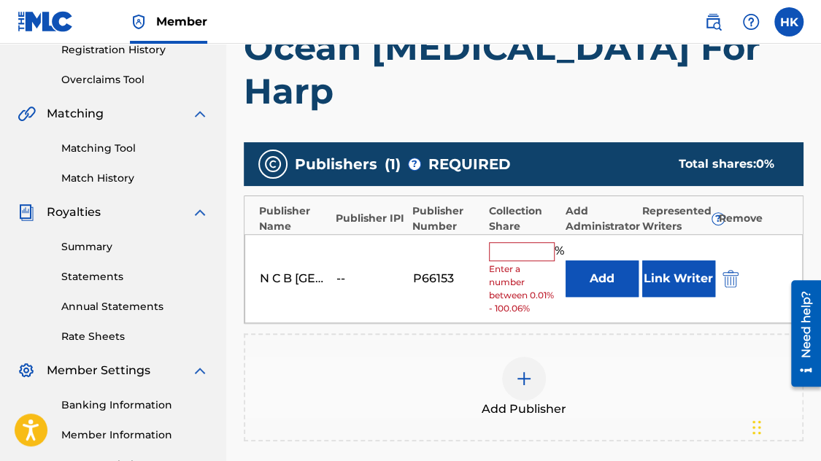
click at [539, 242] on input "text" at bounding box center [522, 251] width 66 height 19
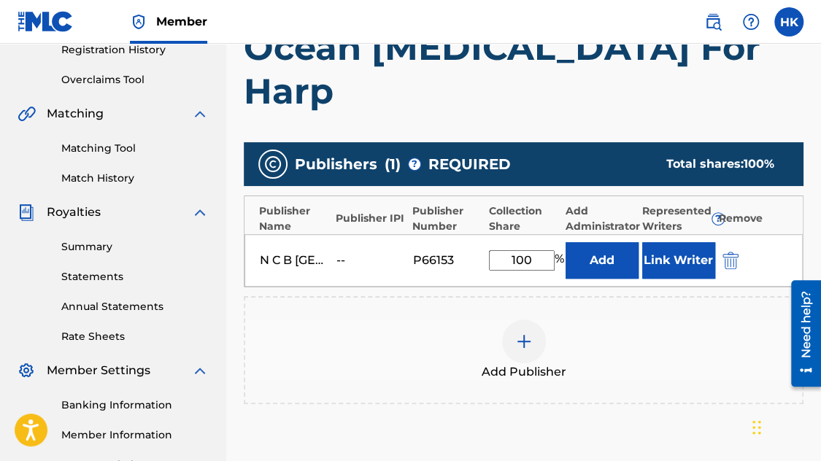
type input "100"
click at [663, 242] on button "Link Writer" at bounding box center [678, 260] width 73 height 36
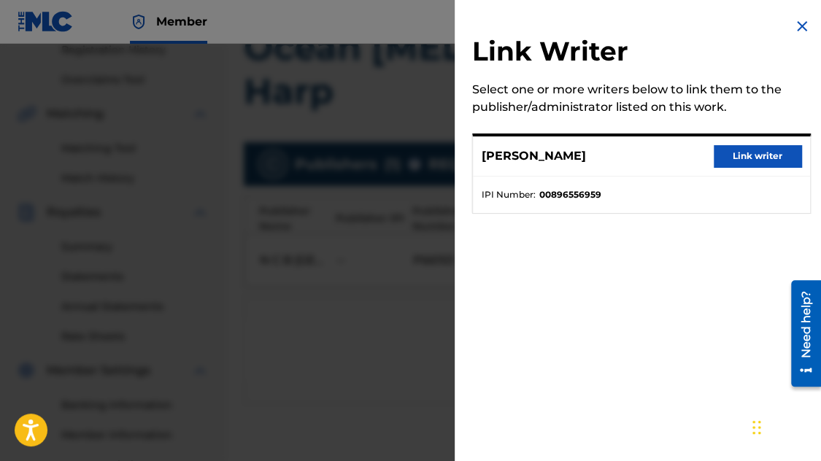
click at [741, 157] on button "Link writer" at bounding box center [758, 156] width 88 height 22
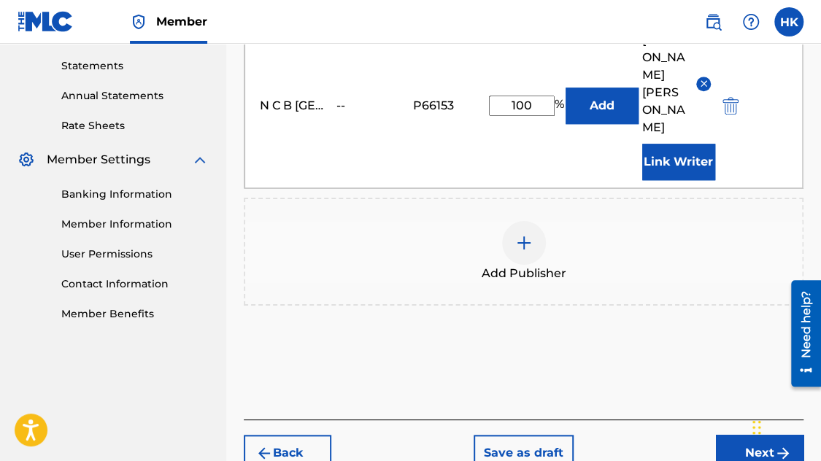
click at [731, 435] on button "Next" at bounding box center [760, 453] width 88 height 36
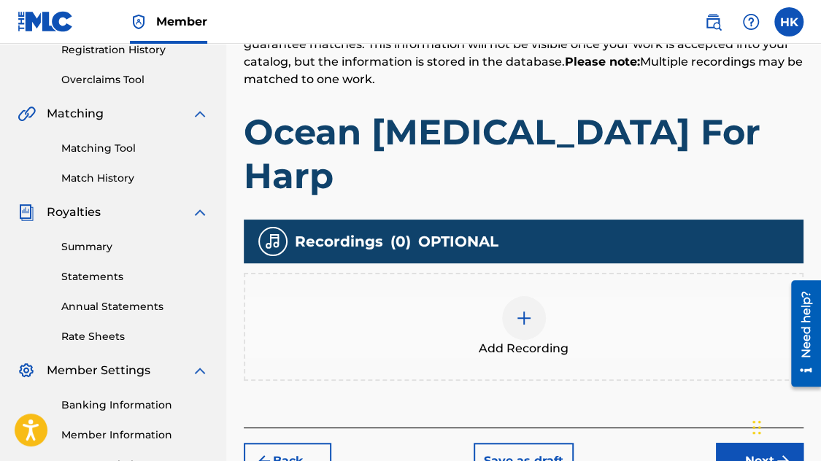
click at [525, 309] on img at bounding box center [524, 318] width 18 height 18
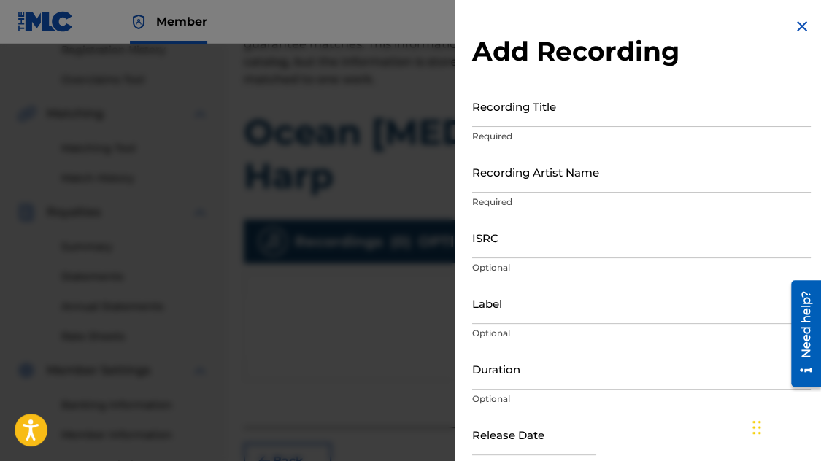
click at [518, 253] on input "ISRC" at bounding box center [641, 238] width 339 height 42
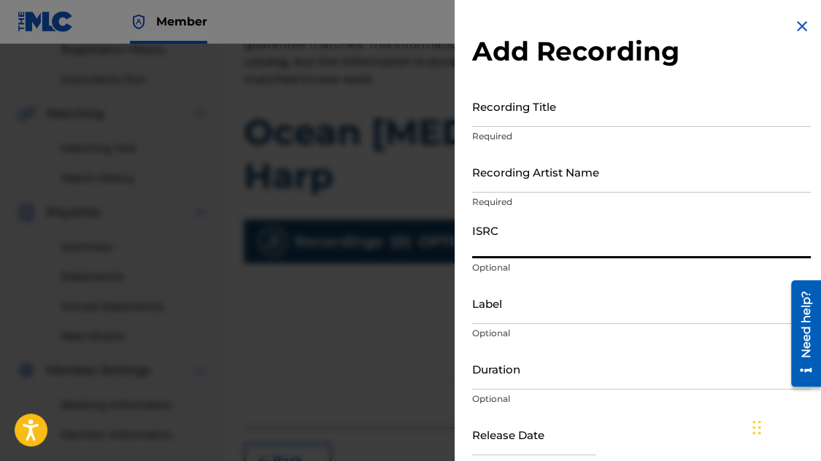
paste input "USUMV2403612"
type input "USUMV2403612"
click at [555, 121] on input "Recording Title" at bounding box center [641, 106] width 339 height 42
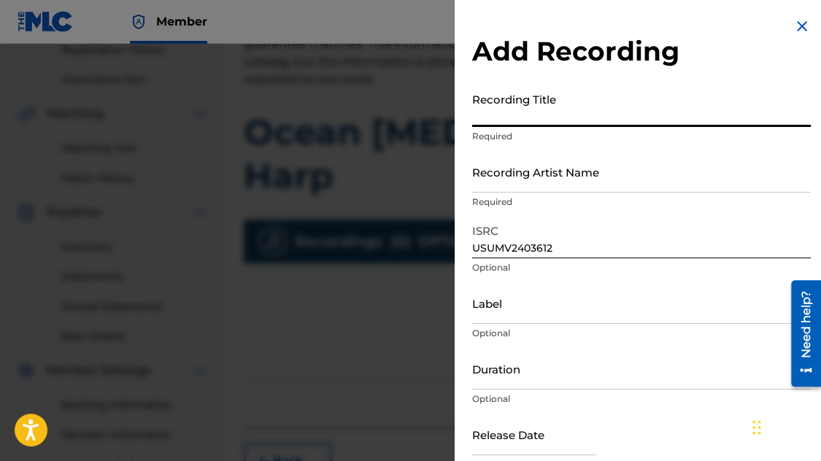
paste input "OCEAN [MEDICAL_DATA] FOR HARP (AUDIO)"
type input "OCEAN [MEDICAL_DATA] FOR HARP"
click at [635, 183] on input "Recording Artist Name" at bounding box center [641, 172] width 339 height 42
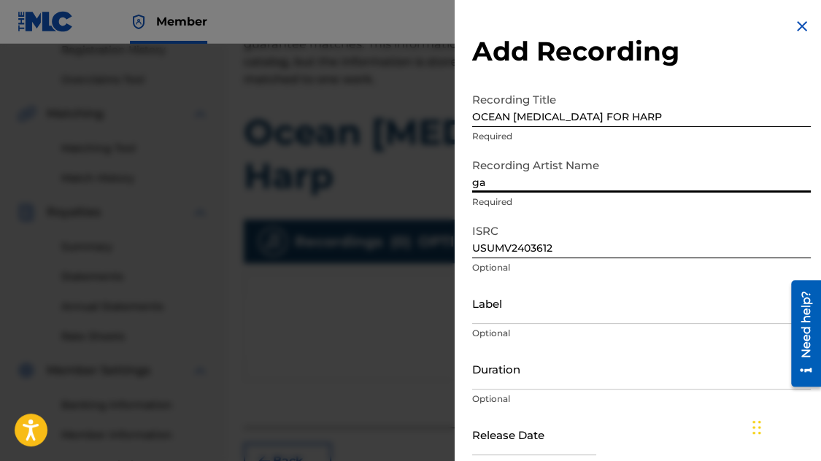
type input "[PERSON_NAME]"
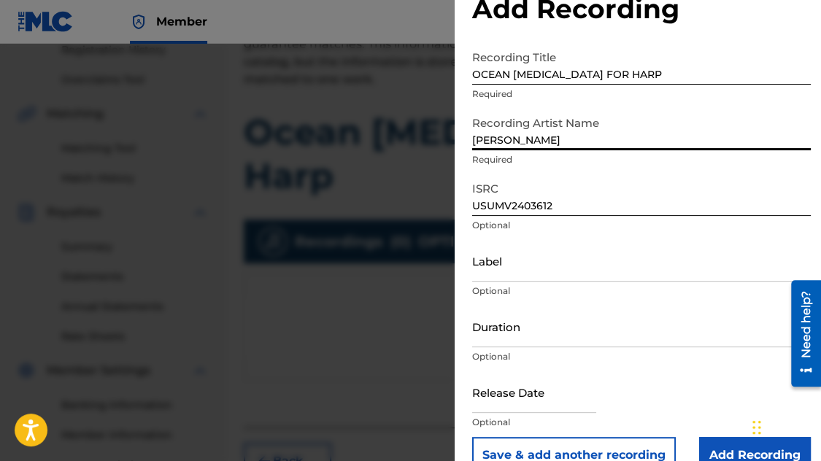
scroll to position [72, 0]
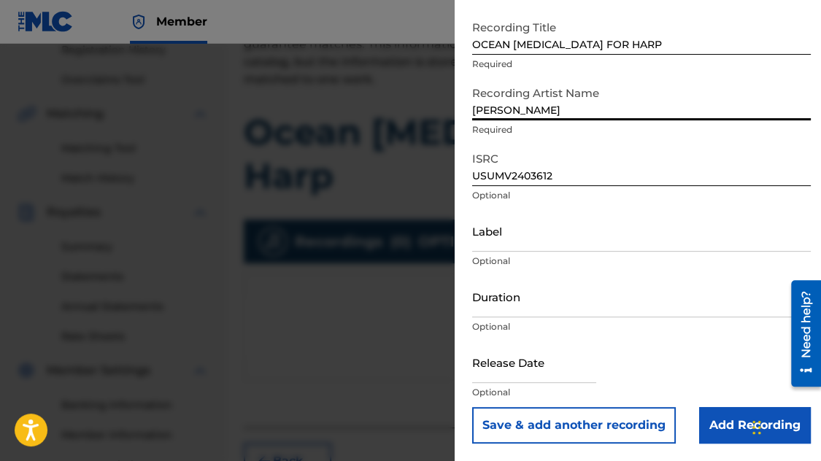
click at [720, 421] on input "Add Recording" at bounding box center [755, 425] width 112 height 36
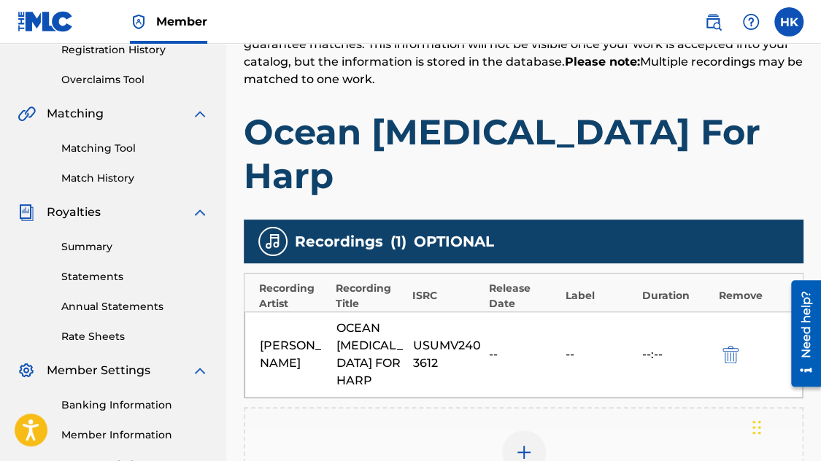
click at [519, 431] on div at bounding box center [524, 453] width 44 height 44
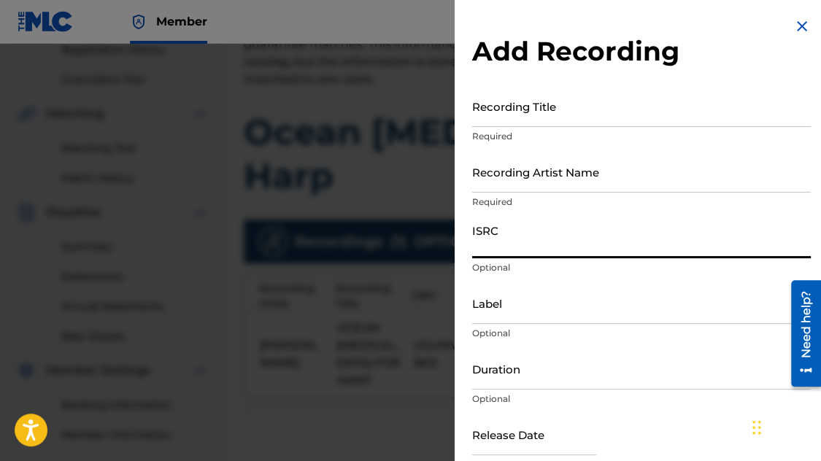
click at [551, 249] on input "ISRC" at bounding box center [641, 238] width 339 height 42
paste input "USUG12406675"
type input "USUG12406675"
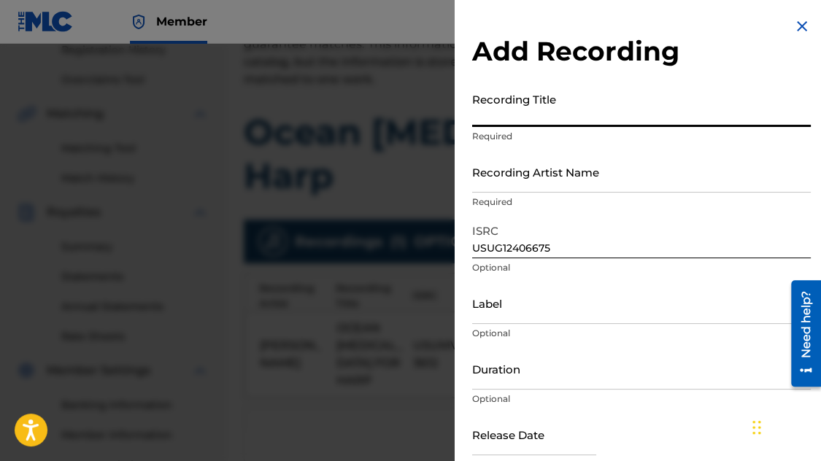
click at [524, 119] on input "Recording Title" at bounding box center [641, 106] width 339 height 42
paste input "OCEAN [MEDICAL_DATA] FOR HARP (AUDIO)"
type input "OCEAN [MEDICAL_DATA] FOR HARP"
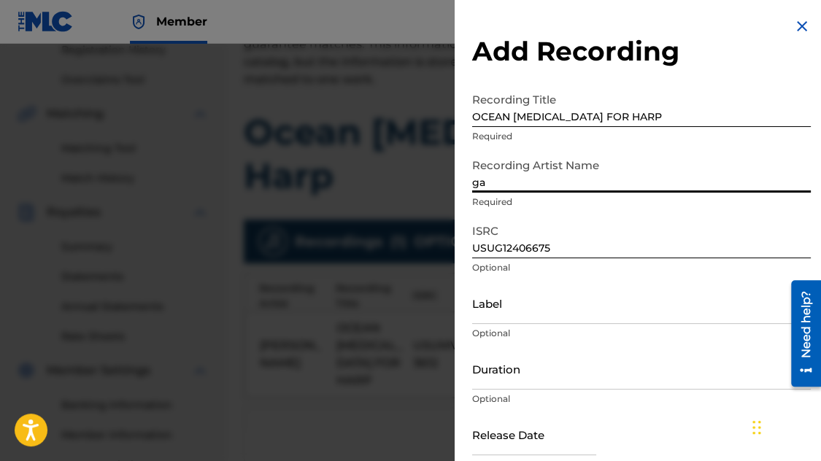
type input "[PERSON_NAME]"
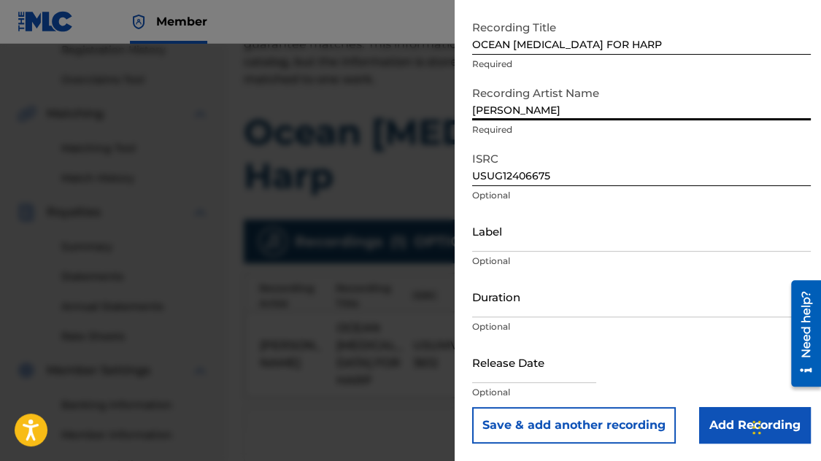
click at [714, 420] on input "Add Recording" at bounding box center [755, 425] width 112 height 36
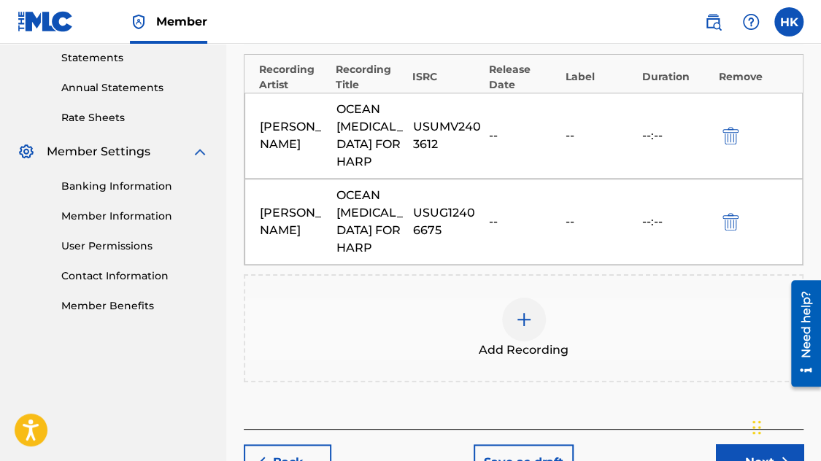
click at [727, 444] on button "Next" at bounding box center [760, 462] width 88 height 36
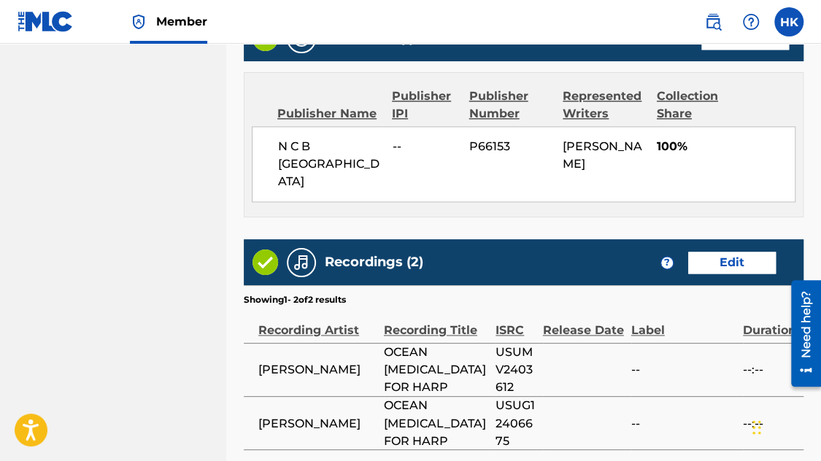
scroll to position [874, 0]
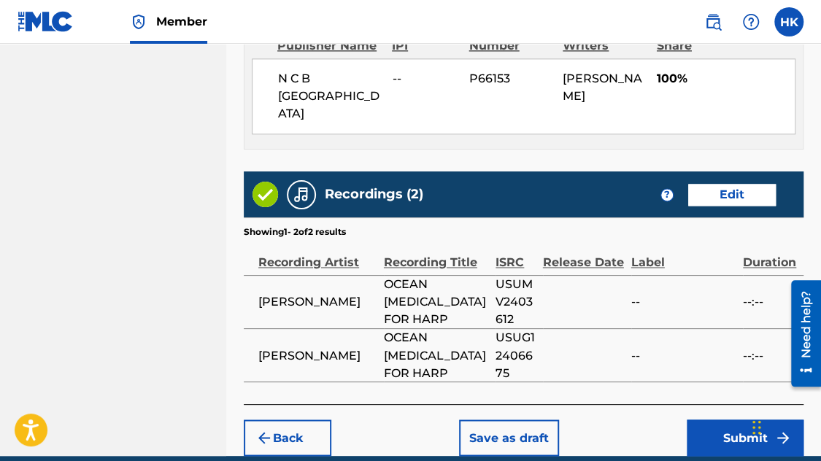
click at [710, 420] on button "Submit" at bounding box center [745, 438] width 117 height 36
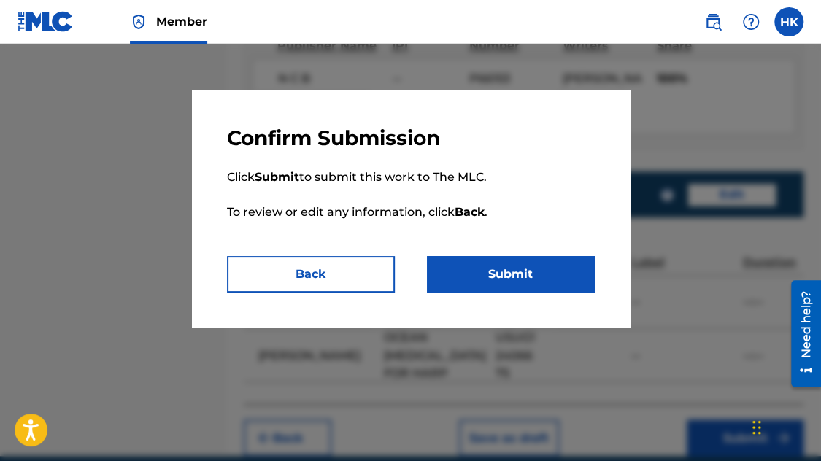
click at [480, 271] on button "Submit" at bounding box center [511, 274] width 168 height 36
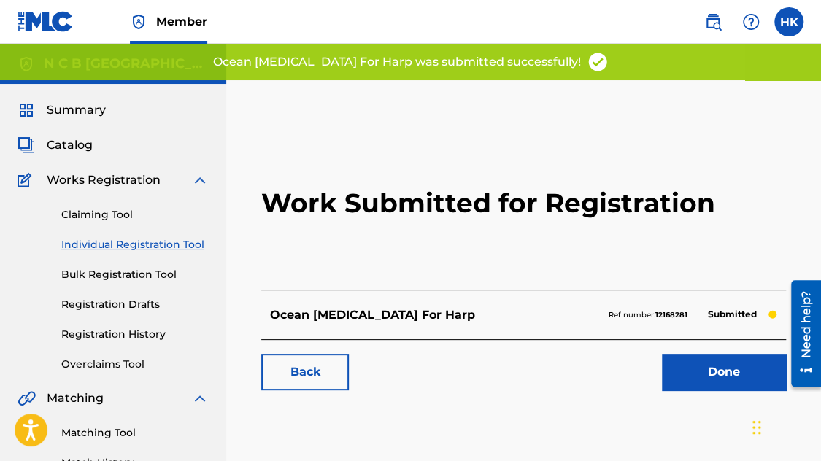
click at [729, 369] on link "Done" at bounding box center [724, 372] width 124 height 36
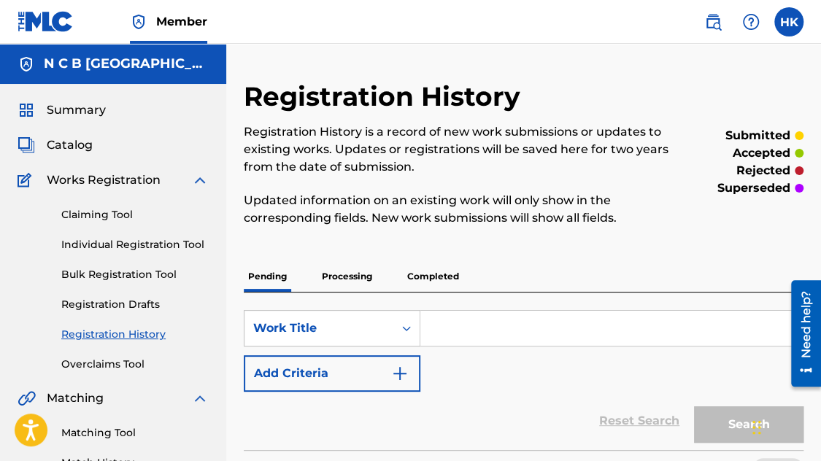
click at [79, 139] on span "Catalog" at bounding box center [70, 145] width 46 height 18
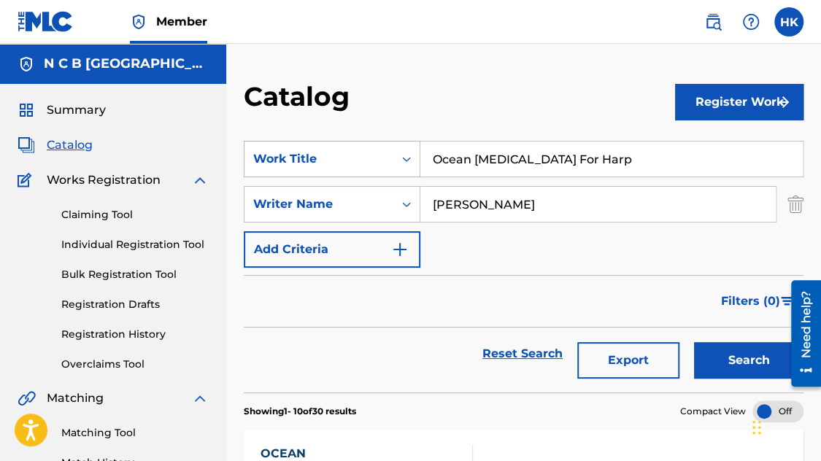
drag, startPoint x: 576, startPoint y: 163, endPoint x: 385, endPoint y: 158, distance: 191.3
click at [385, 158] on div "SearchWithCriteria22374e50-ed3a-49d4-a6a1-d840ac136cd0 Work Title Ocean [MEDICA…" at bounding box center [524, 159] width 560 height 36
click at [385, 158] on div "Work Title" at bounding box center [318, 159] width 149 height 28
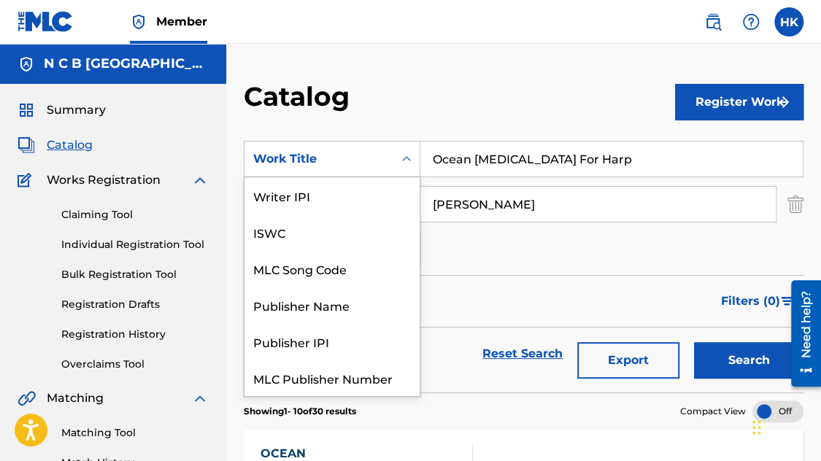
scroll to position [182, 0]
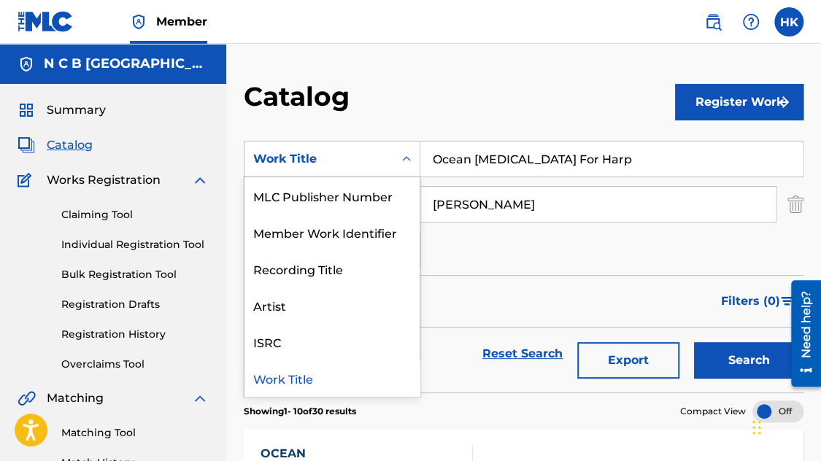
paste input "Search Form"
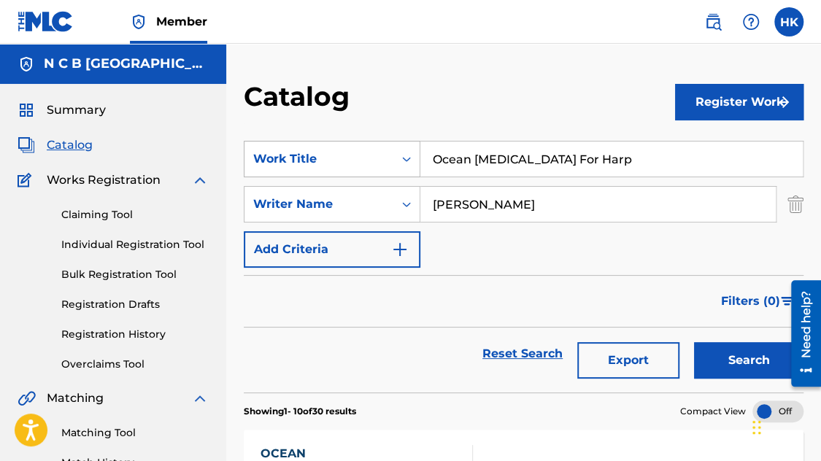
drag, startPoint x: 574, startPoint y: 158, endPoint x: 350, endPoint y: 147, distance: 225.0
click at [350, 147] on div "SearchWithCriteria22374e50-ed3a-49d4-a6a1-d840ac136cd0 Work Title Ocean [MEDICA…" at bounding box center [524, 159] width 560 height 36
paste input "Elegy"
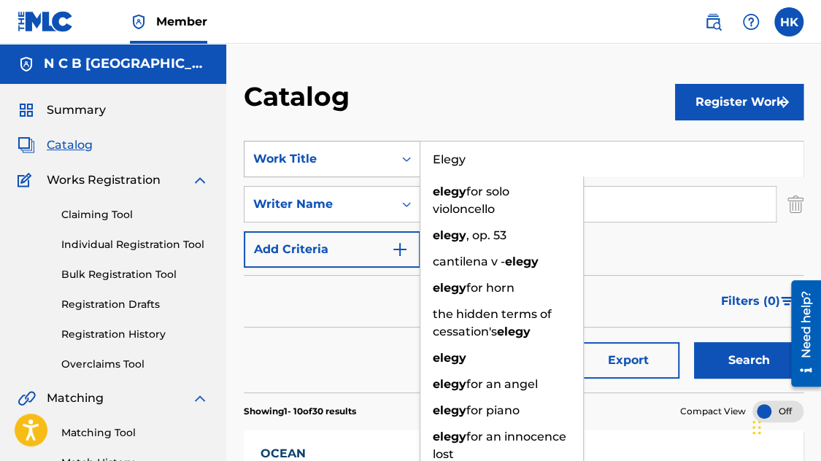
type input "Elegy"
click at [694, 342] on button "Search" at bounding box center [748, 360] width 109 height 36
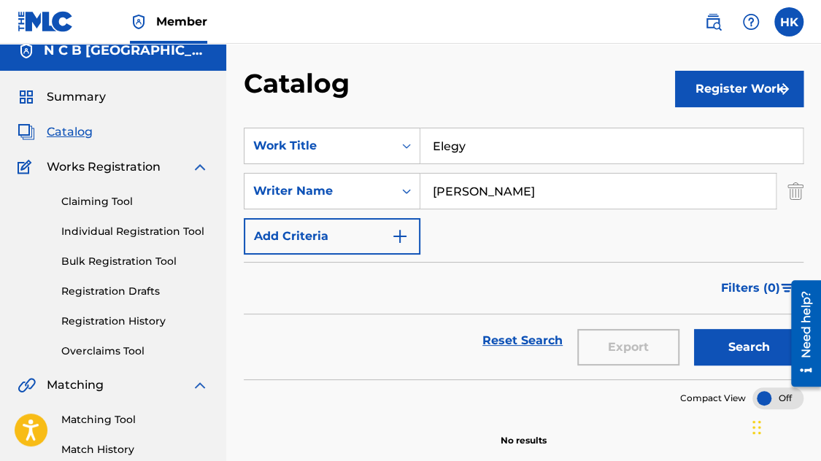
scroll to position [0, 0]
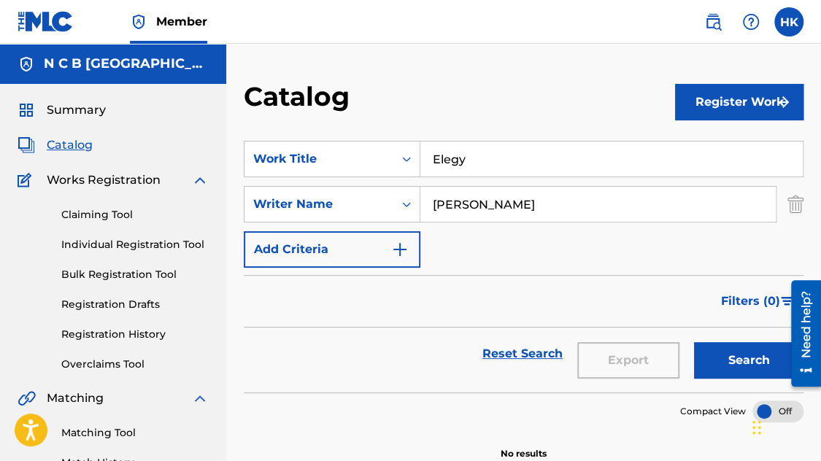
click at [113, 337] on link "Registration History" at bounding box center [134, 334] width 147 height 15
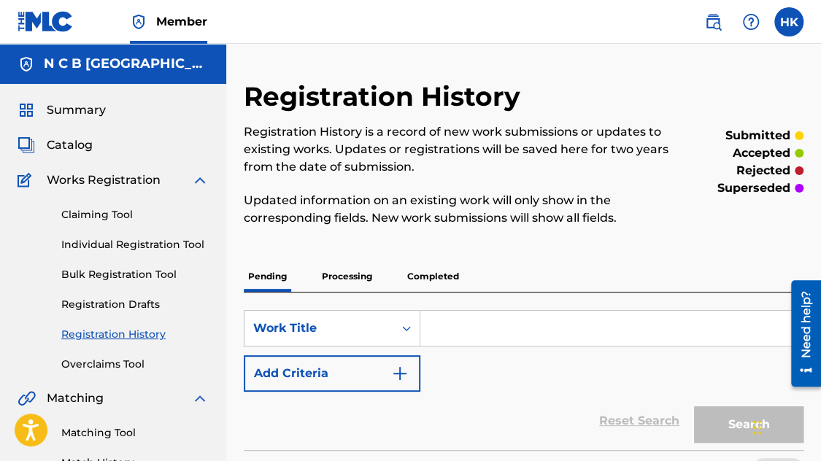
click at [455, 335] on input "Search Form" at bounding box center [611, 328] width 382 height 35
paste input "Elegy"
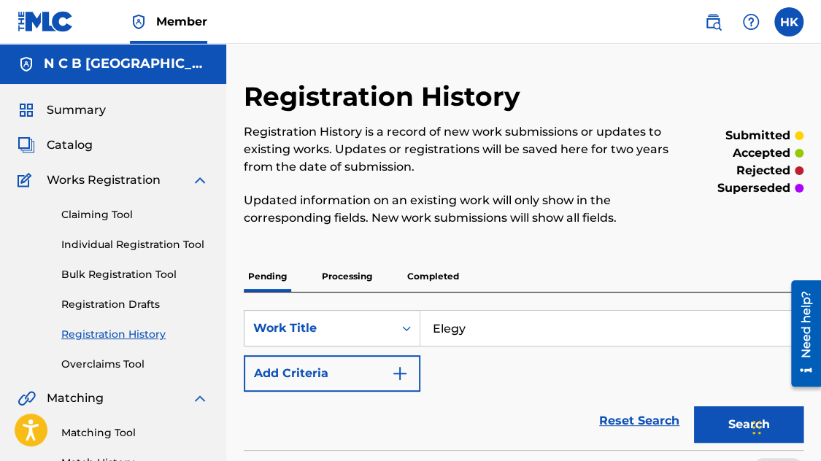
type input "Elegy"
click at [694, 406] on button "Search" at bounding box center [748, 424] width 109 height 36
click at [726, 427] on button "Search" at bounding box center [748, 424] width 109 height 36
click at [92, 217] on link "Claiming Tool" at bounding box center [134, 214] width 147 height 15
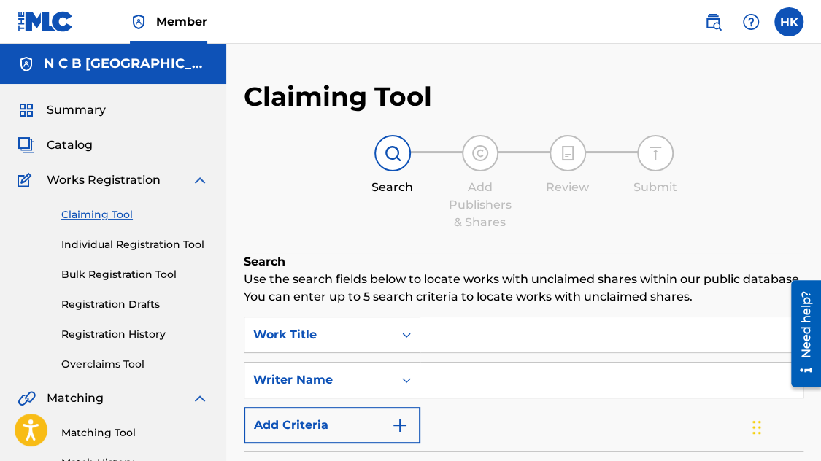
click at [460, 320] on input "Search Form" at bounding box center [611, 334] width 382 height 35
paste input "Elegy"
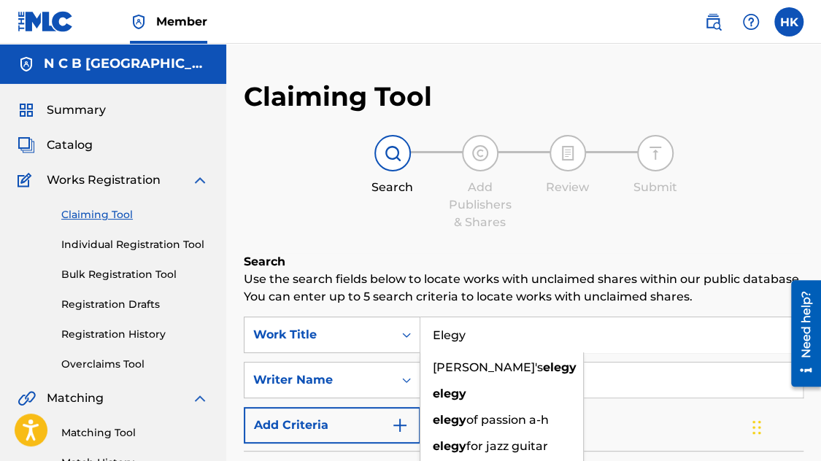
type input "Elegy"
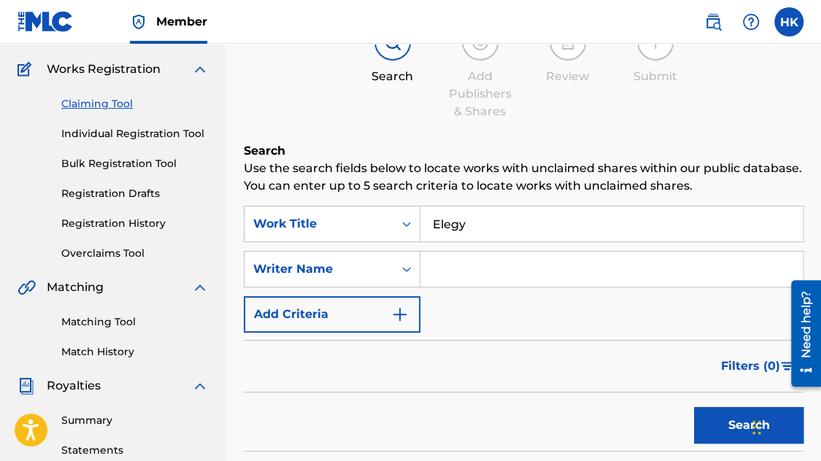
scroll to position [219, 0]
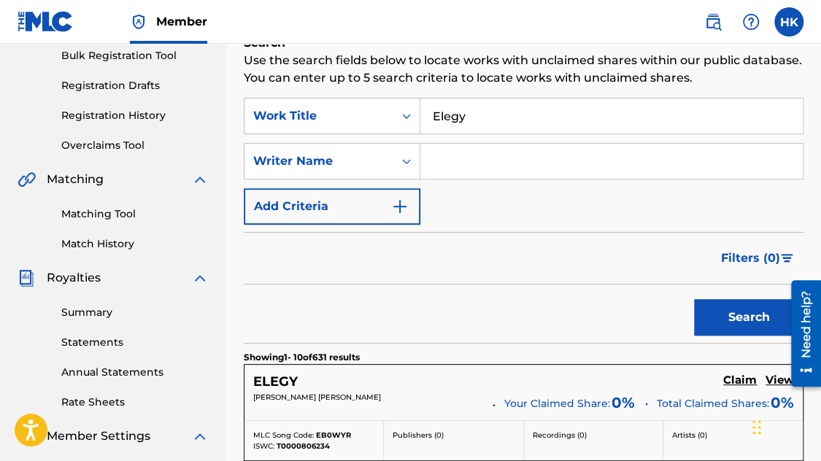
click at [742, 323] on button "Search" at bounding box center [748, 317] width 109 height 36
click at [489, 158] on input "Search Form" at bounding box center [611, 161] width 382 height 35
type input "[PERSON_NAME]¨"
click at [694, 299] on button "Search" at bounding box center [748, 317] width 109 height 36
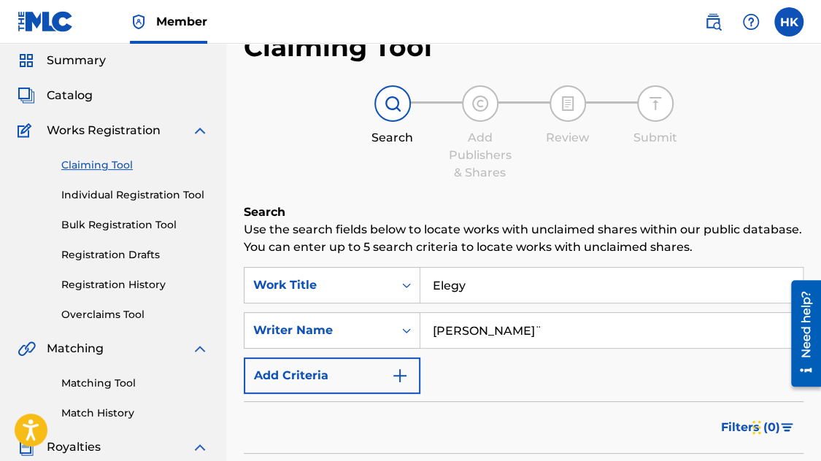
scroll to position [0, 0]
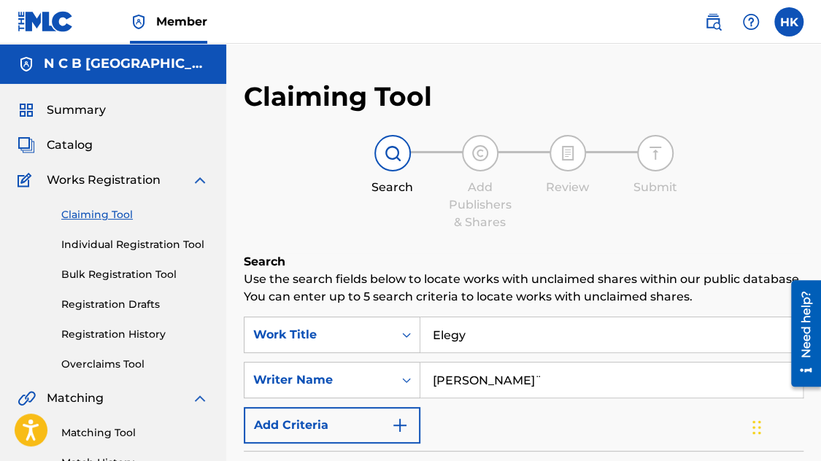
click at [77, 136] on span "Catalog" at bounding box center [70, 145] width 46 height 18
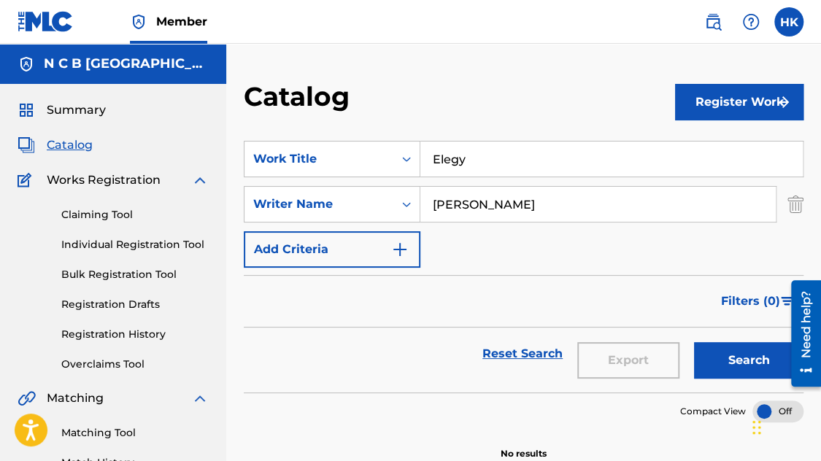
click at [736, 104] on button "Register Work" at bounding box center [739, 102] width 128 height 36
click at [735, 147] on link "Individual" at bounding box center [739, 149] width 128 height 35
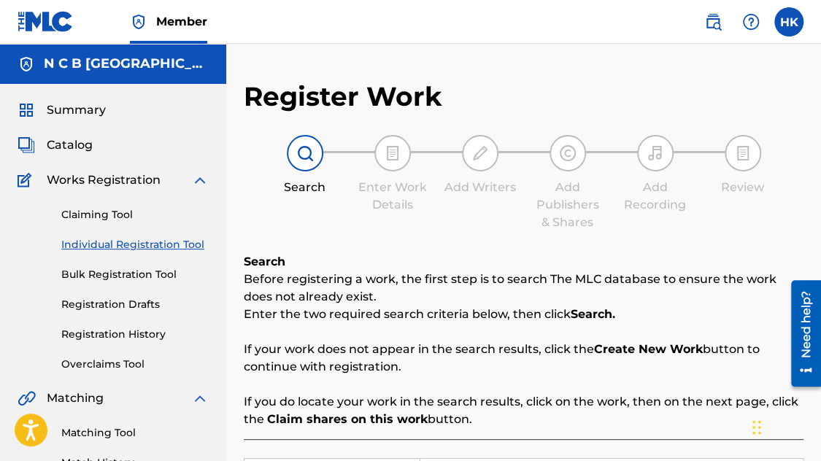
scroll to position [219, 0]
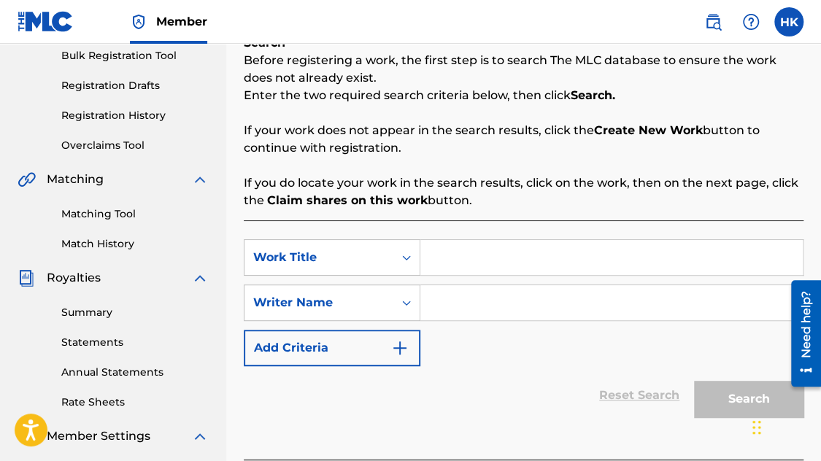
click at [495, 256] on input "Search Form" at bounding box center [611, 257] width 382 height 35
paste input "Elegy"
type input "Elegy"
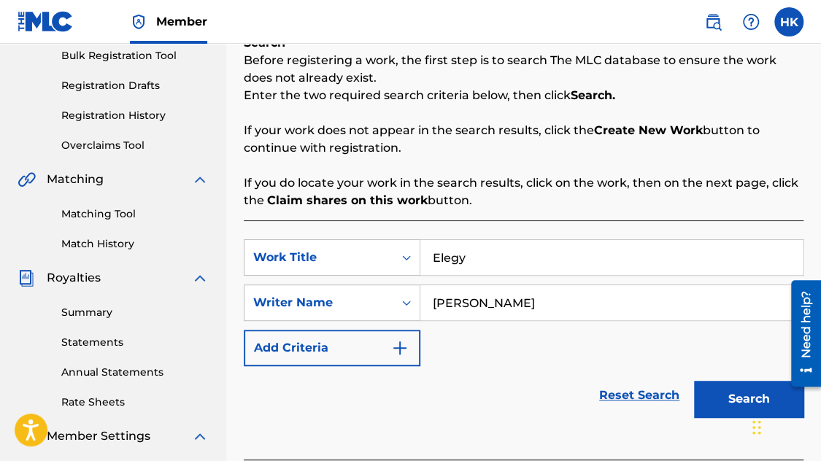
type input "[PERSON_NAME]"
click at [694, 381] on button "Search" at bounding box center [748, 399] width 109 height 36
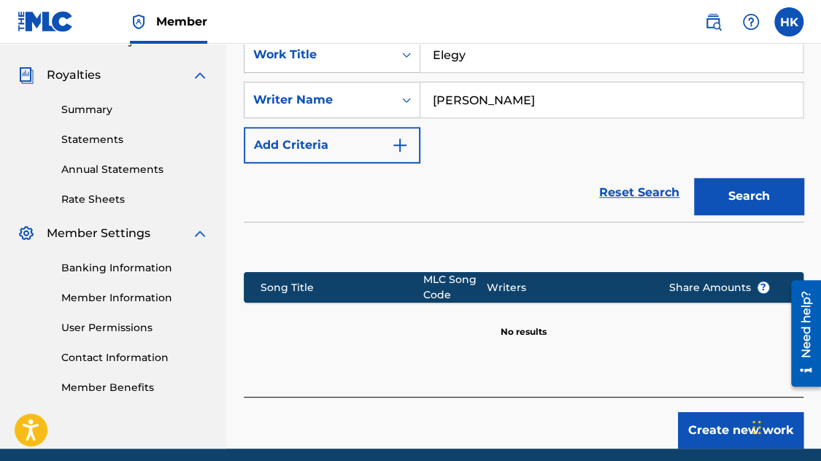
scroll to position [479, 0]
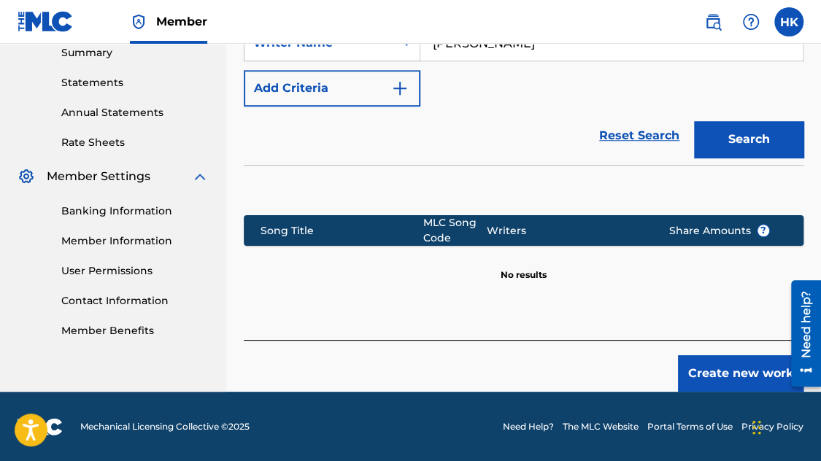
click at [682, 367] on button "Create new work" at bounding box center [741, 373] width 126 height 36
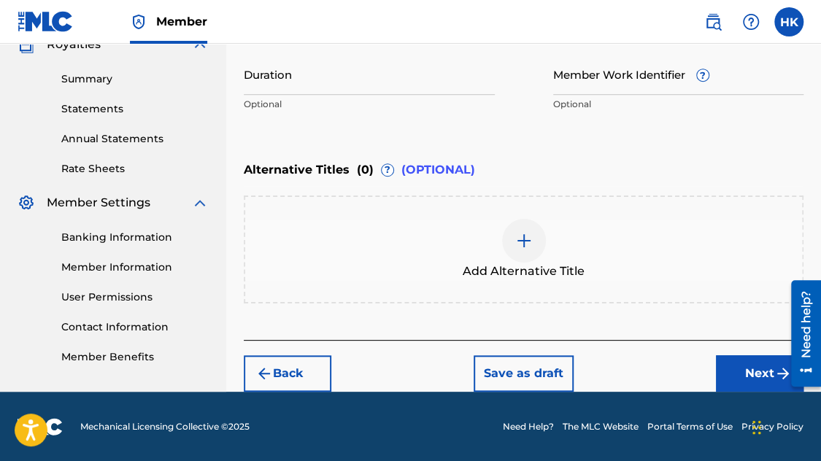
scroll to position [234, 0]
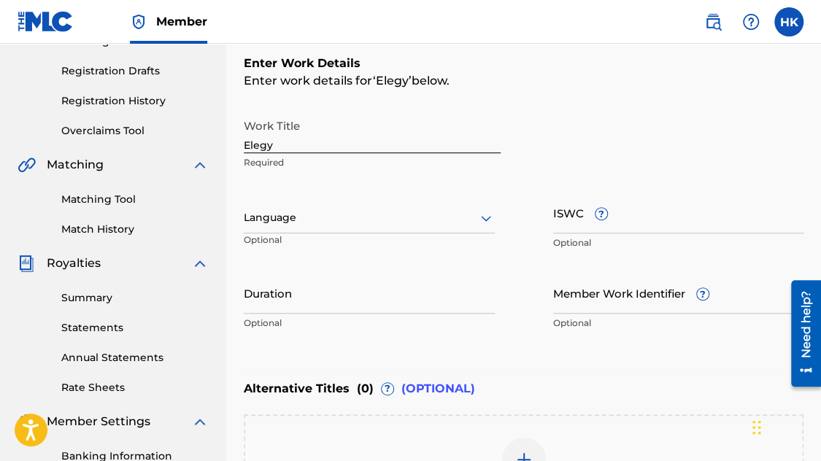
click at [684, 309] on input "Member Work Identifier ?" at bounding box center [678, 293] width 251 height 42
paste input "84438448"
type input "84438448"
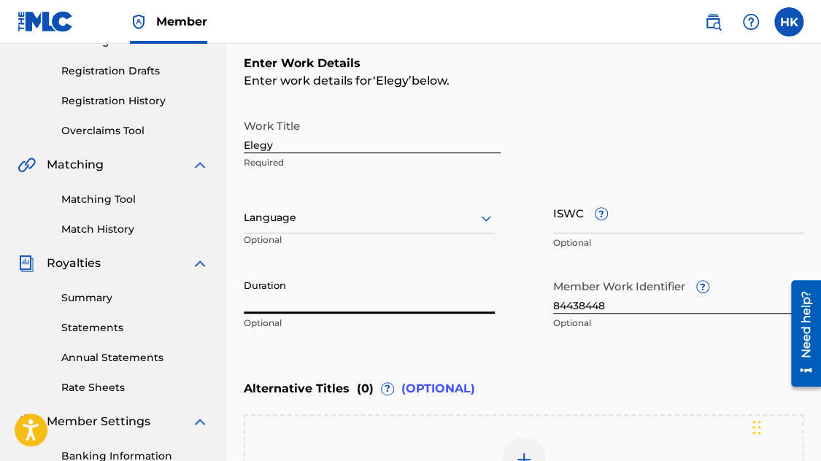
click at [388, 304] on input "Duration" at bounding box center [369, 293] width 251 height 42
type input "03:33"
click at [572, 222] on input "ISWC ?" at bounding box center [678, 213] width 251 height 42
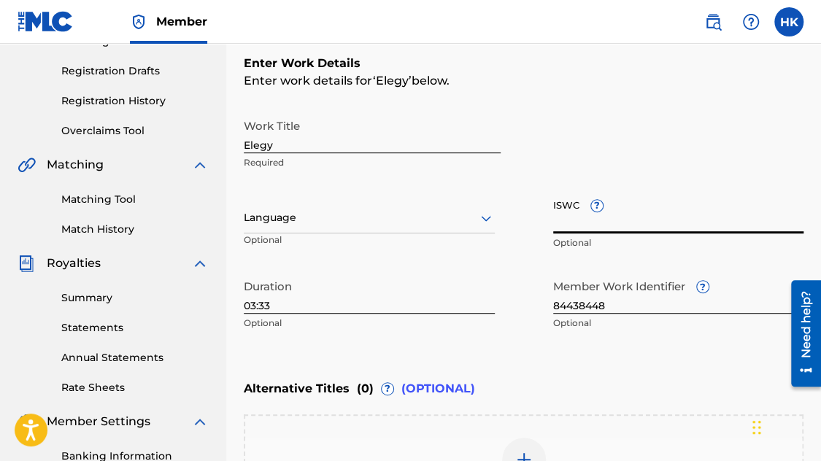
paste input "T-332.329.502-5"
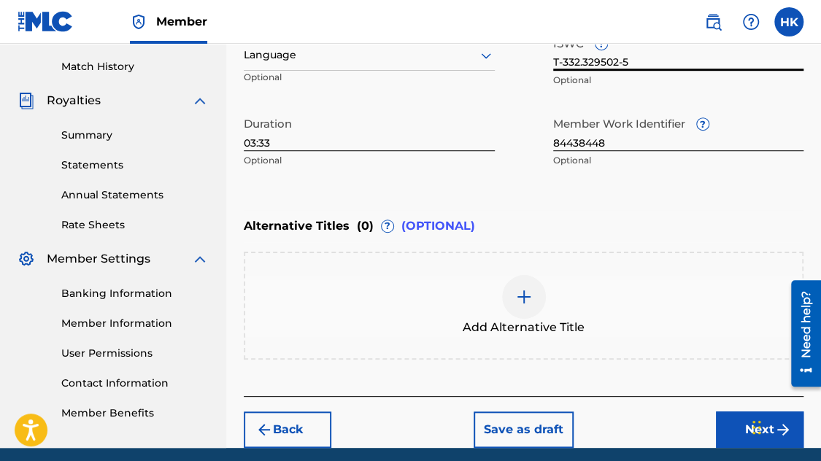
scroll to position [452, 0]
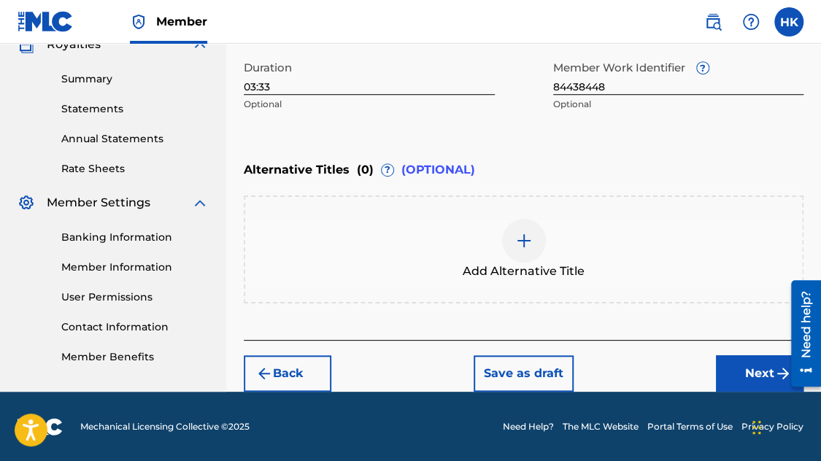
type input "T-332.329502-5"
click at [742, 383] on button "Next" at bounding box center [760, 373] width 88 height 36
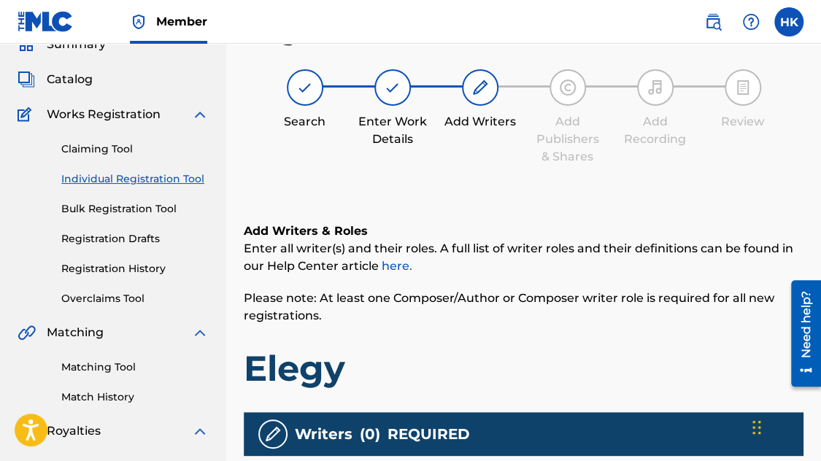
scroll to position [285, 0]
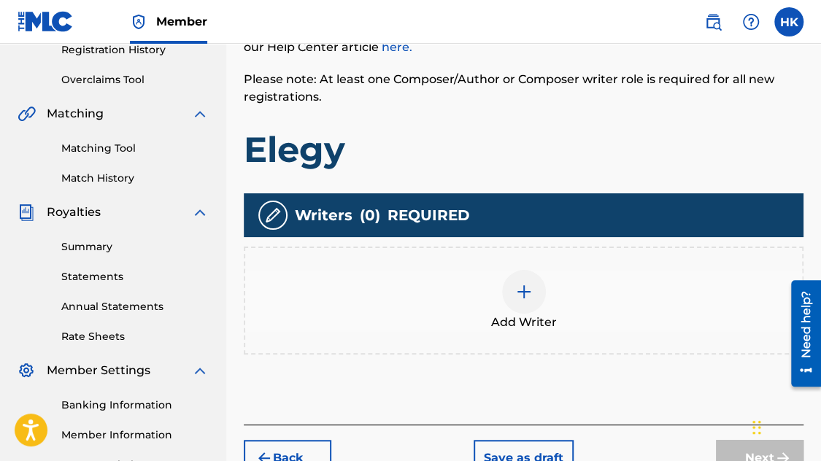
click at [531, 279] on div at bounding box center [524, 292] width 44 height 44
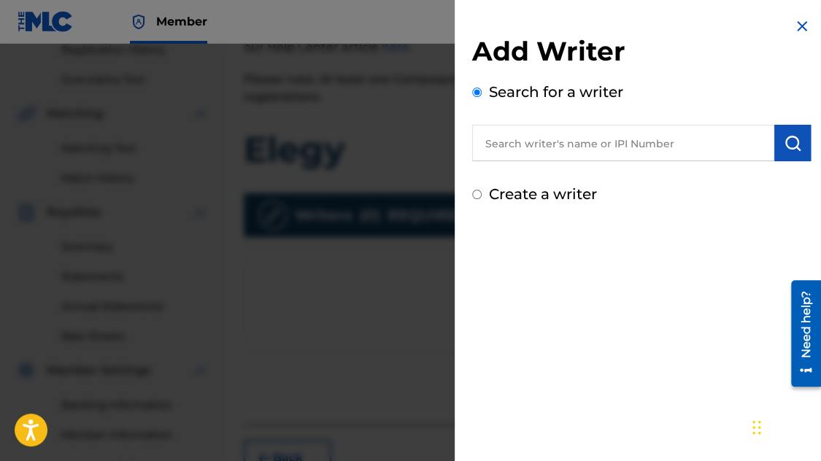
click at [523, 139] on input "text" at bounding box center [623, 143] width 302 height 36
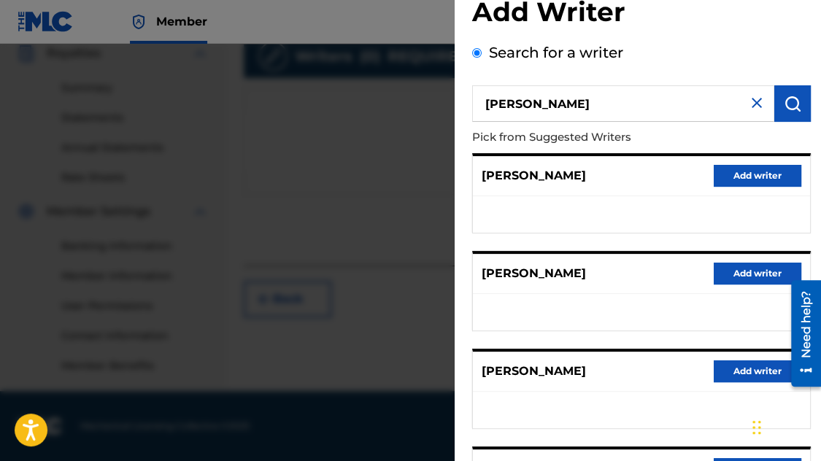
scroll to position [0, 0]
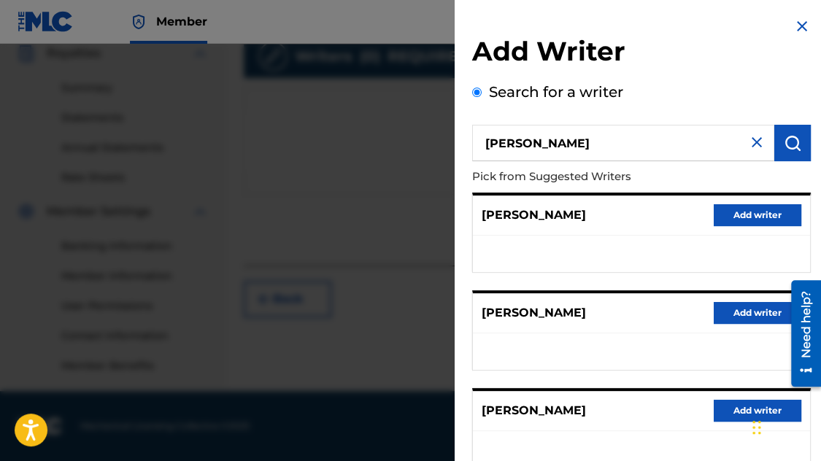
click at [520, 140] on input "[PERSON_NAME]" at bounding box center [623, 143] width 302 height 36
type input "[PERSON_NAME]"
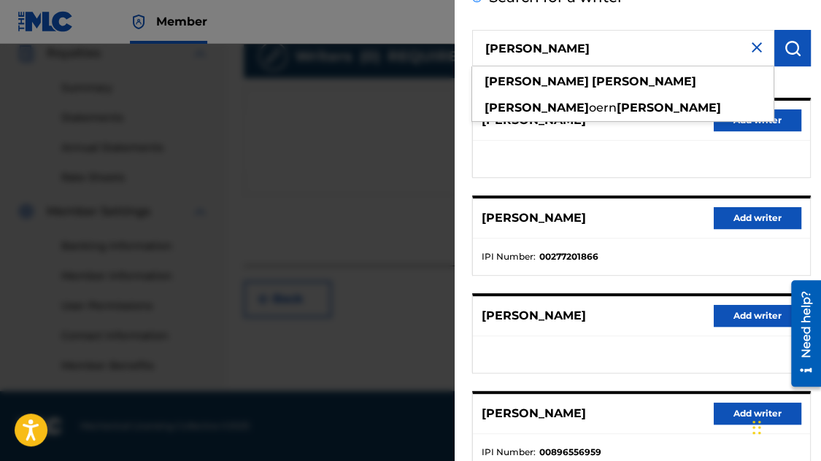
scroll to position [146, 0]
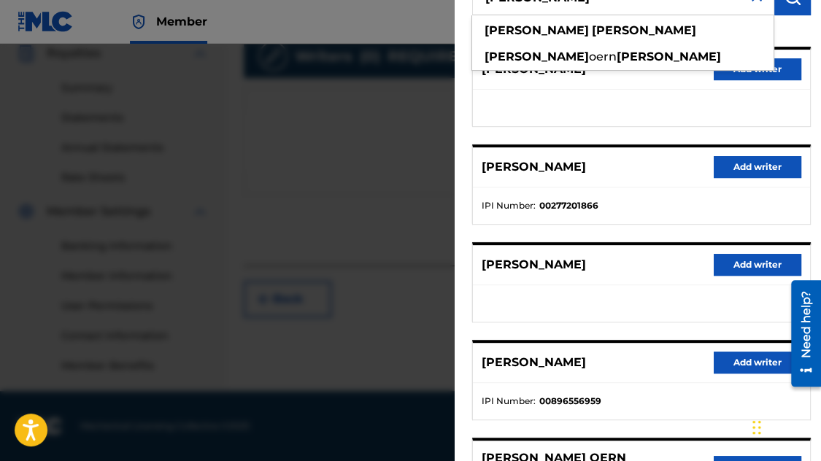
click at [725, 364] on button "Add writer" at bounding box center [758, 363] width 88 height 22
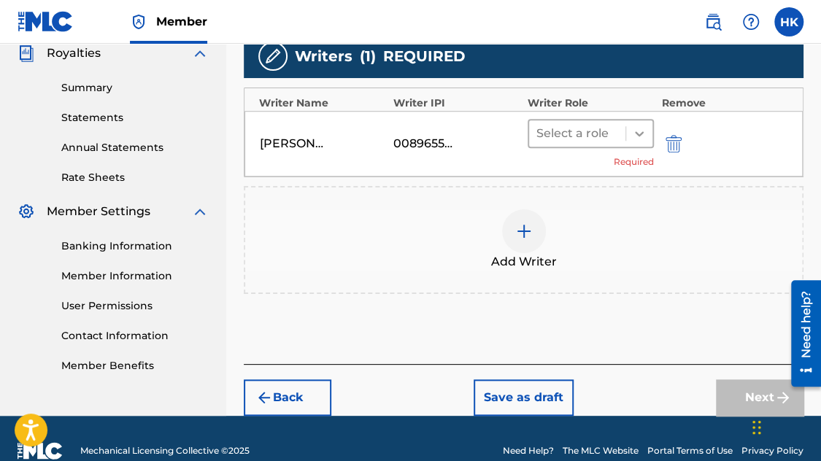
click at [633, 134] on icon at bounding box center [639, 133] width 15 height 15
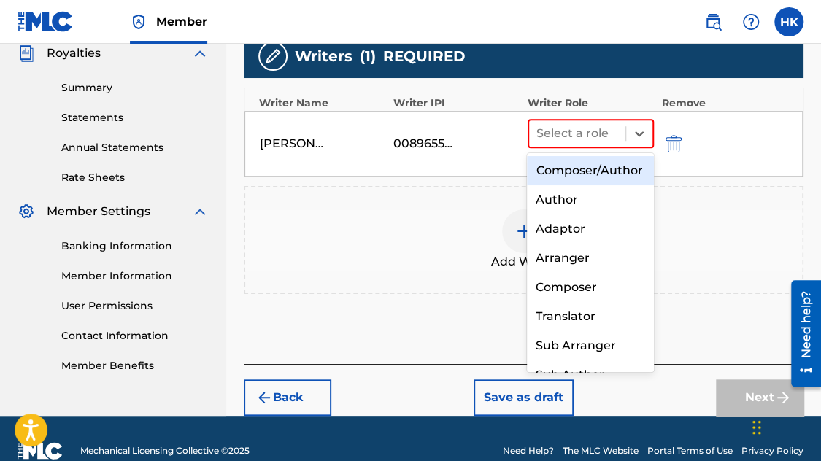
click at [595, 180] on div "Composer/Author" at bounding box center [590, 170] width 127 height 29
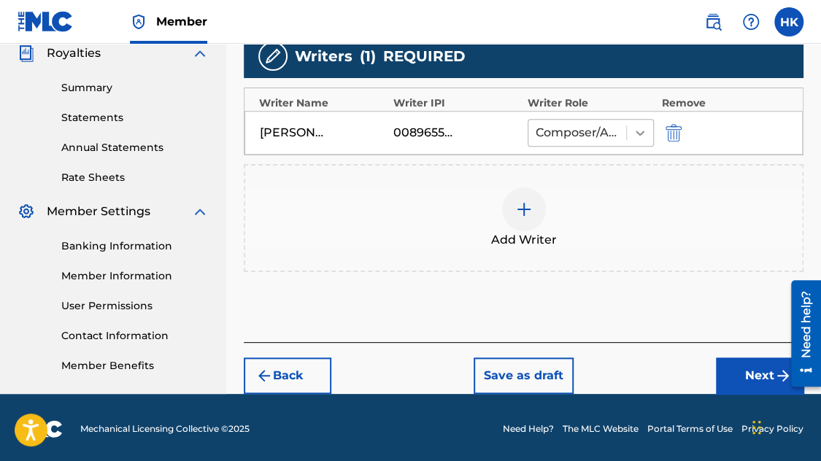
click at [645, 134] on icon at bounding box center [640, 133] width 15 height 15
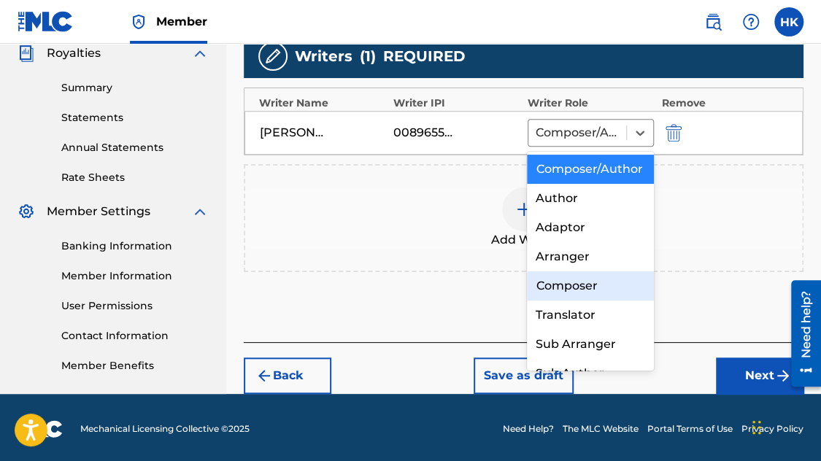
click at [598, 300] on div "Composer" at bounding box center [590, 285] width 127 height 29
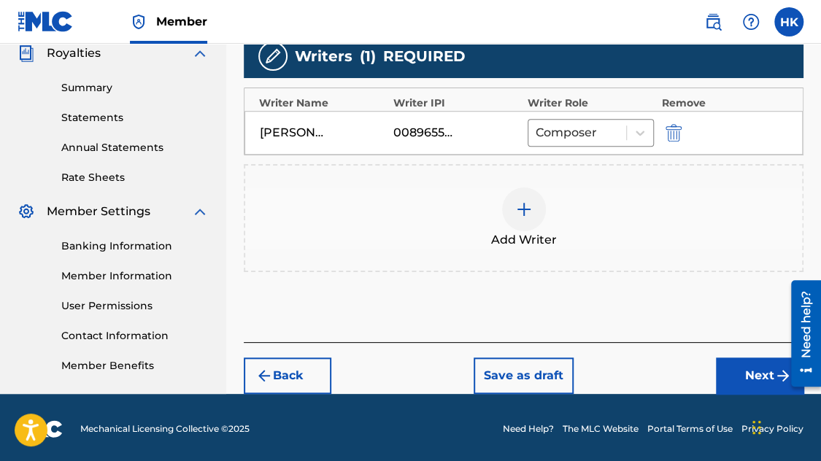
click at [520, 217] on img at bounding box center [524, 210] width 18 height 18
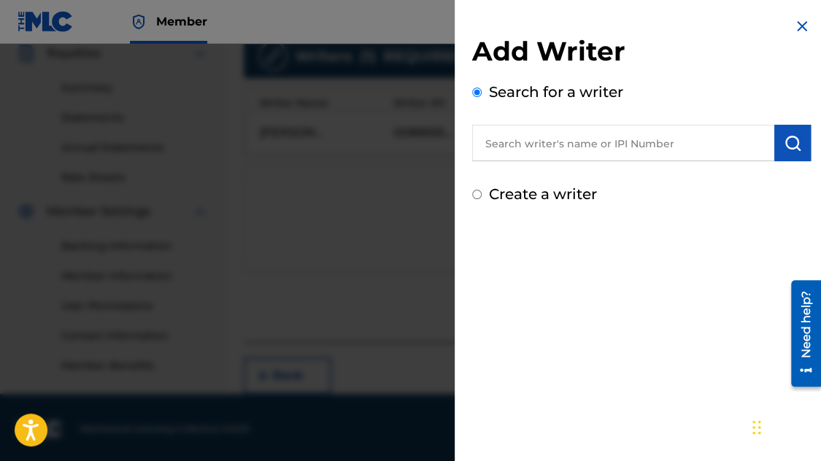
click at [547, 154] on input "text" at bounding box center [623, 143] width 302 height 36
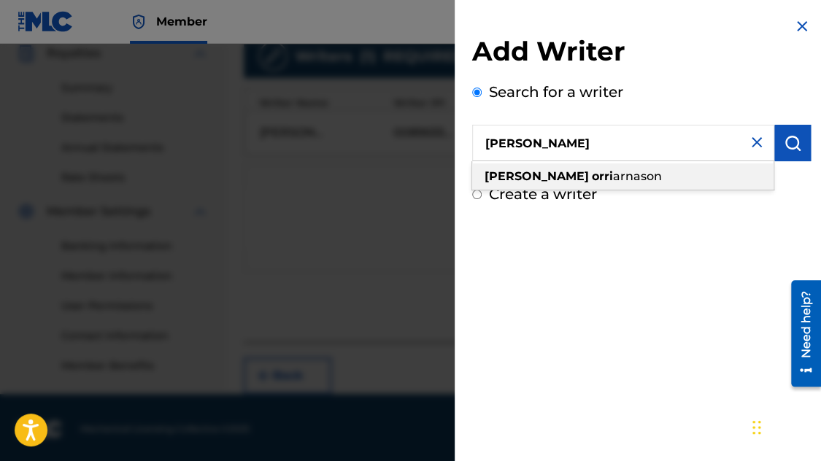
click at [613, 177] on span "arnason" at bounding box center [637, 176] width 49 height 14
type input "[PERSON_NAME] [PERSON_NAME]"
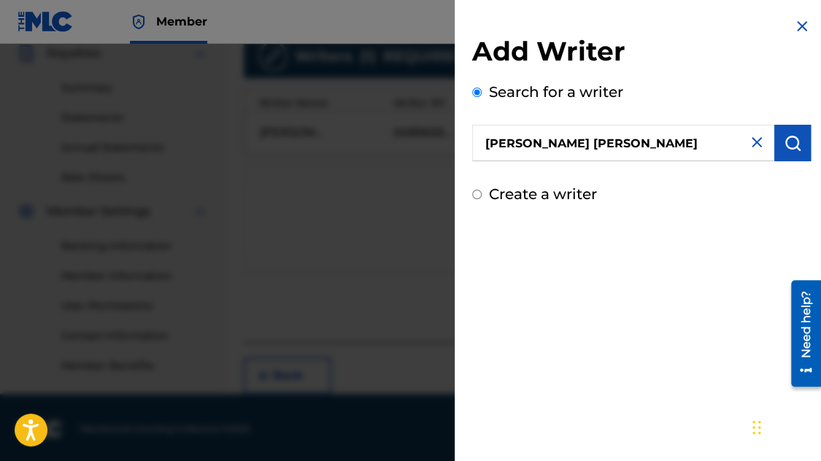
click at [787, 139] on img "submit" at bounding box center [793, 143] width 18 height 18
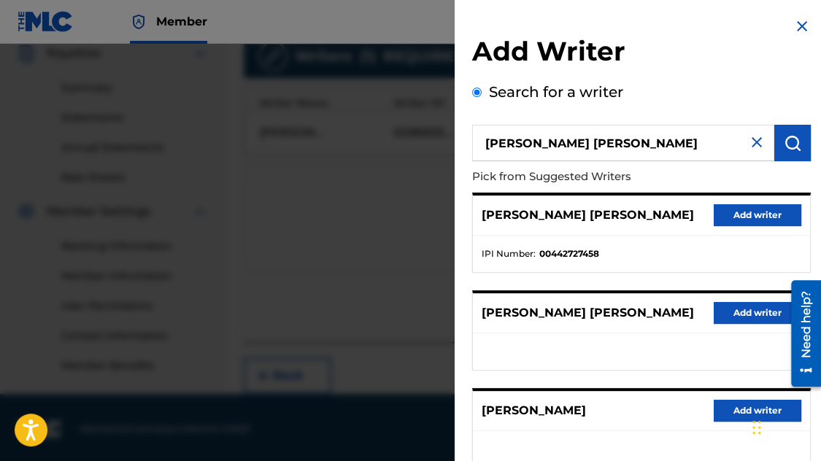
click at [717, 208] on button "Add writer" at bounding box center [758, 215] width 88 height 22
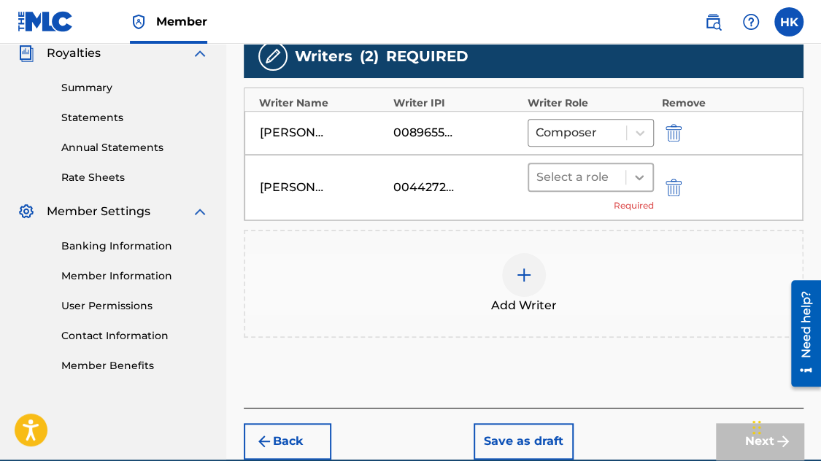
click at [632, 170] on icon at bounding box center [639, 177] width 15 height 15
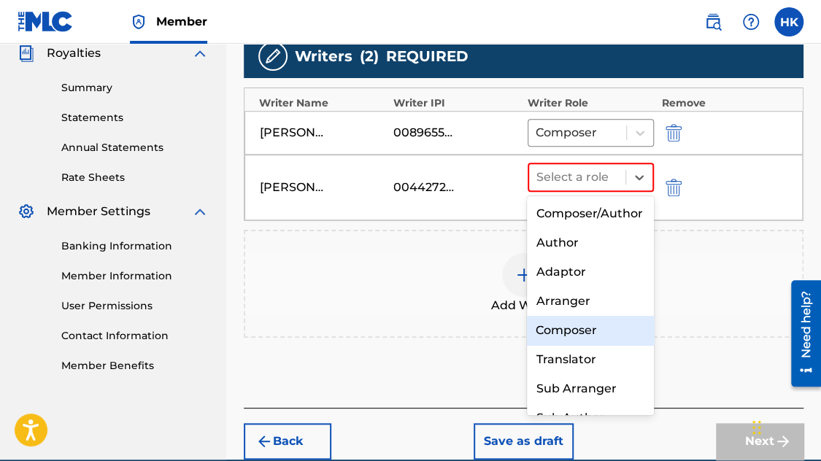
click at [568, 342] on div "Composer" at bounding box center [590, 330] width 127 height 29
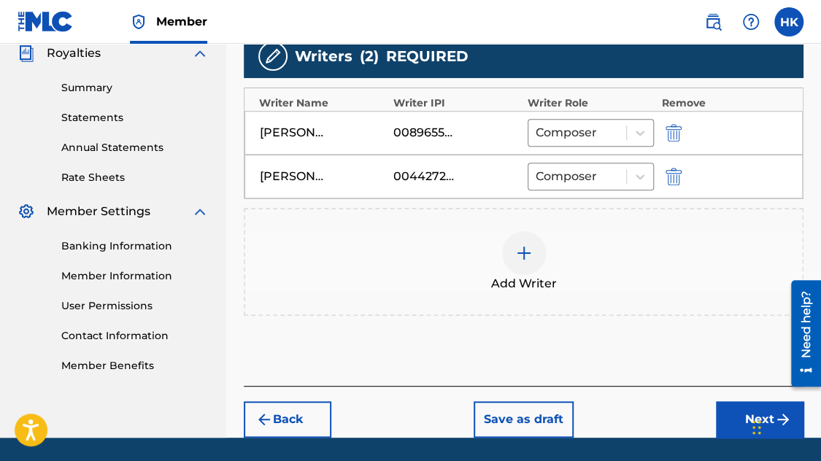
click at [738, 417] on button "Next" at bounding box center [760, 419] width 88 height 36
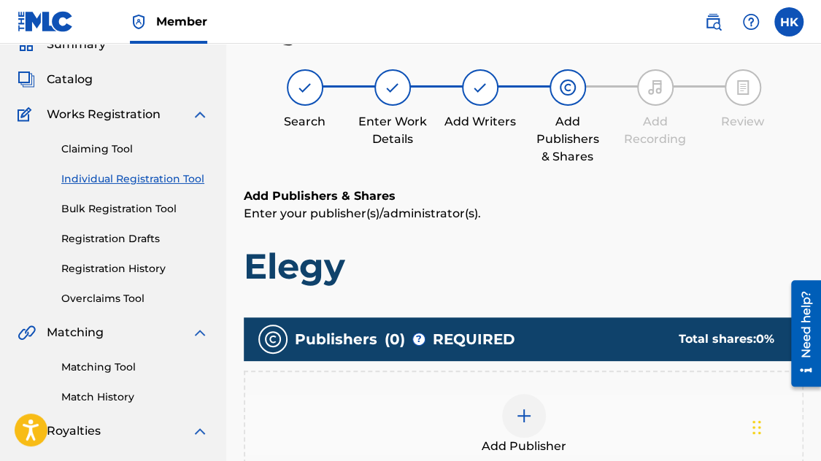
scroll to position [66, 0]
click at [524, 419] on img at bounding box center [524, 416] width 18 height 18
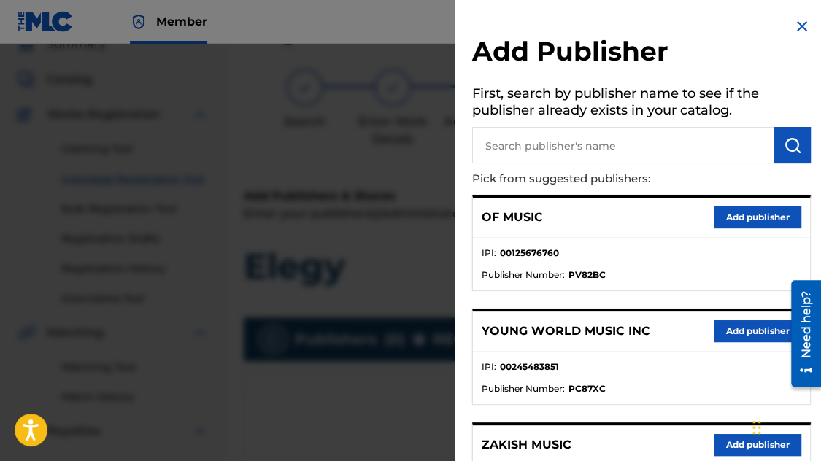
click at [556, 141] on input "text" at bounding box center [623, 145] width 302 height 36
type input "n c b"
click at [788, 136] on img "submit" at bounding box center [793, 145] width 18 height 18
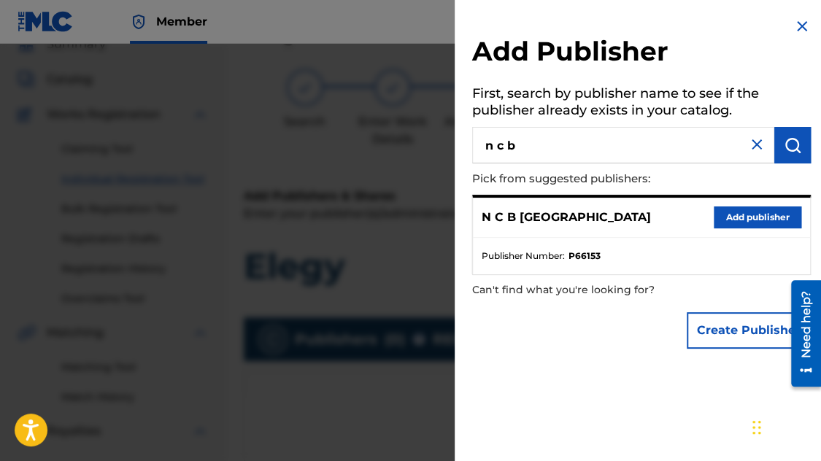
click at [729, 215] on button "Add publisher" at bounding box center [758, 218] width 88 height 22
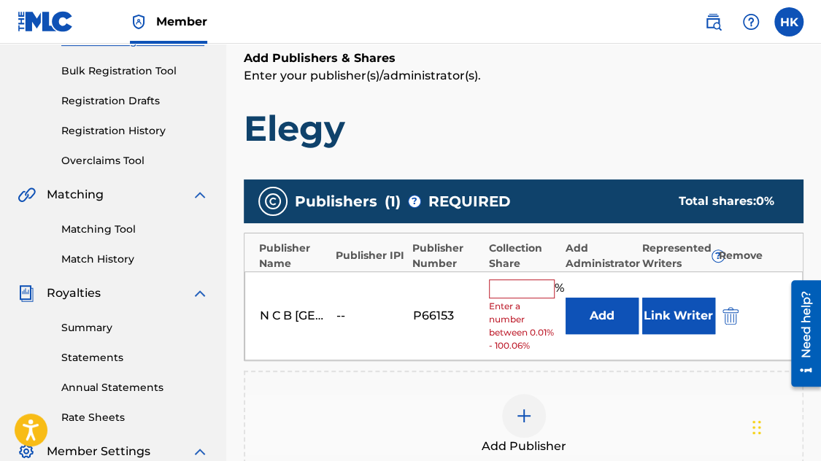
scroll to position [285, 0]
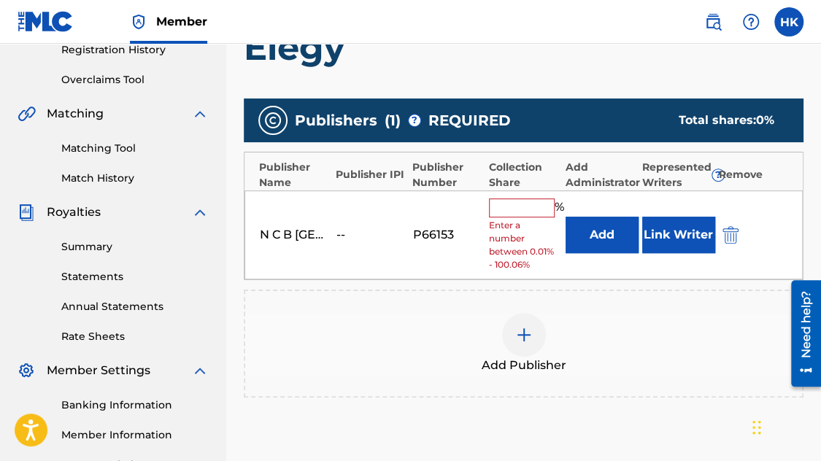
click at [535, 201] on input "text" at bounding box center [522, 208] width 66 height 19
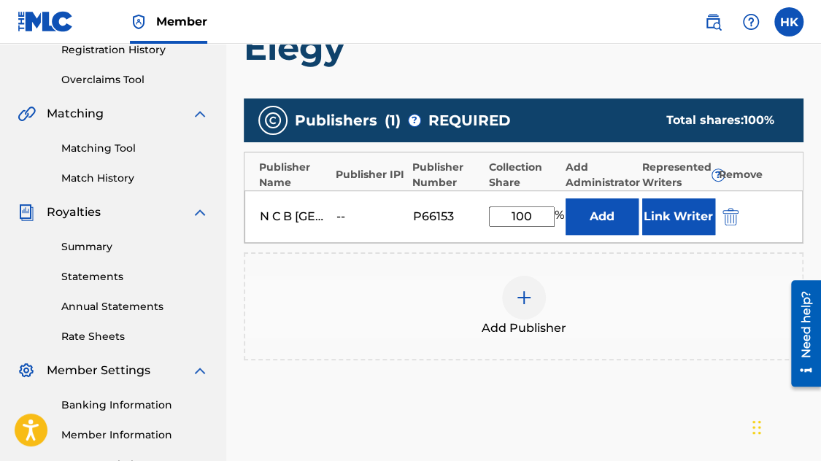
type input "100"
click at [657, 216] on button "Link Writer" at bounding box center [678, 217] width 73 height 36
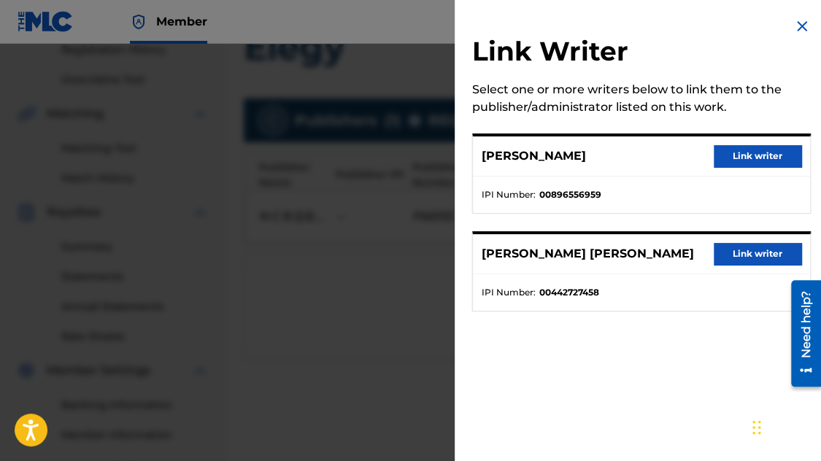
click at [741, 150] on button "Link writer" at bounding box center [758, 156] width 88 height 22
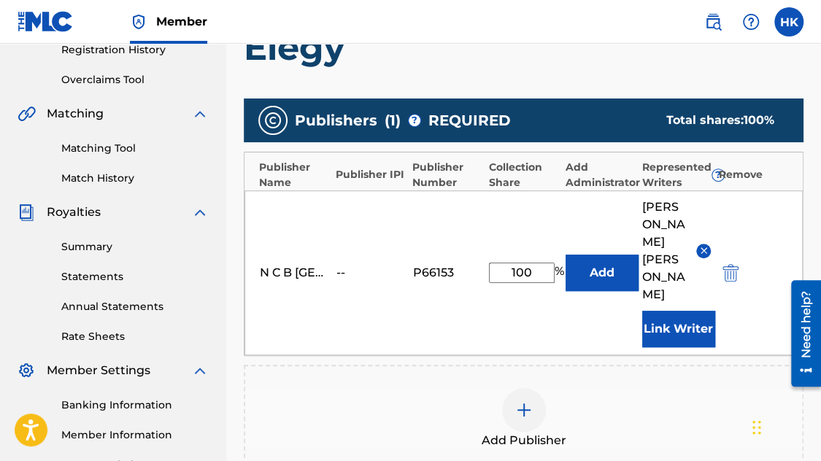
click at [669, 311] on button "Link Writer" at bounding box center [678, 329] width 73 height 36
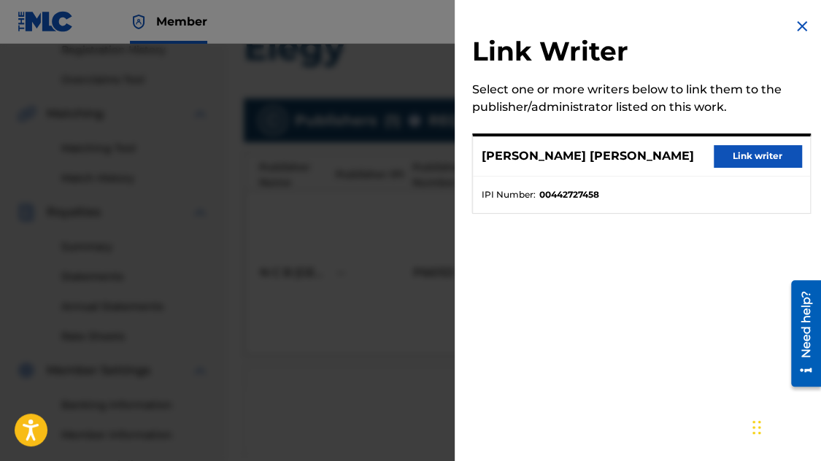
click at [747, 161] on button "Link writer" at bounding box center [758, 156] width 88 height 22
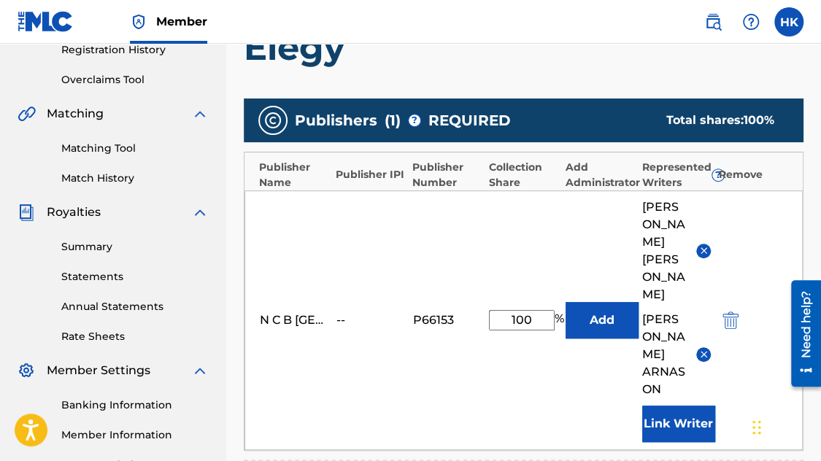
scroll to position [573, 0]
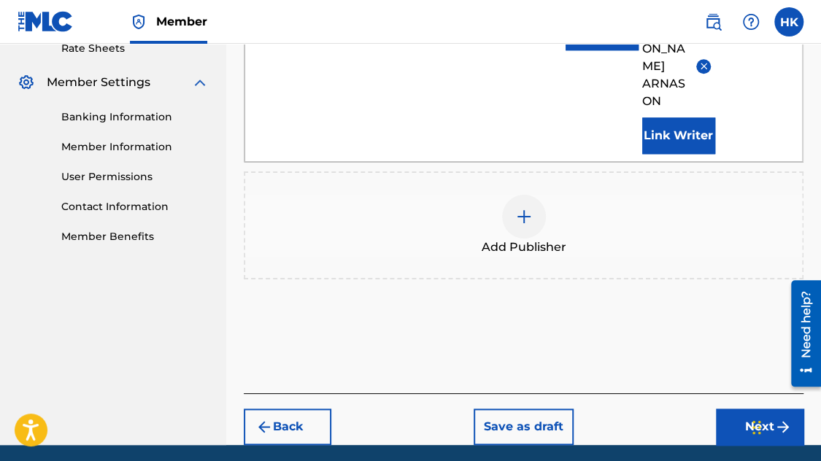
click at [743, 409] on button "Next" at bounding box center [760, 427] width 88 height 36
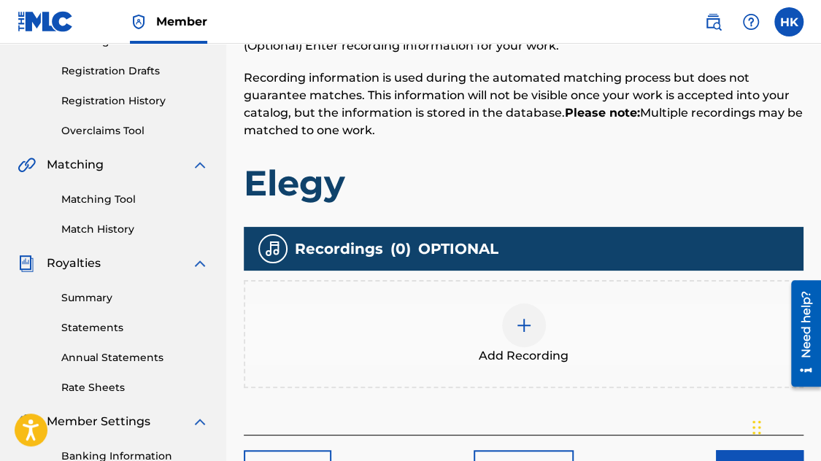
scroll to position [285, 0]
